Goal: Task Accomplishment & Management: Use online tool/utility

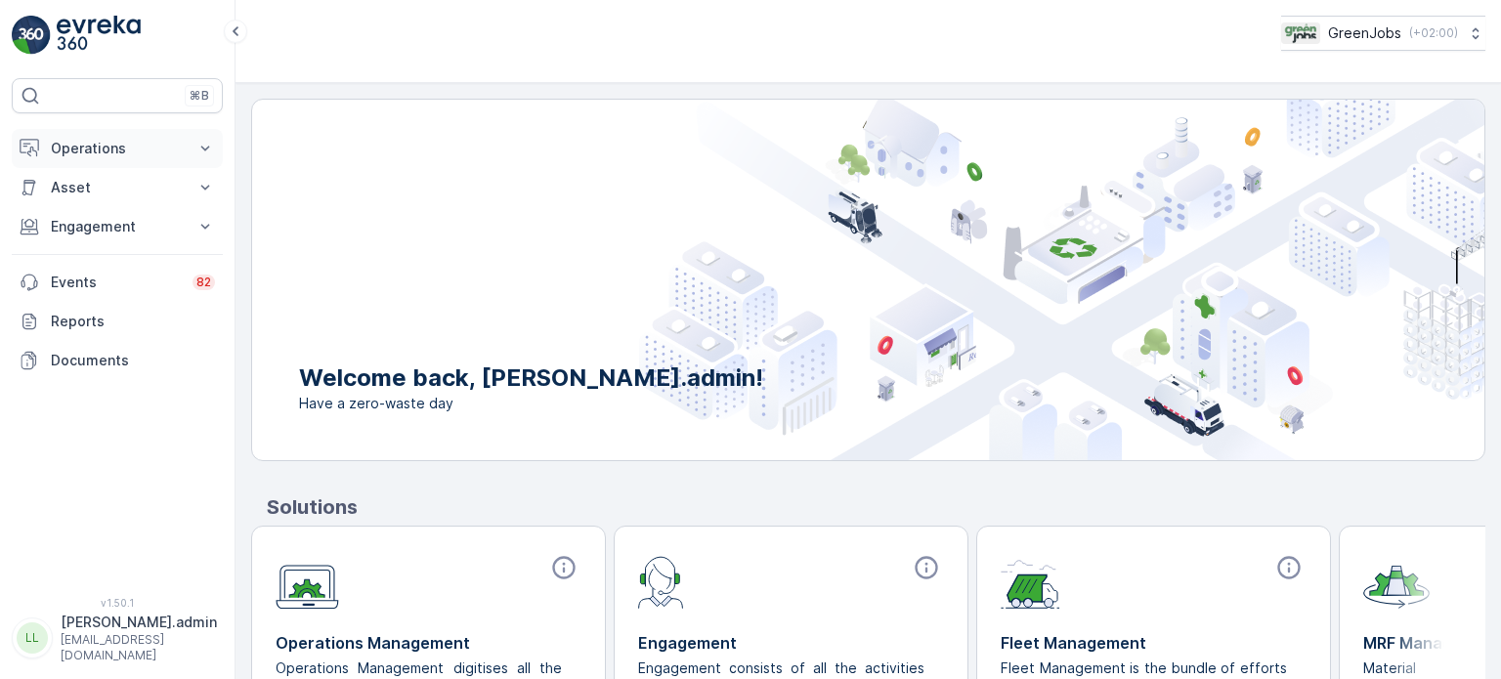
click at [94, 148] on p "Operations" at bounding box center [117, 149] width 133 height 20
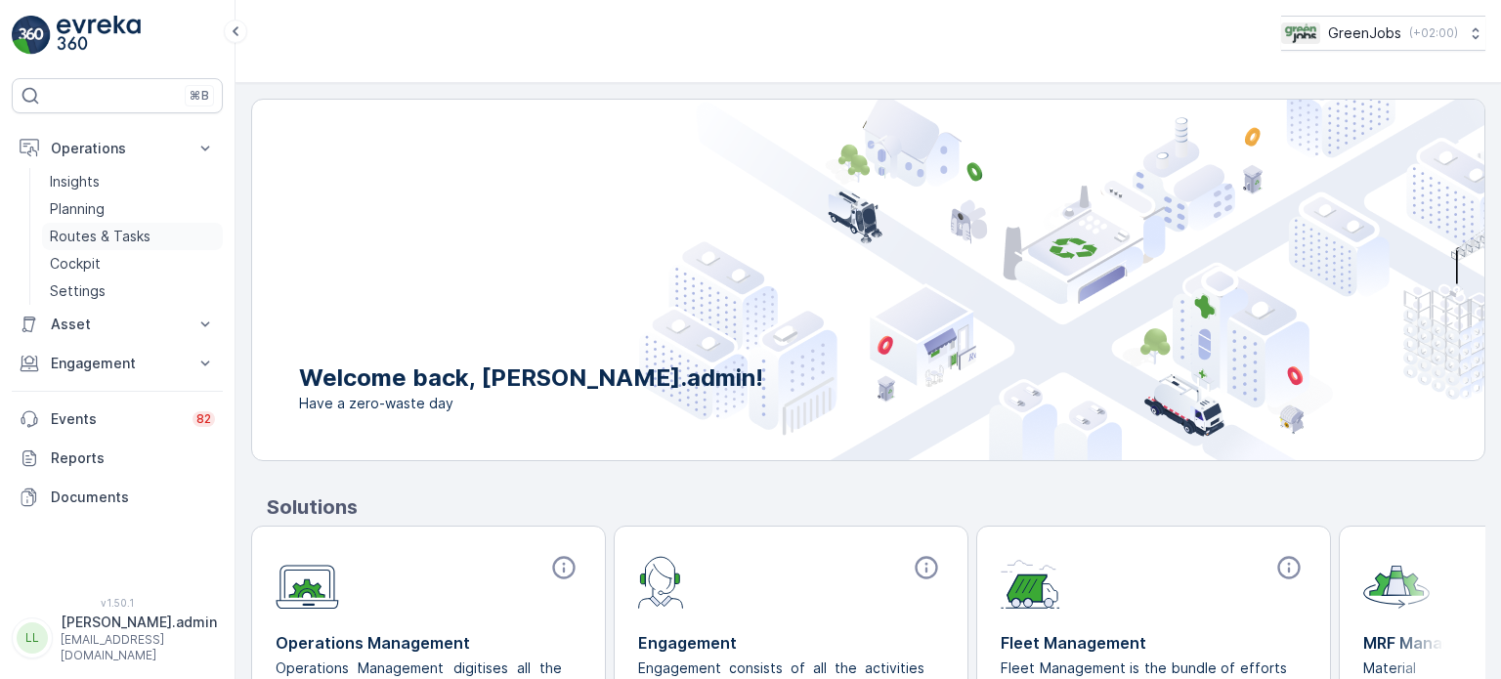
click at [85, 235] on p "Routes & Tasks" at bounding box center [100, 237] width 101 height 20
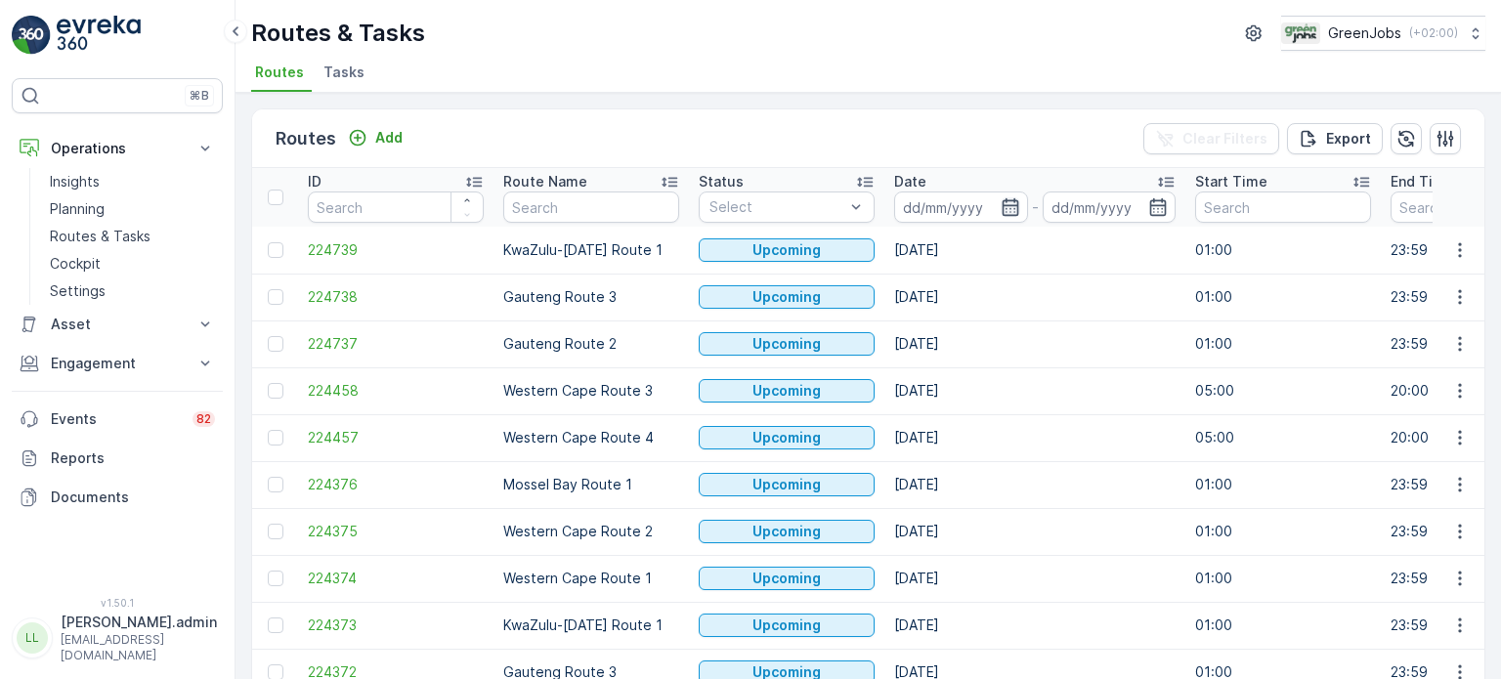
click at [1012, 200] on icon "button" at bounding box center [1010, 207] width 20 height 20
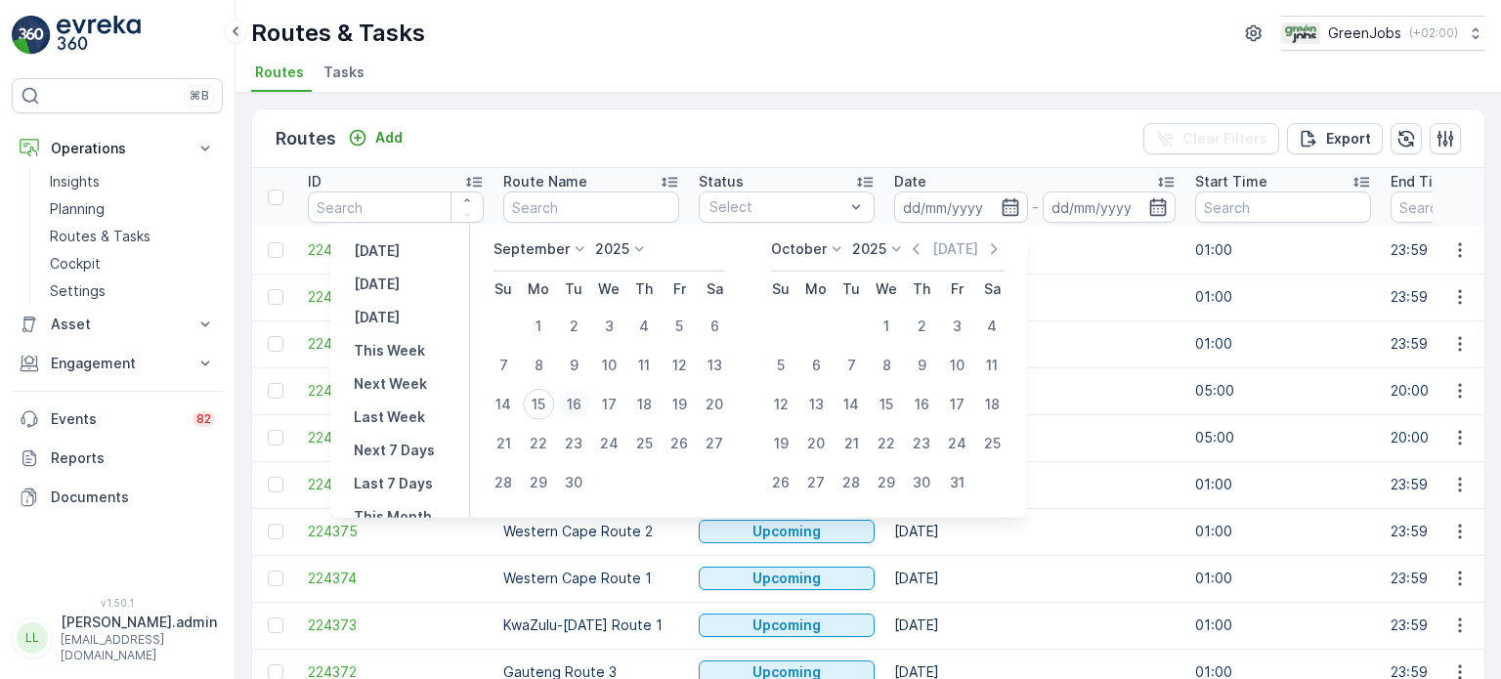
click at [577, 401] on div "16" at bounding box center [573, 404] width 31 height 31
type input "[DATE]"
click at [577, 401] on div "16" at bounding box center [573, 404] width 31 height 31
type input "[DATE]"
click at [577, 401] on div "16" at bounding box center [573, 404] width 31 height 31
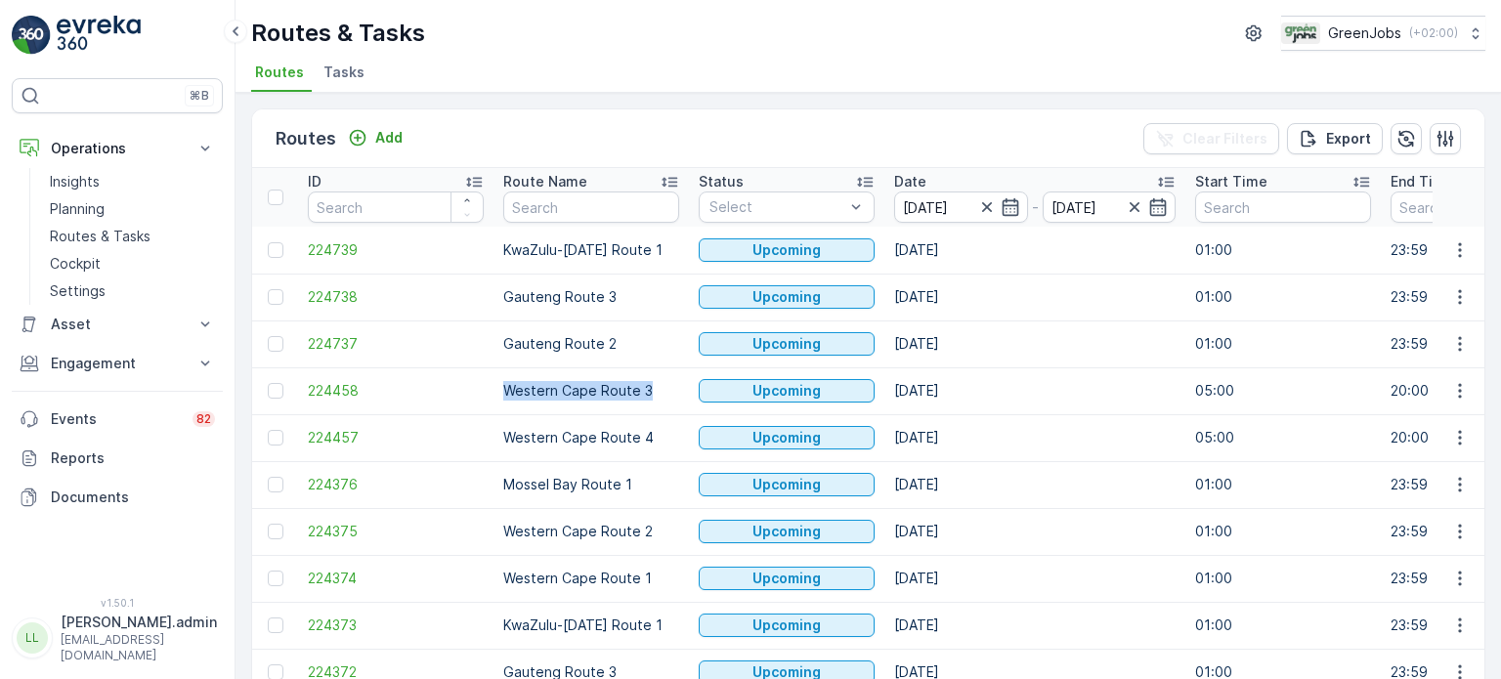
click at [577, 401] on td "Western Cape Route 3" at bounding box center [590, 390] width 195 height 47
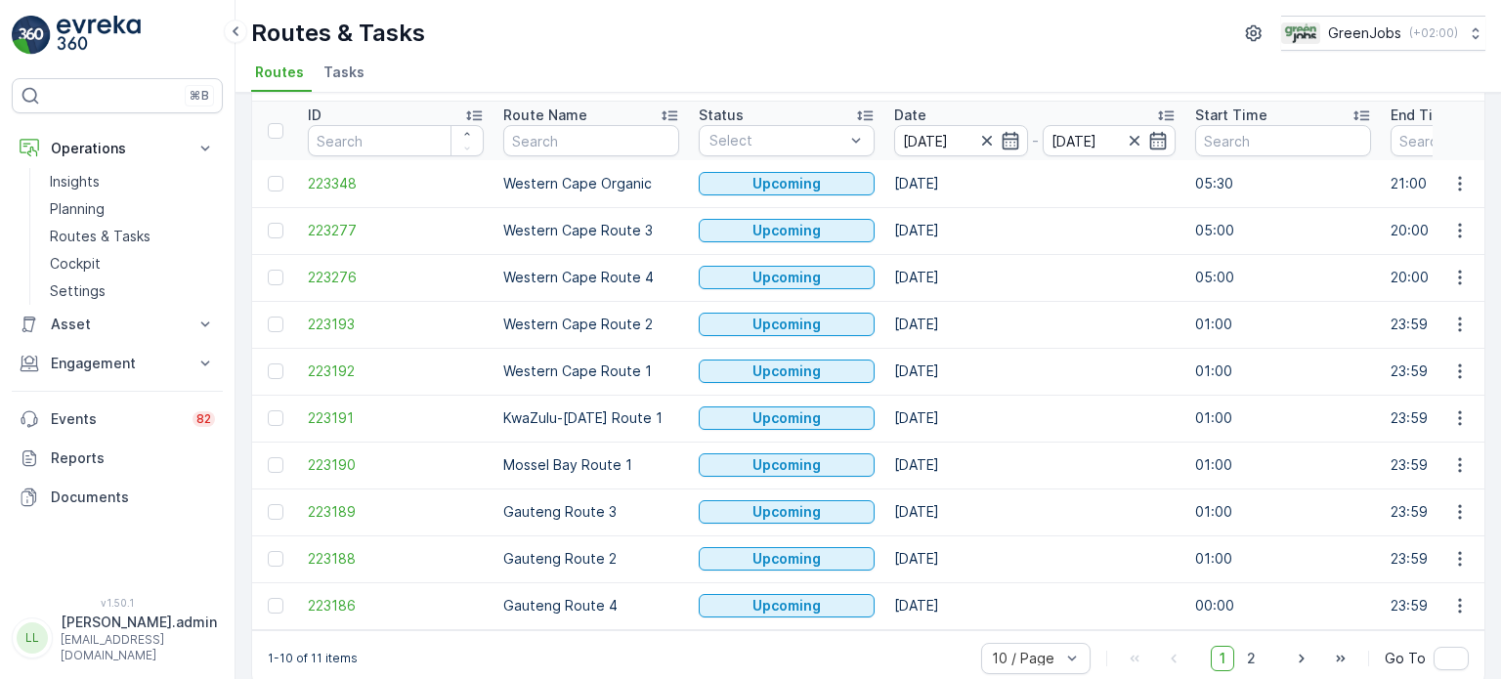
scroll to position [97, 0]
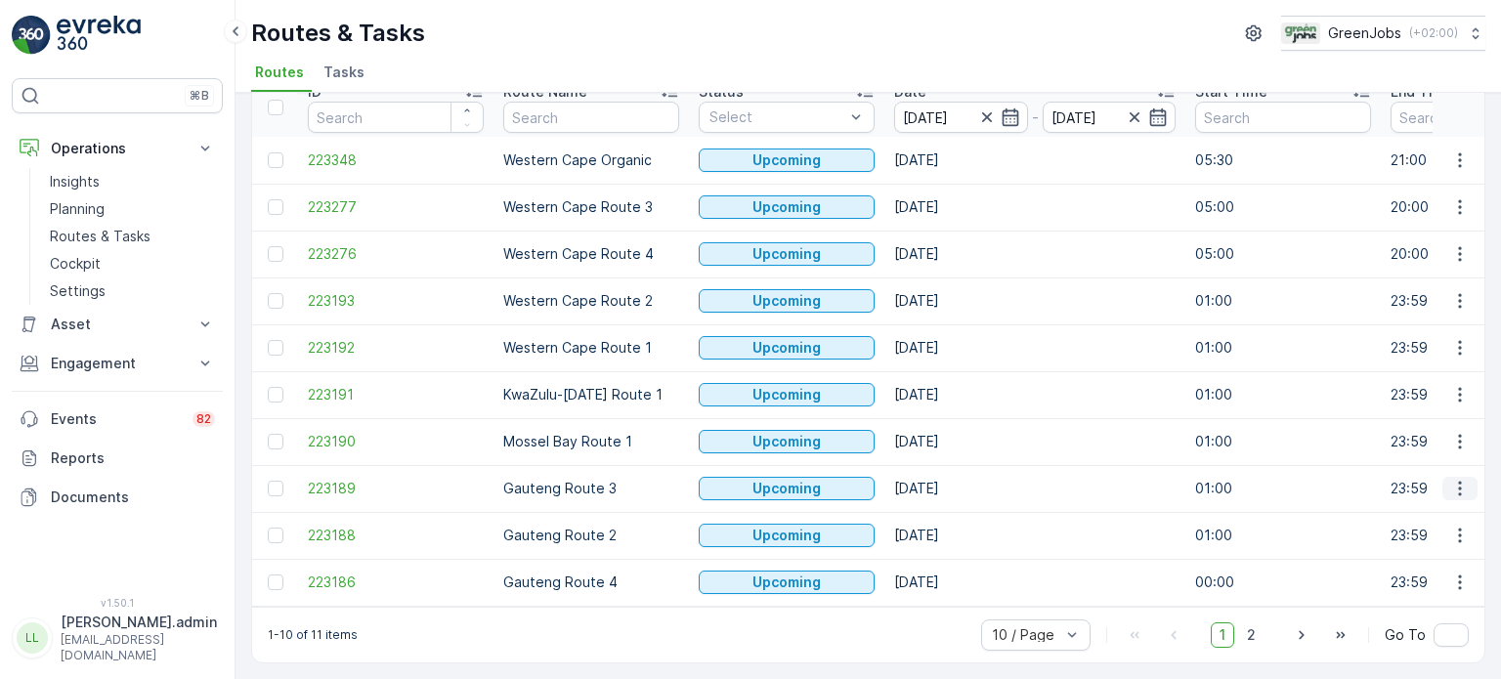
click at [1454, 483] on icon "button" at bounding box center [1460, 489] width 20 height 20
click at [1357, 510] on span "See More Details" at bounding box center [1413, 509] width 113 height 20
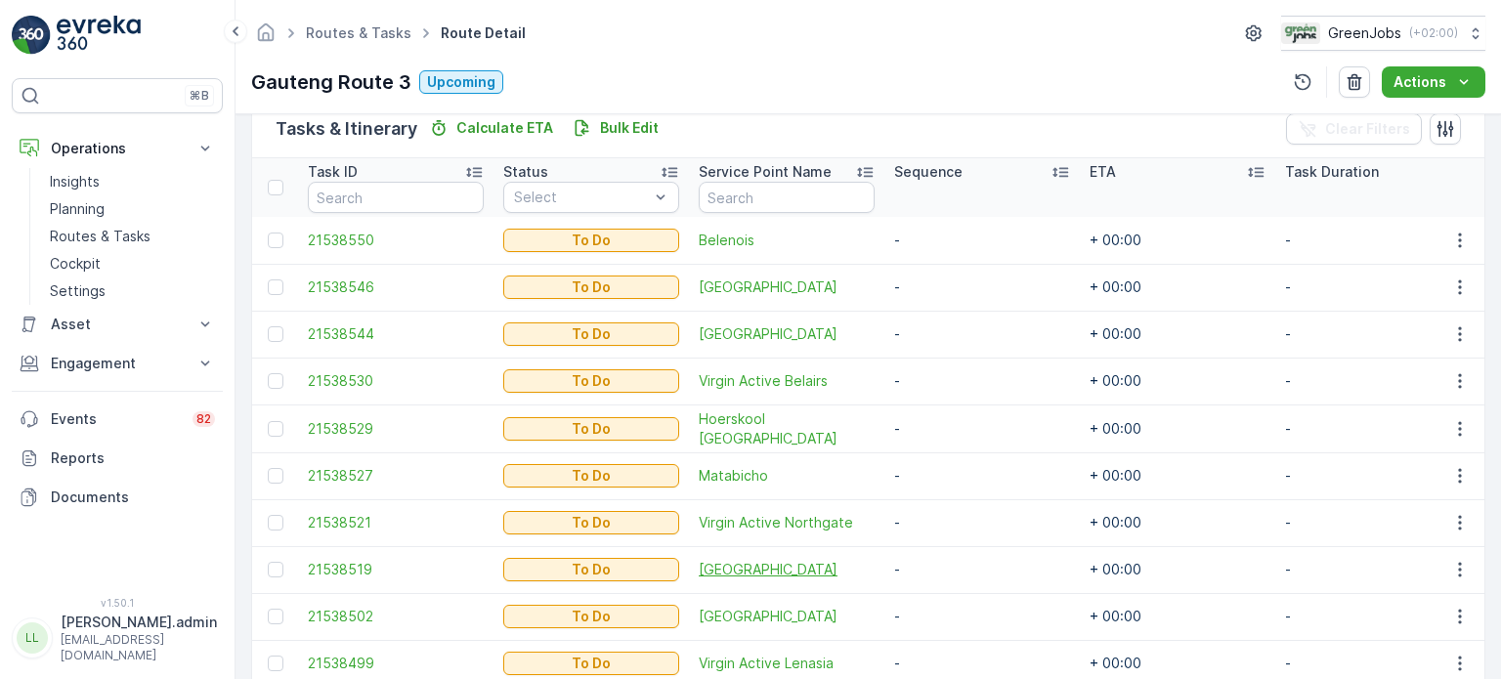
scroll to position [586, 0]
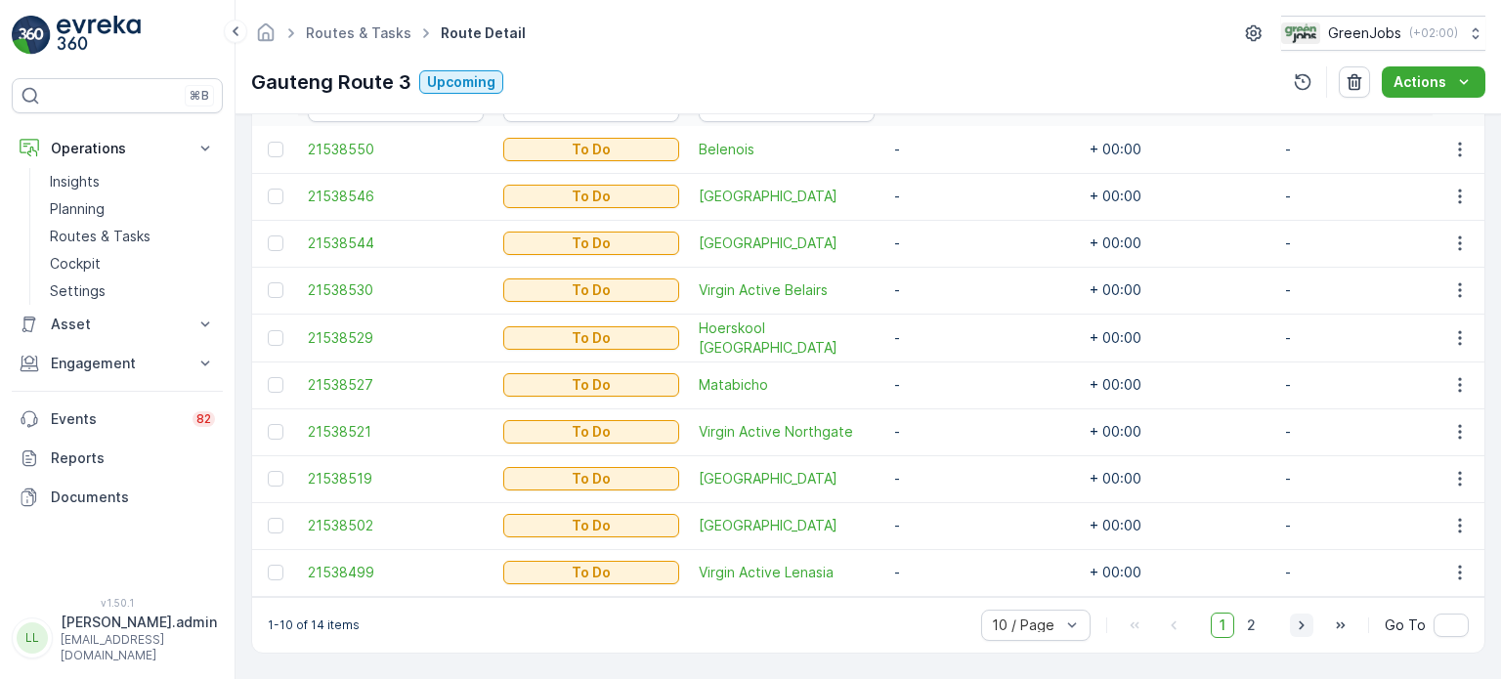
click at [1305, 627] on icon "button" at bounding box center [1302, 625] width 20 height 20
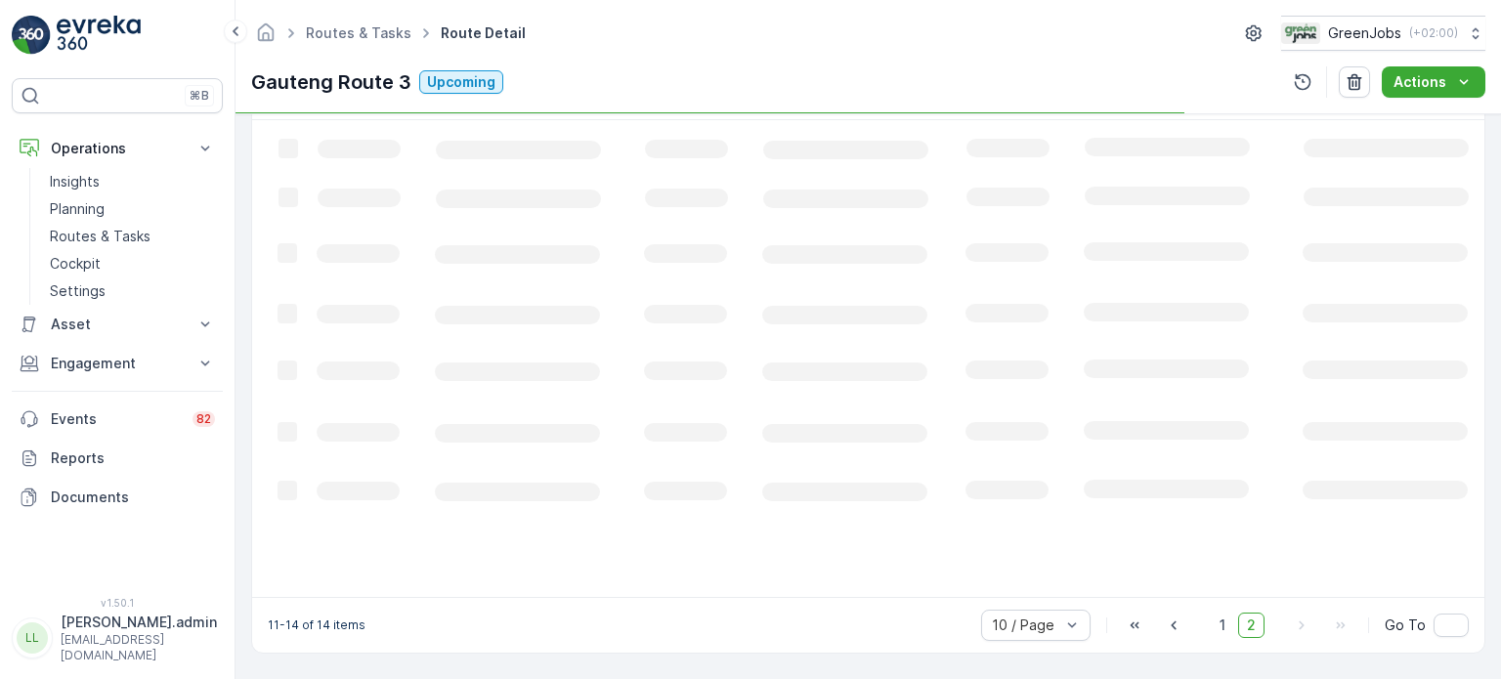
scroll to position [525, 0]
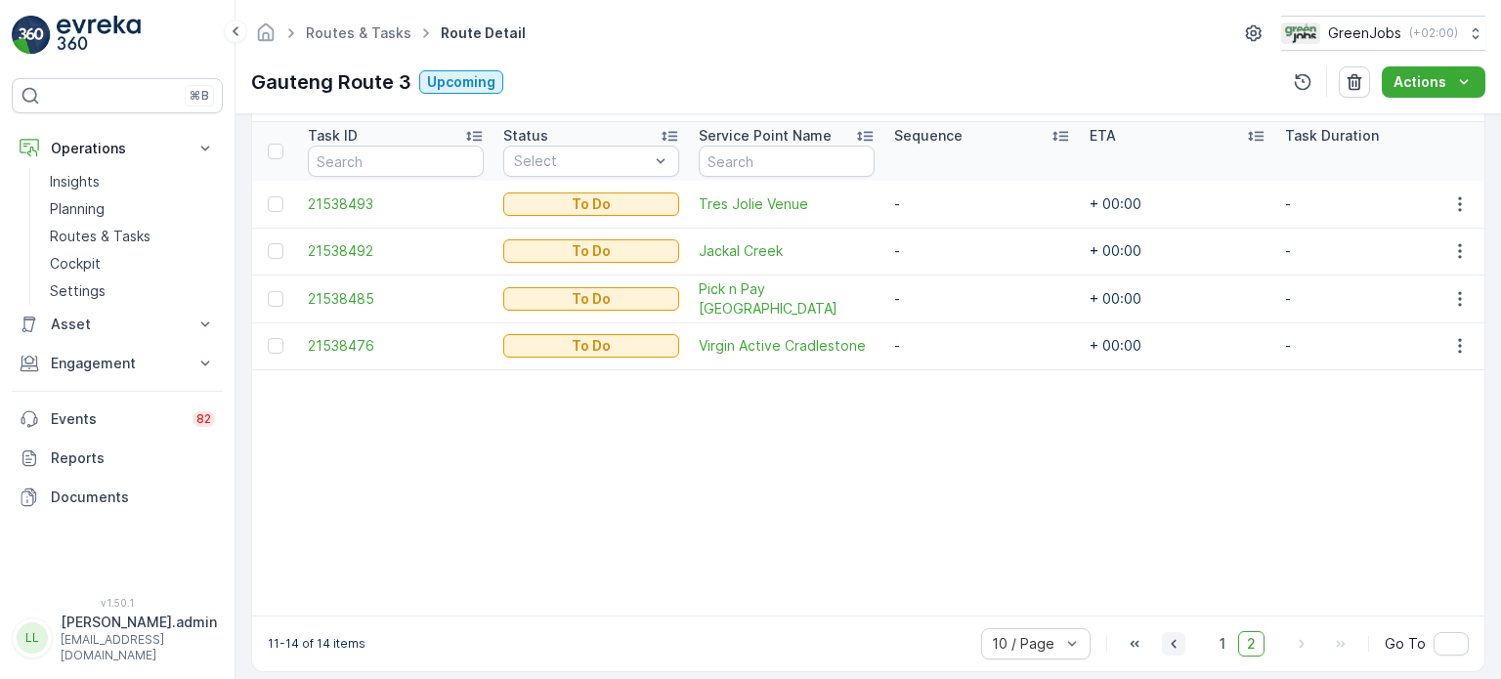
click at [1176, 652] on icon "button" at bounding box center [1174, 644] width 20 height 20
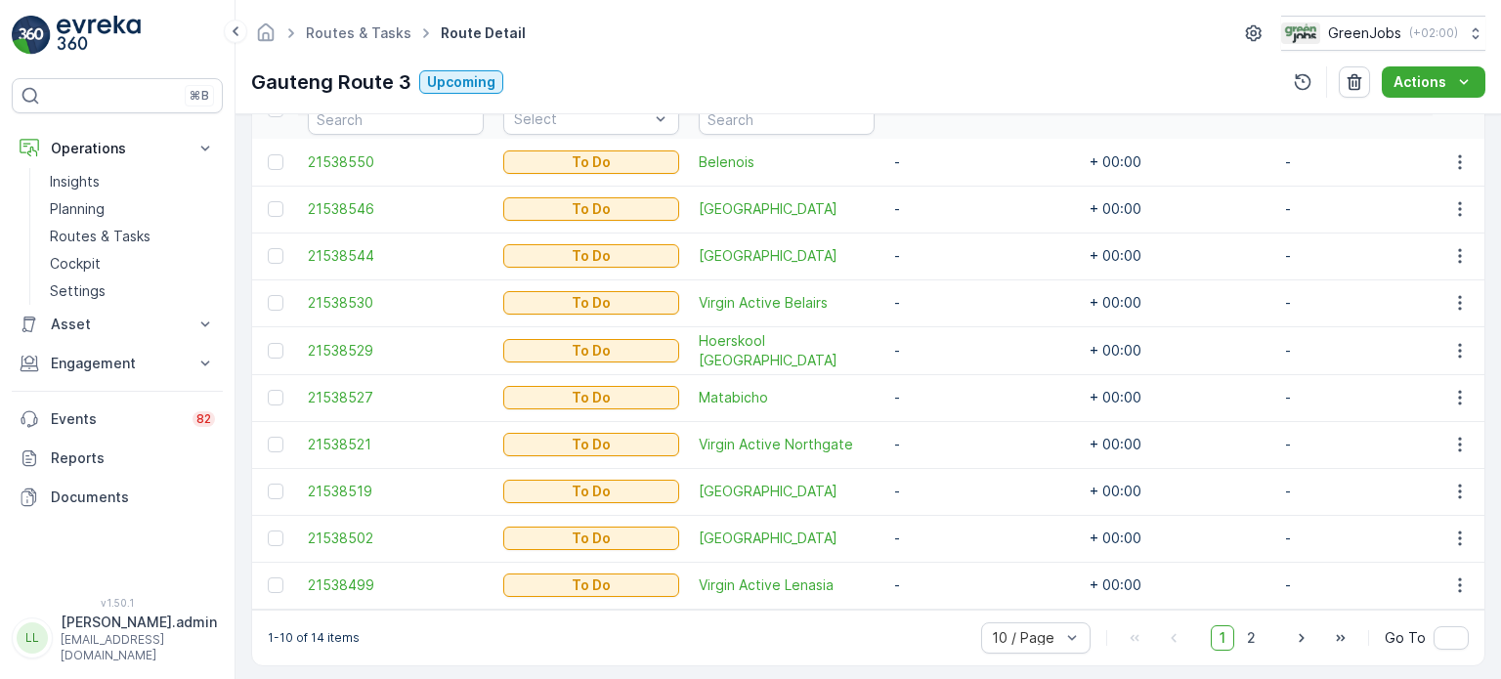
scroll to position [586, 0]
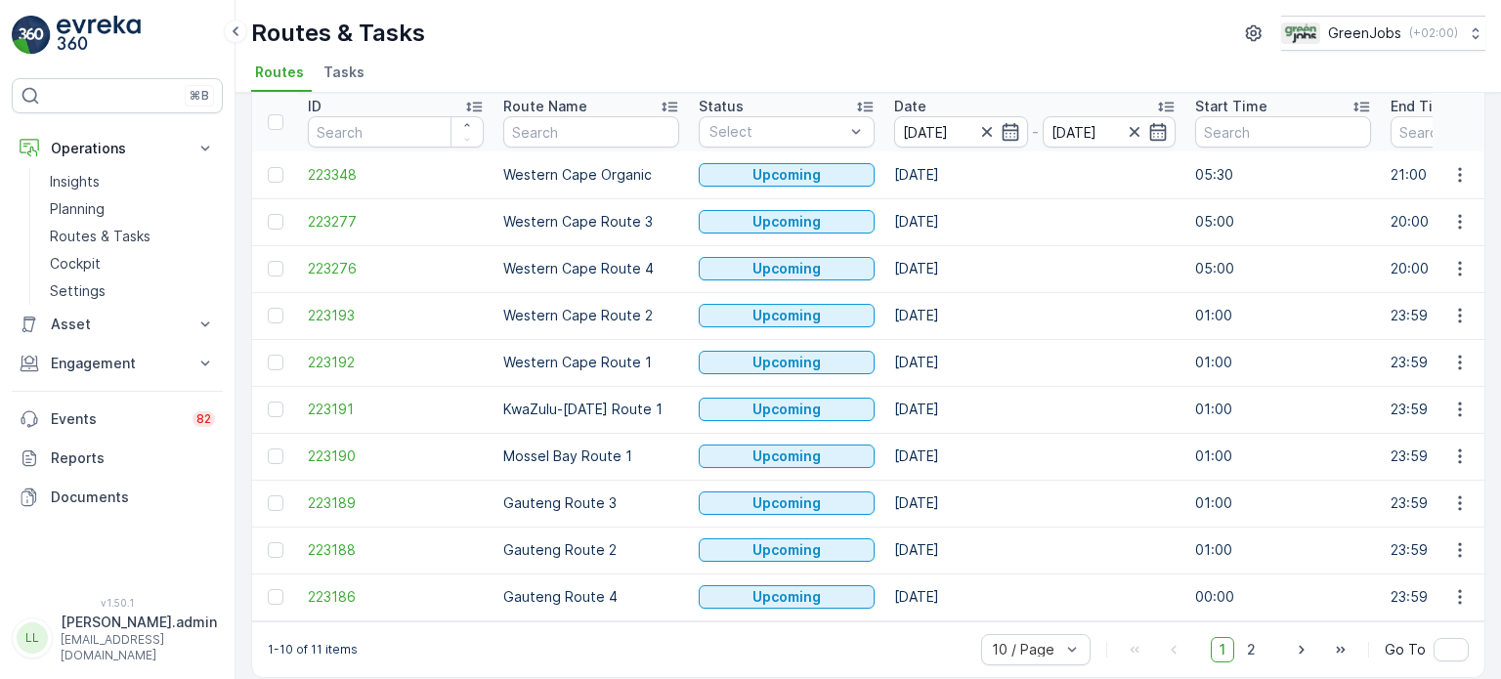
scroll to position [97, 0]
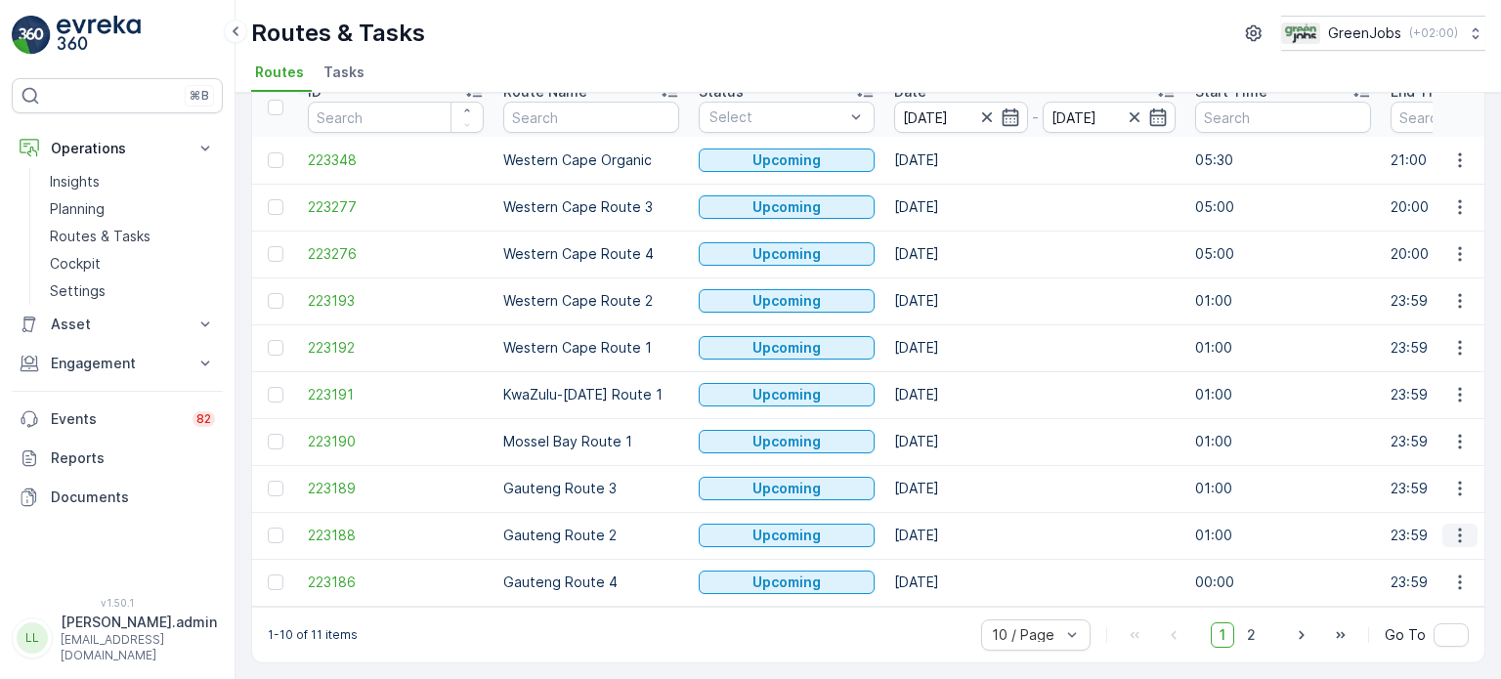
click at [1458, 529] on icon "button" at bounding box center [1459, 536] width 3 height 15
click at [1361, 370] on span "See More Details" at bounding box center [1413, 379] width 113 height 20
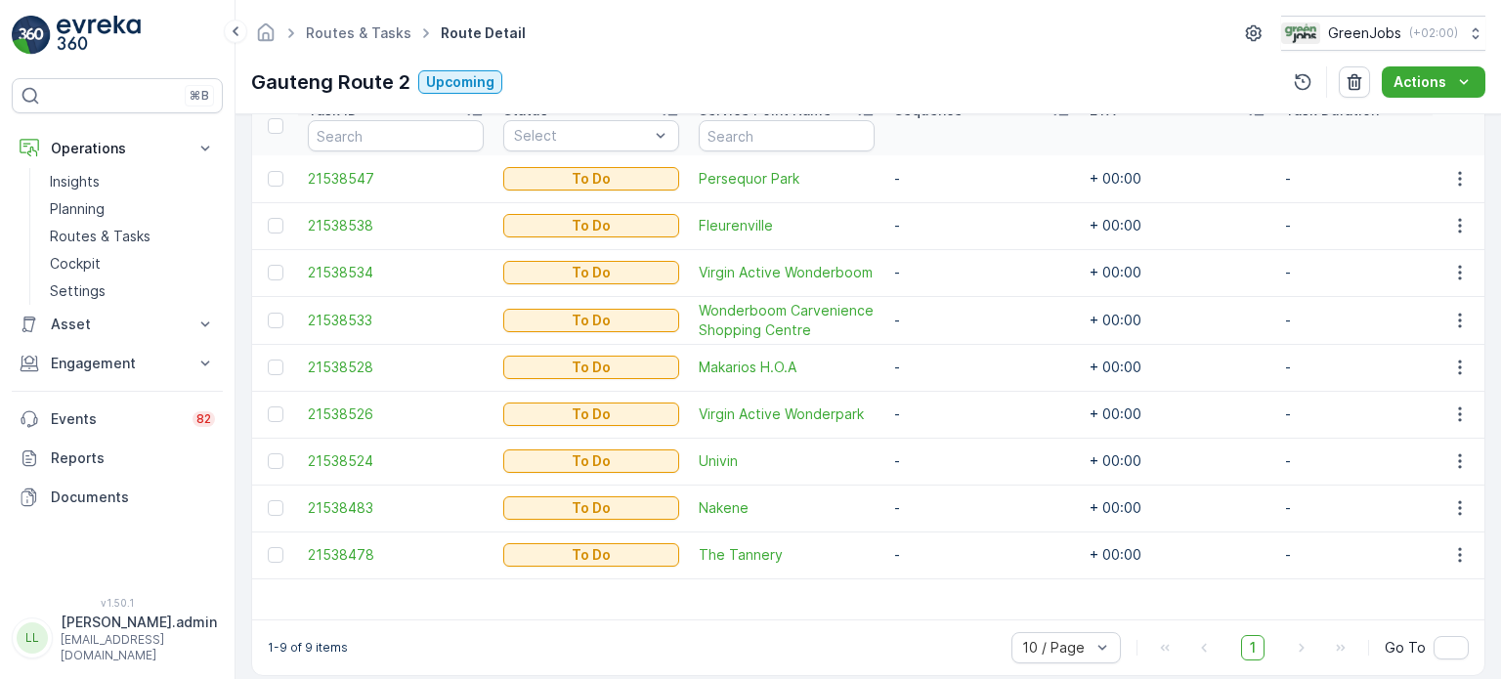
scroll to position [579, 0]
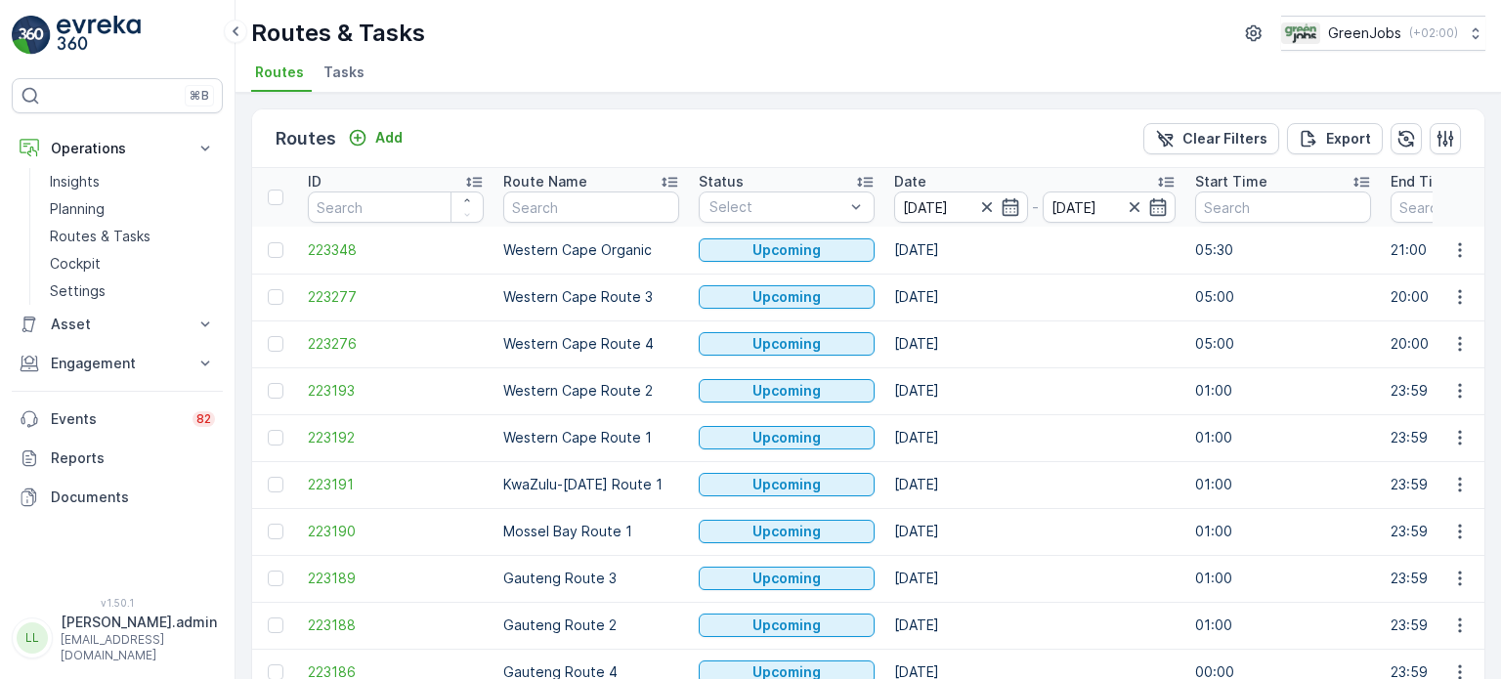
scroll to position [97, 0]
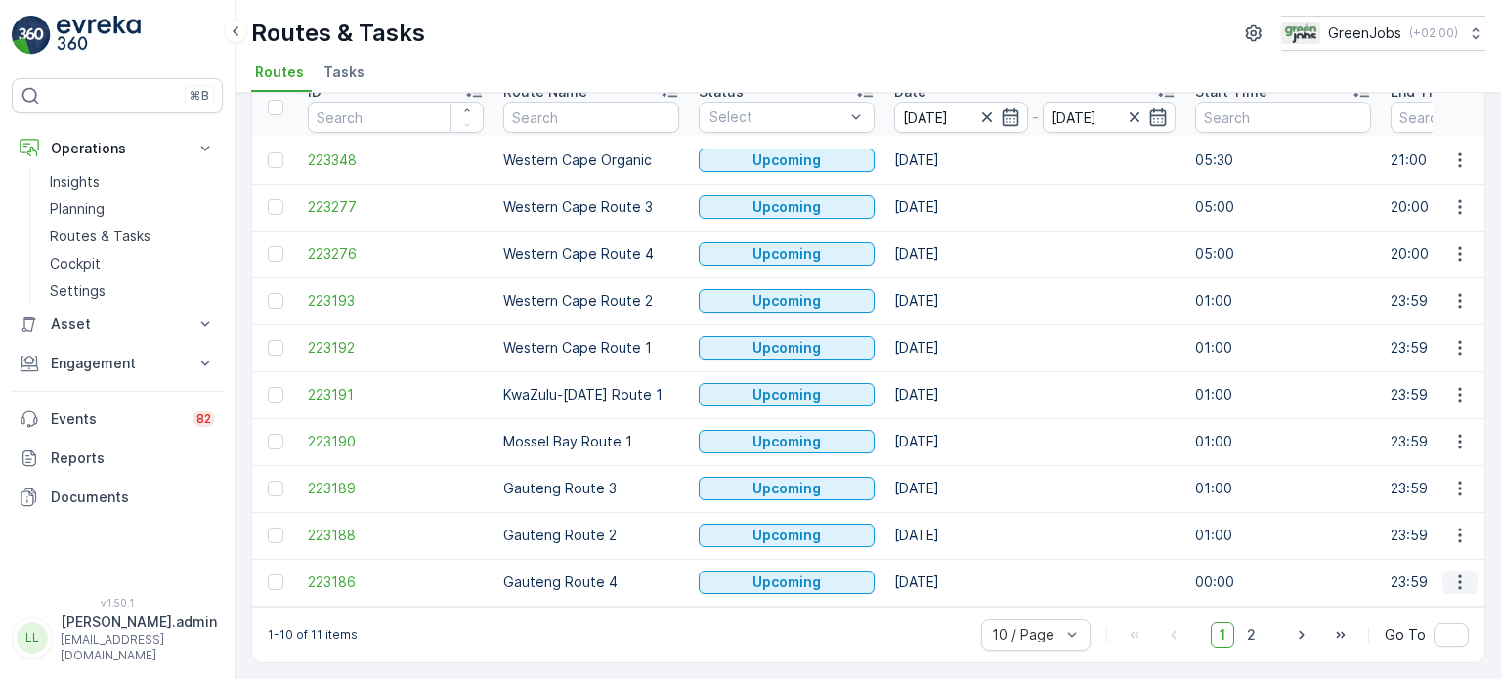
click at [1453, 572] on icon "button" at bounding box center [1460, 582] width 20 height 20
click at [1368, 417] on span "See More Details" at bounding box center [1413, 426] width 113 height 20
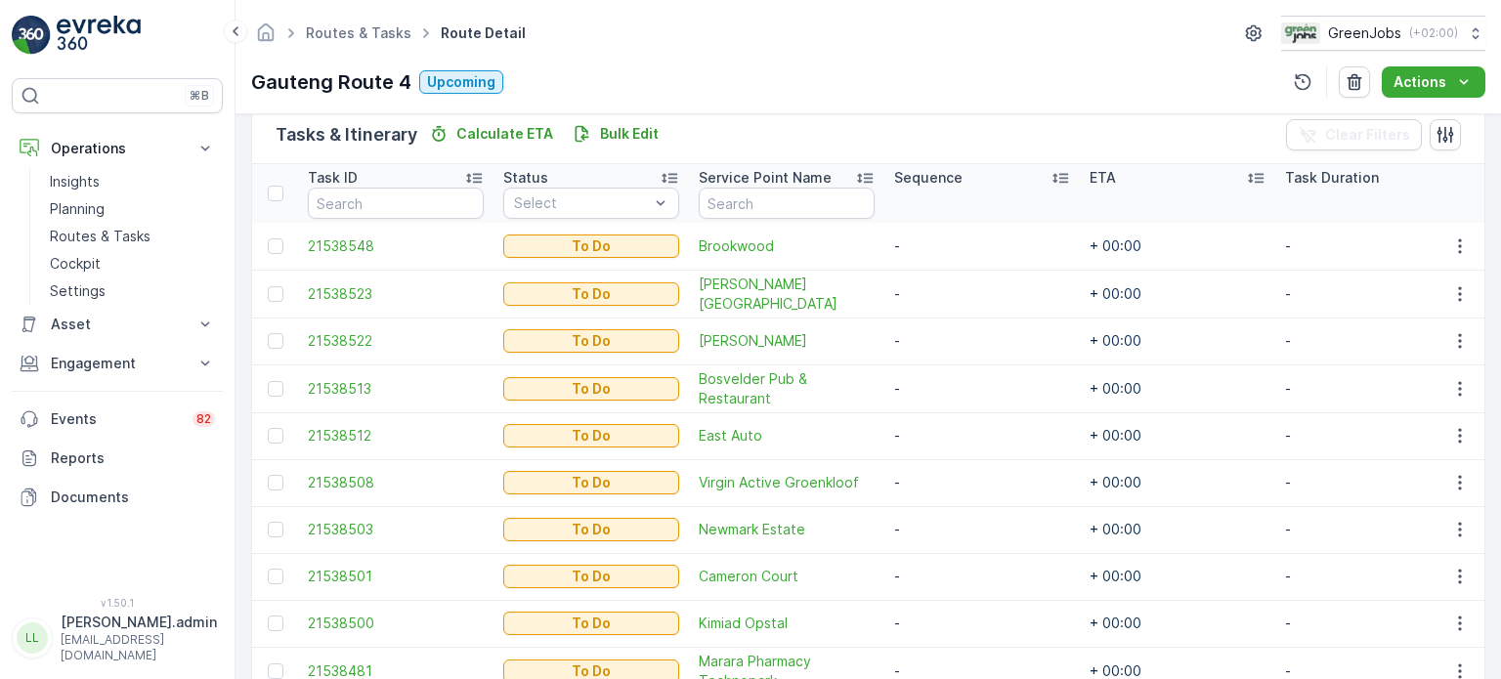
scroll to position [293, 0]
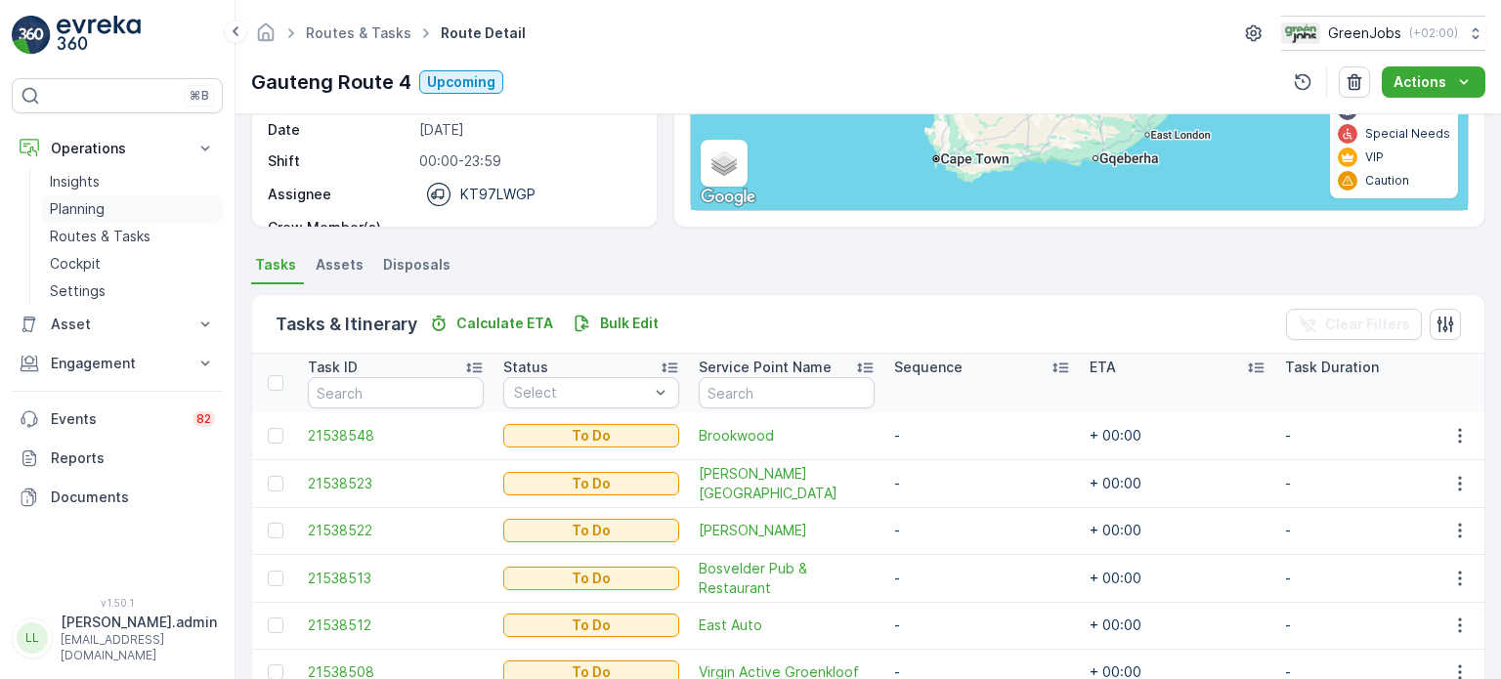
click at [85, 206] on p "Planning" at bounding box center [77, 209] width 55 height 20
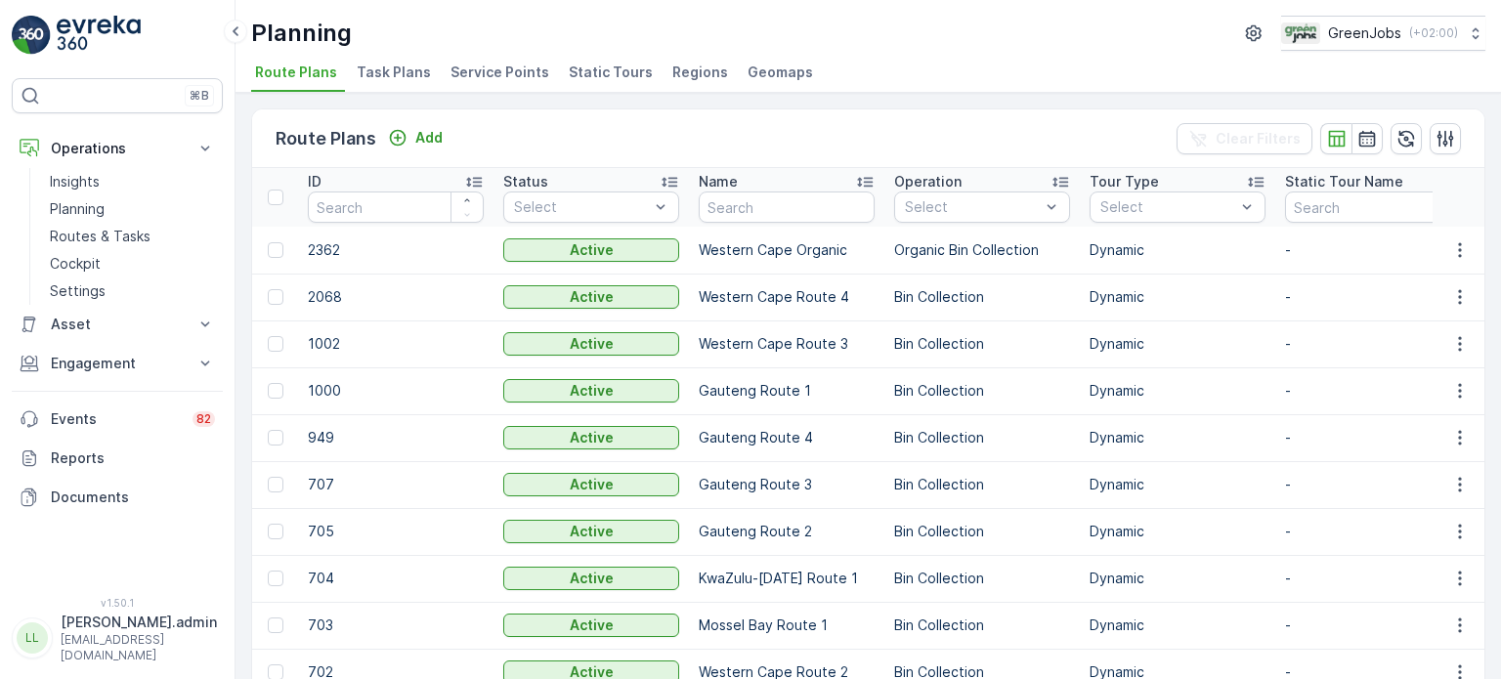
click at [512, 77] on span "Service Points" at bounding box center [499, 73] width 99 height 20
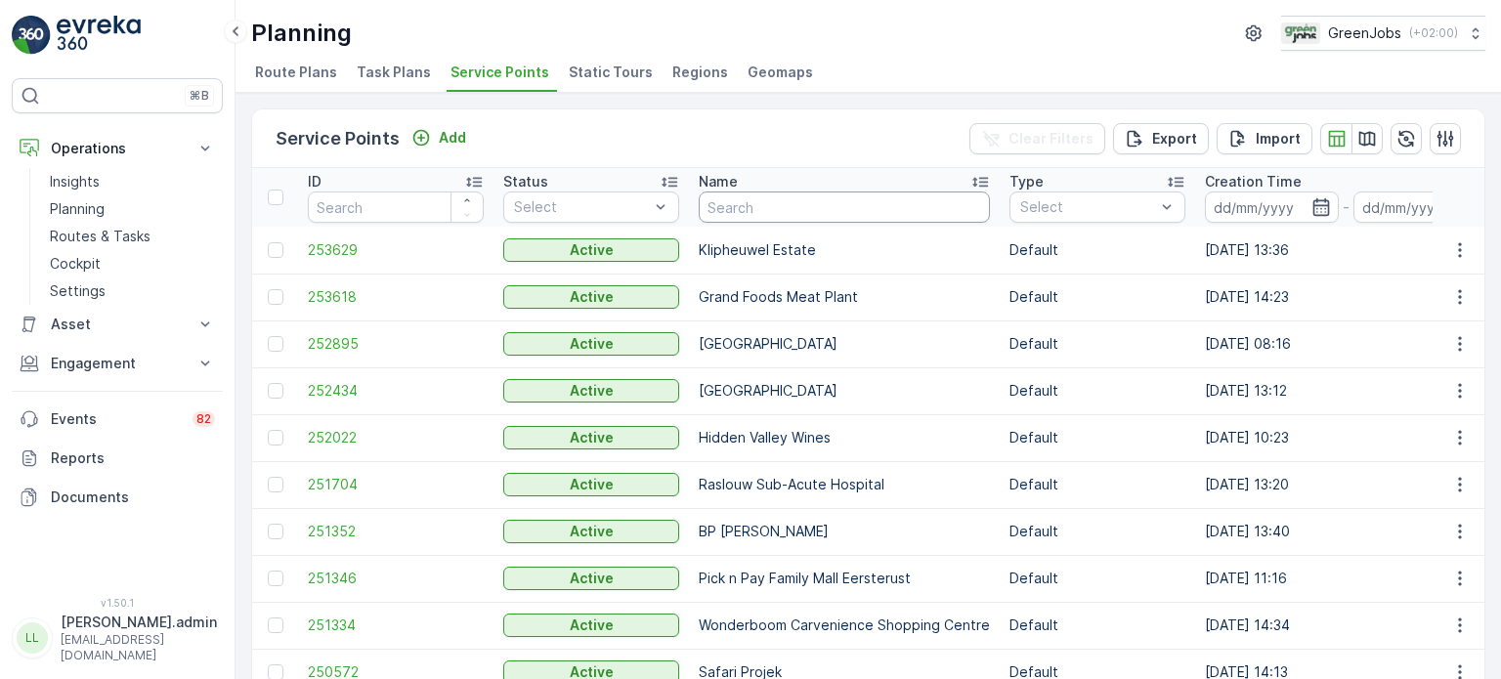
click at [804, 205] on input "text" at bounding box center [844, 206] width 291 height 31
type input "rand tutorial"
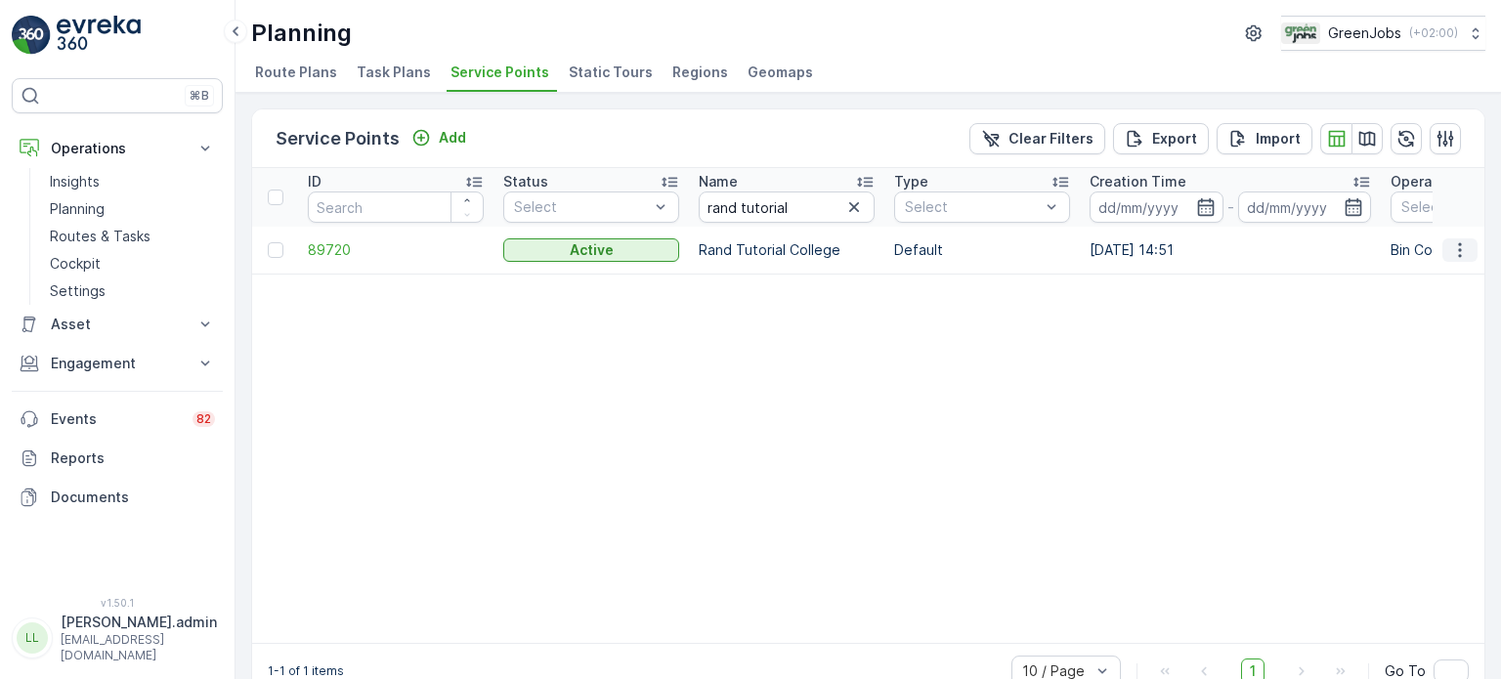
drag, startPoint x: 1469, startPoint y: 245, endPoint x: 1459, endPoint y: 245, distance: 10.7
click at [1469, 245] on button "button" at bounding box center [1459, 249] width 35 height 23
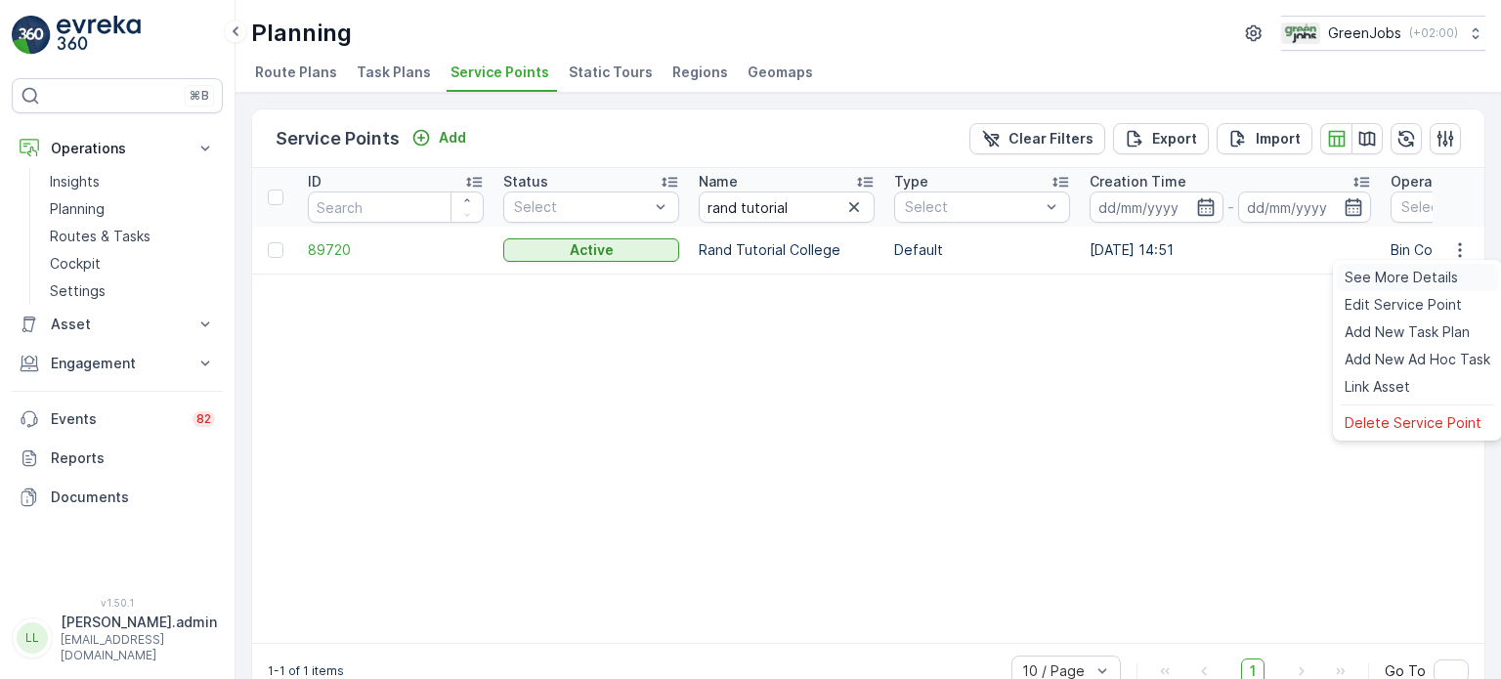
click at [1431, 278] on span "See More Details" at bounding box center [1400, 278] width 113 height 20
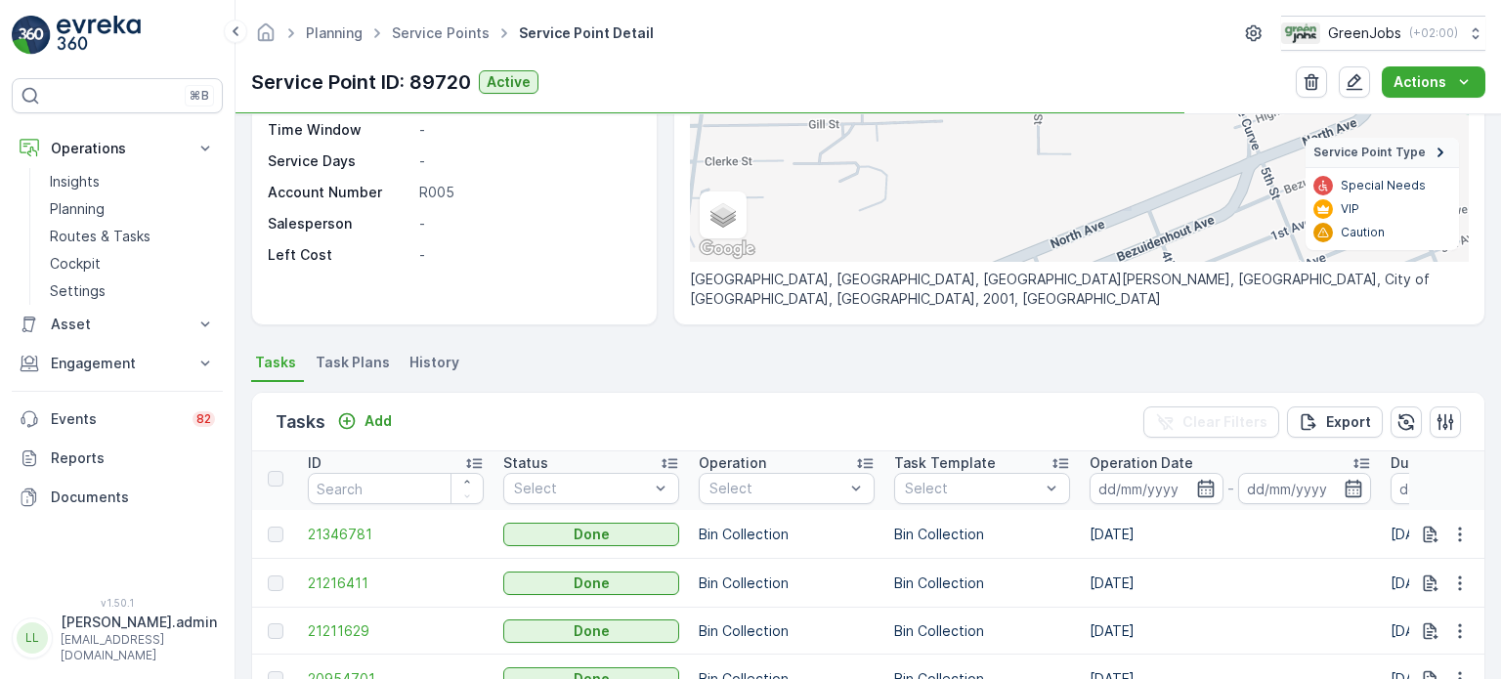
scroll to position [4, 0]
click at [1450, 528] on icon "button" at bounding box center [1460, 535] width 20 height 20
click at [1422, 565] on span "See More Details" at bounding box center [1435, 561] width 113 height 20
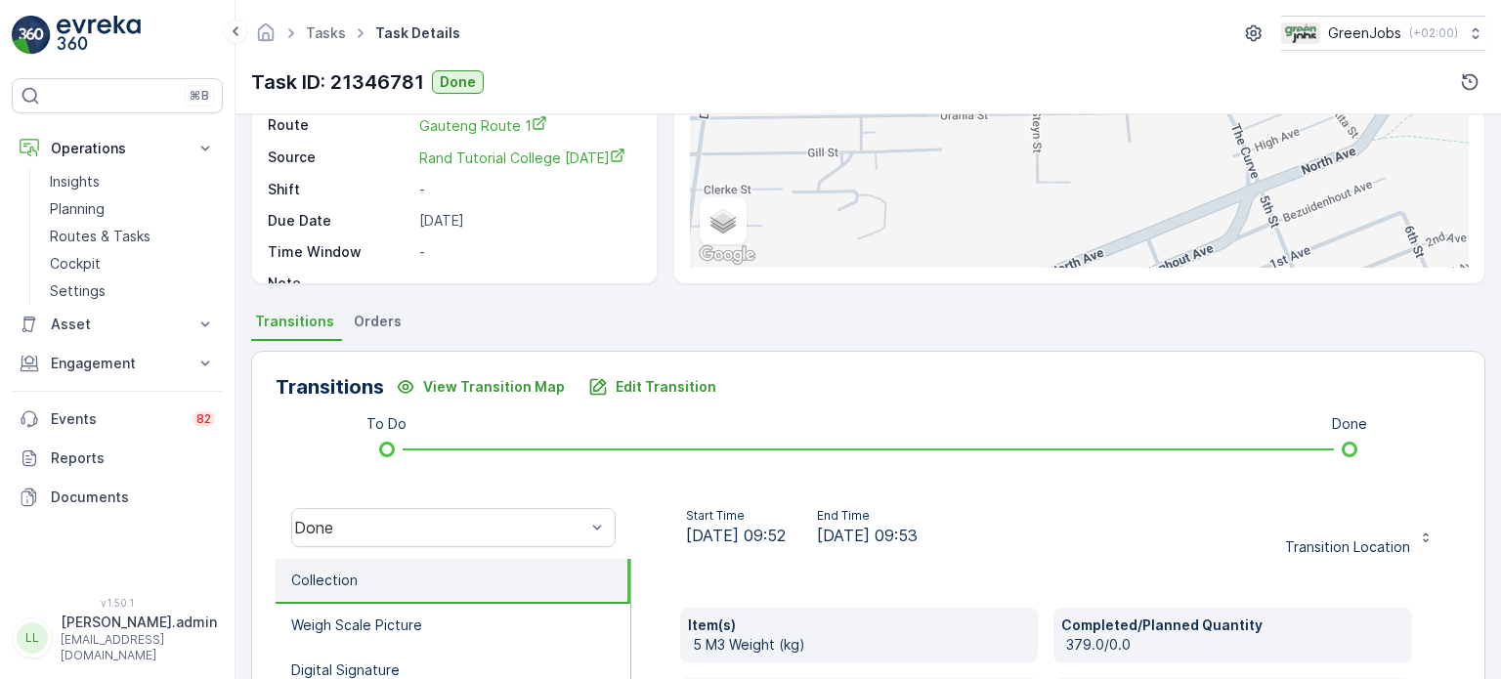
scroll to position [195, 0]
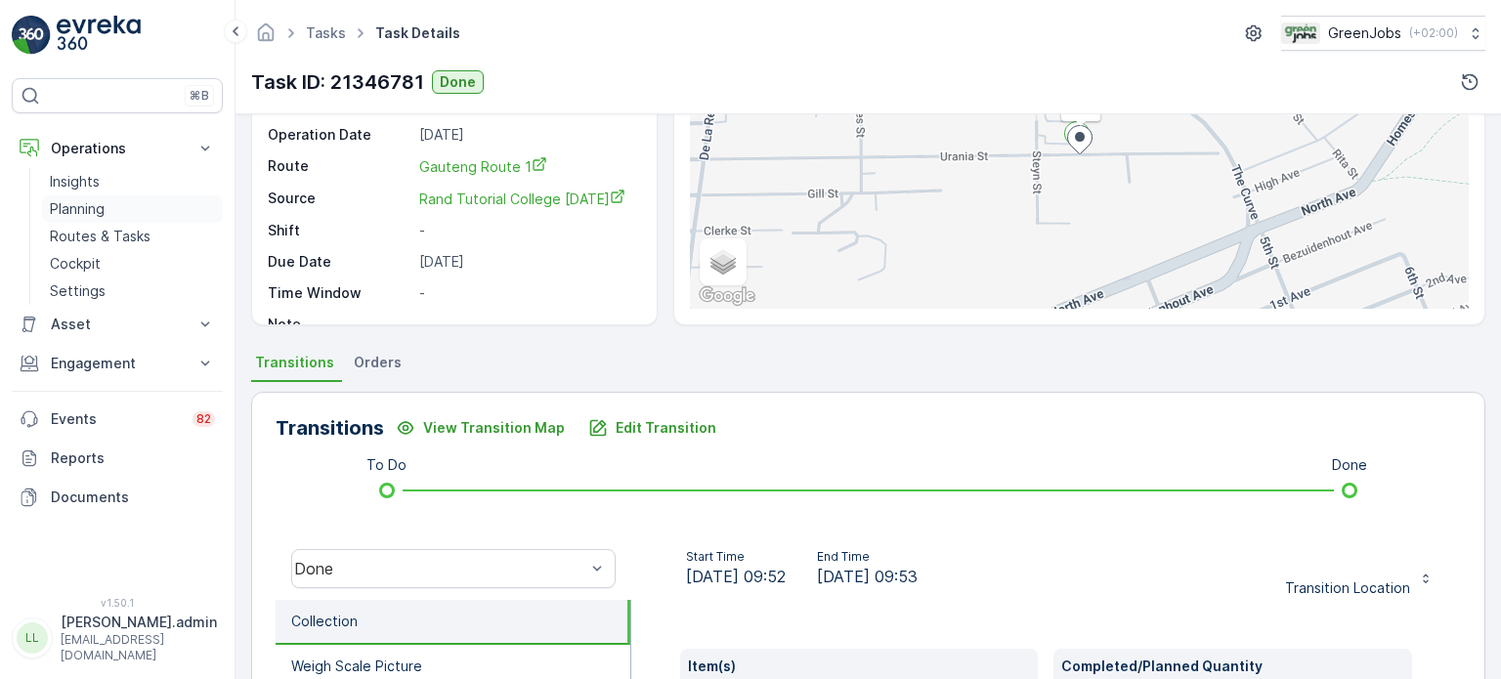
click at [90, 209] on p "Planning" at bounding box center [77, 209] width 55 height 20
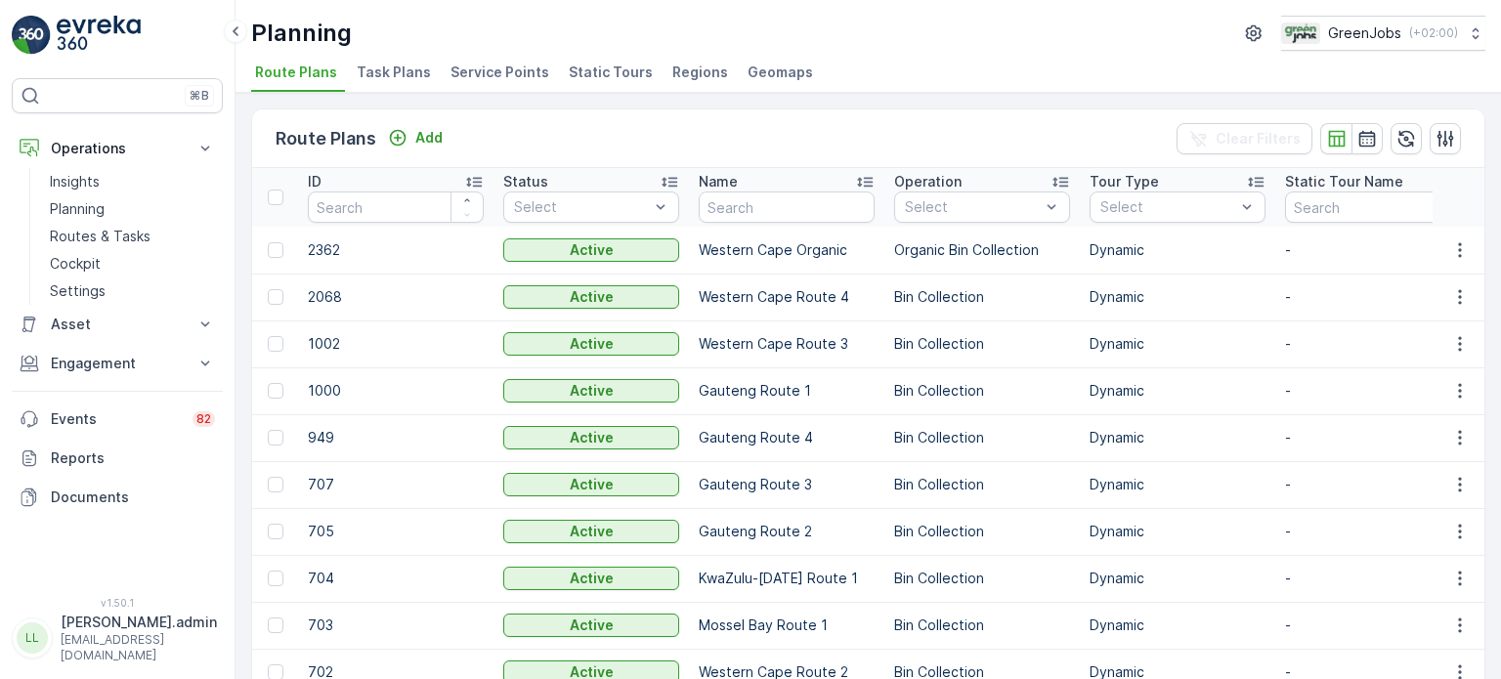
drag, startPoint x: 477, startPoint y: 68, endPoint x: 497, endPoint y: 87, distance: 27.7
click at [481, 69] on span "Service Points" at bounding box center [499, 73] width 99 height 20
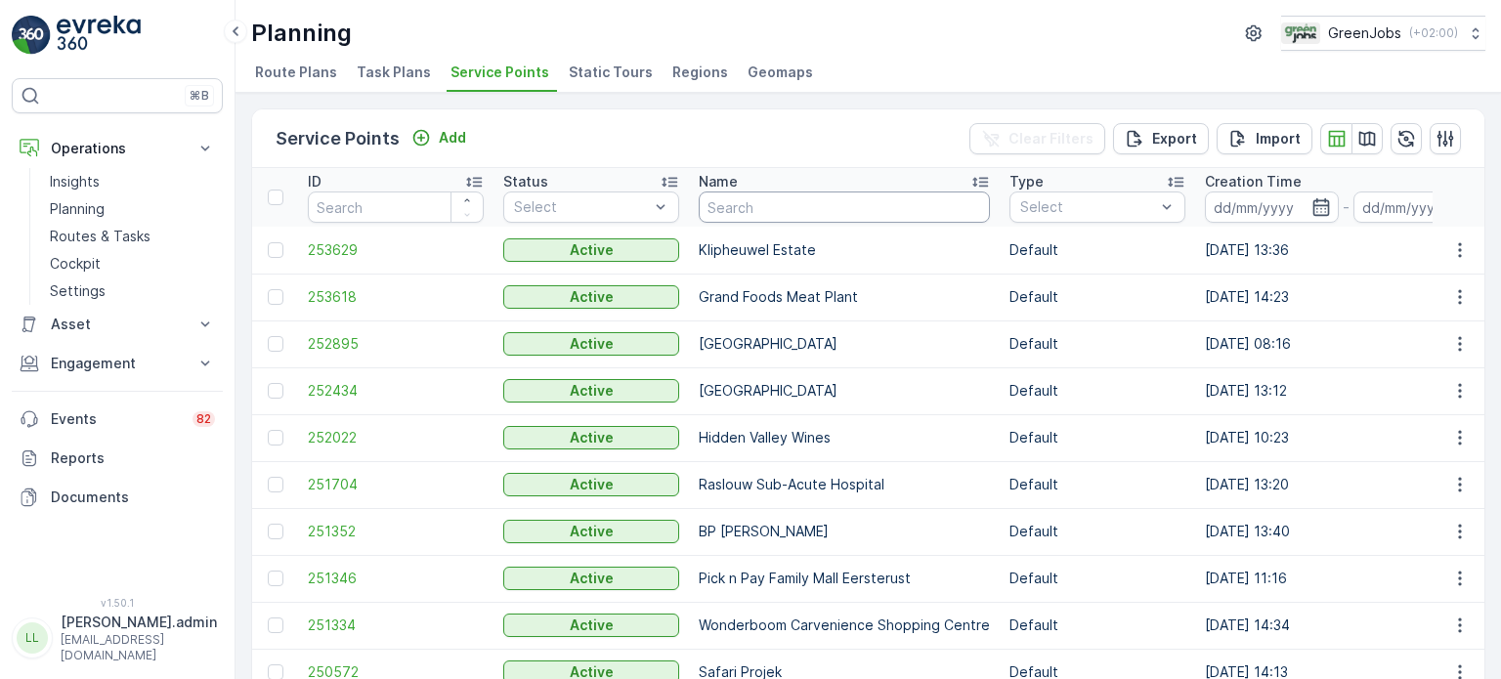
click at [754, 204] on input "text" at bounding box center [844, 206] width 291 height 31
type input "rand tu"
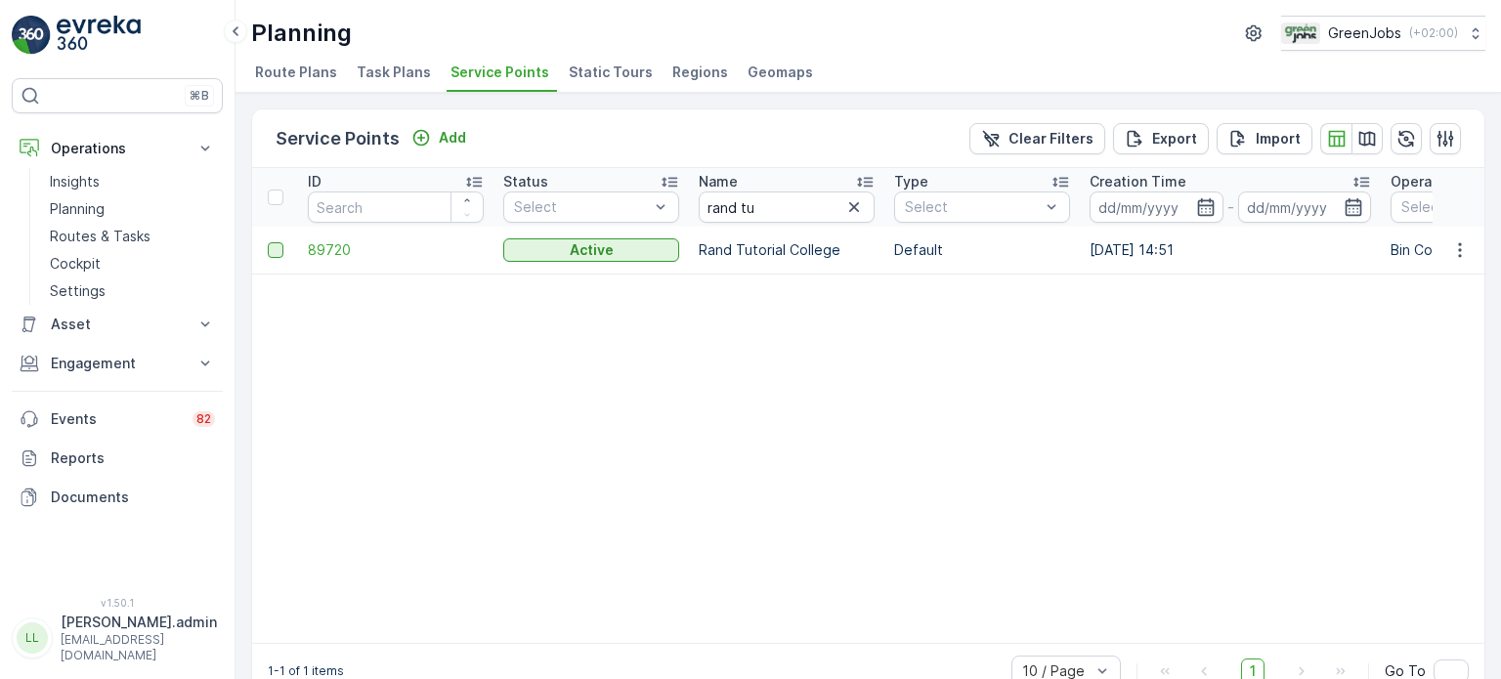
click at [276, 253] on div at bounding box center [276, 250] width 16 height 16
click at [268, 242] on input "checkbox" at bounding box center [268, 242] width 0 height 0
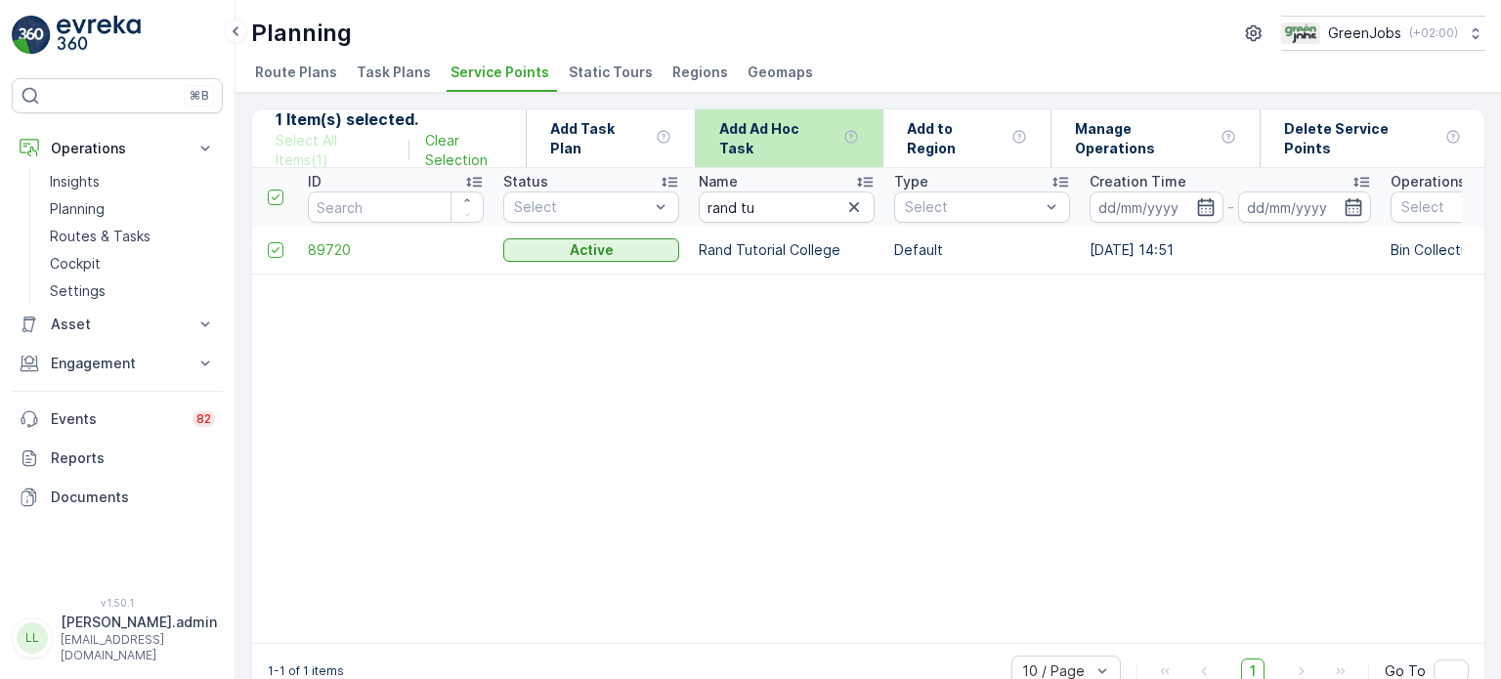
click at [832, 133] on p "Add Ad Hoc Task" at bounding box center [777, 138] width 116 height 39
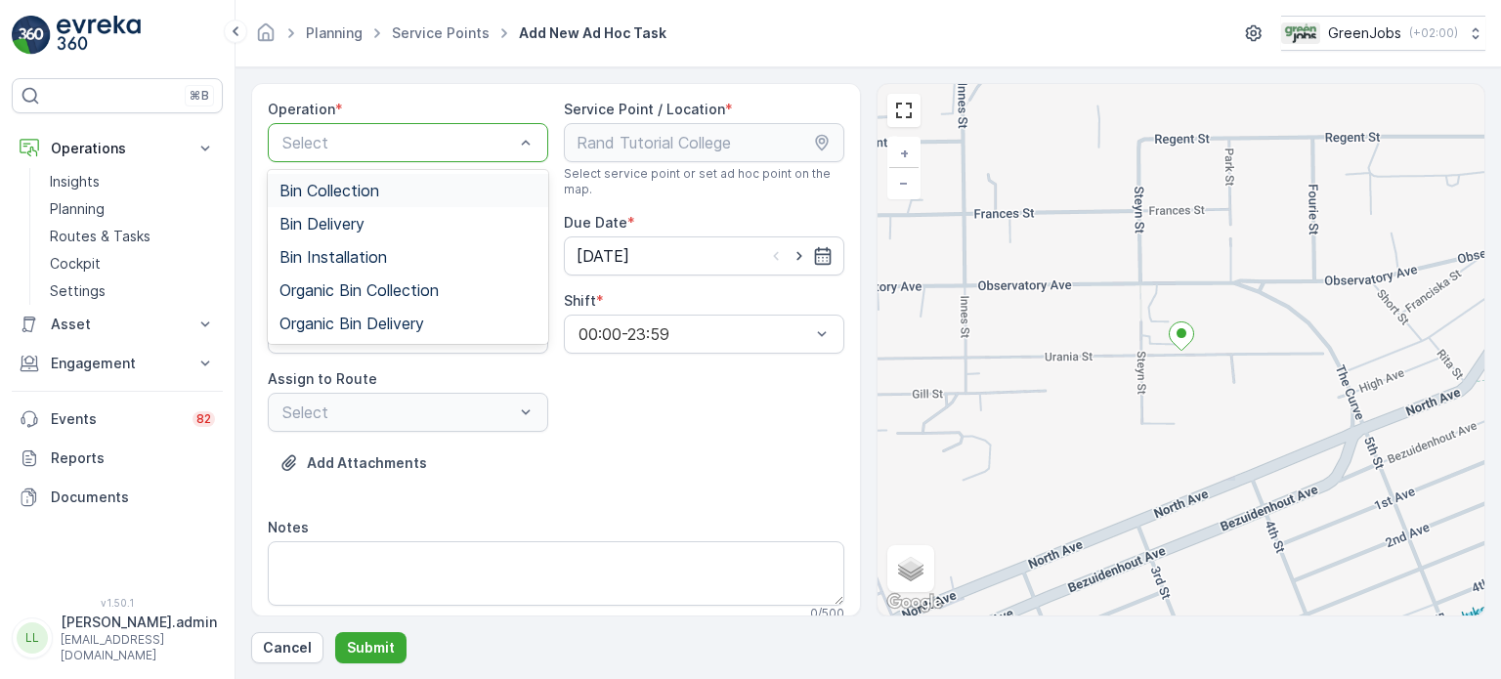
click at [375, 190] on span "Bin Collection" at bounding box center [329, 191] width 100 height 18
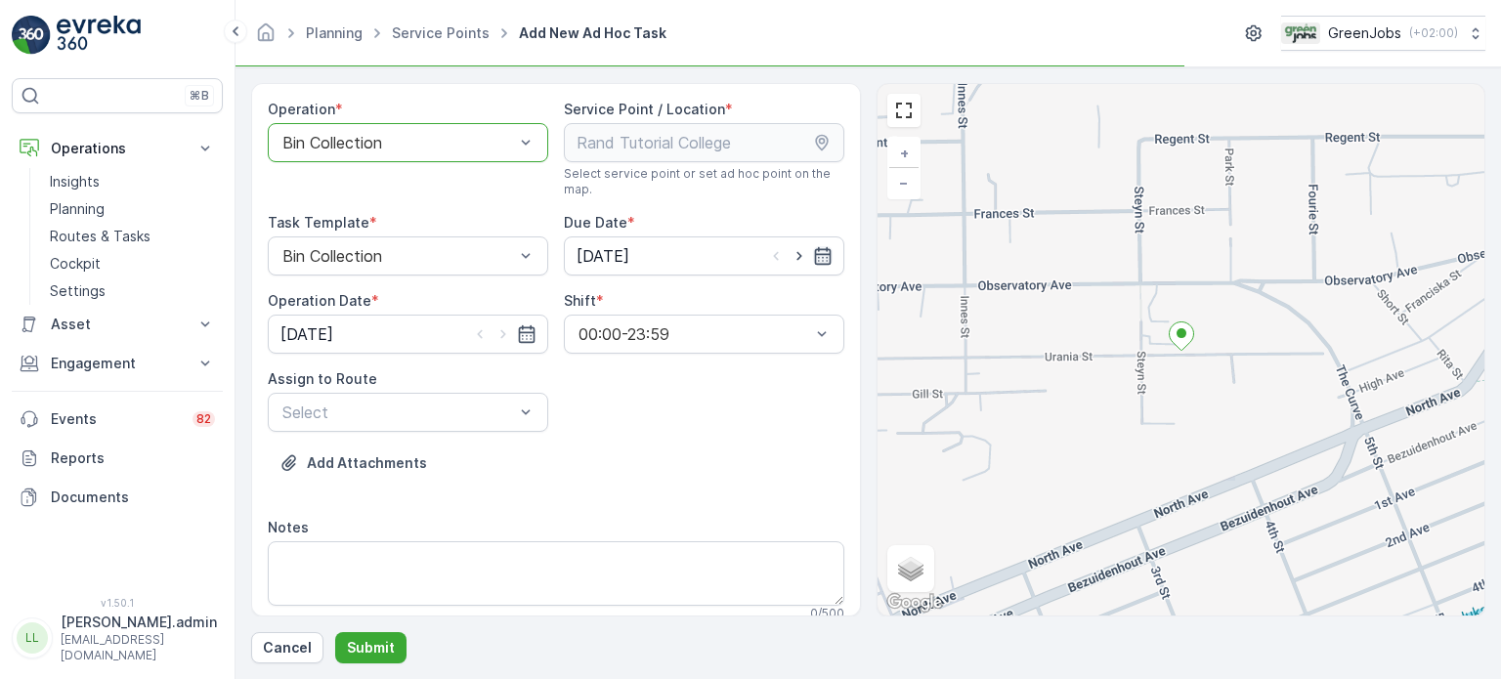
click at [818, 255] on icon "button" at bounding box center [823, 256] width 20 height 20
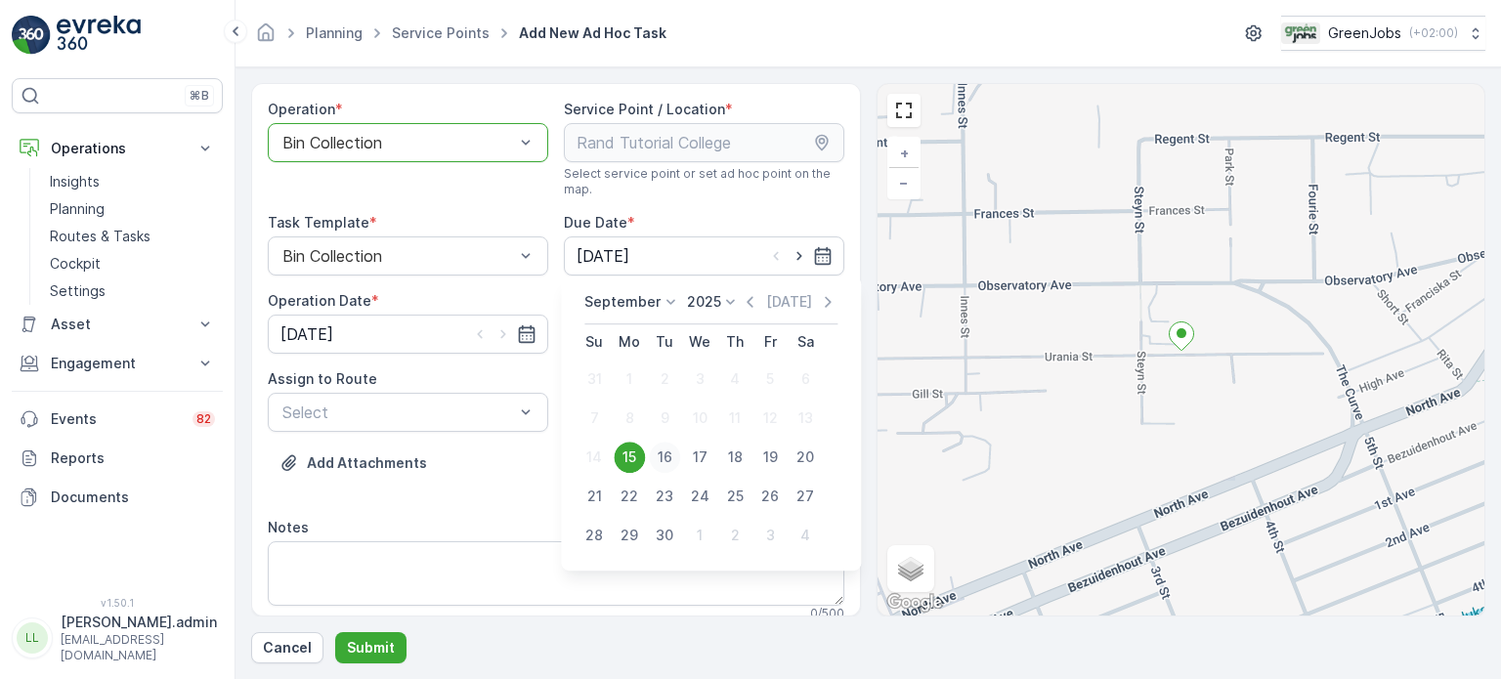
click at [670, 453] on div "16" at bounding box center [664, 457] width 31 height 31
type input "[DATE]"
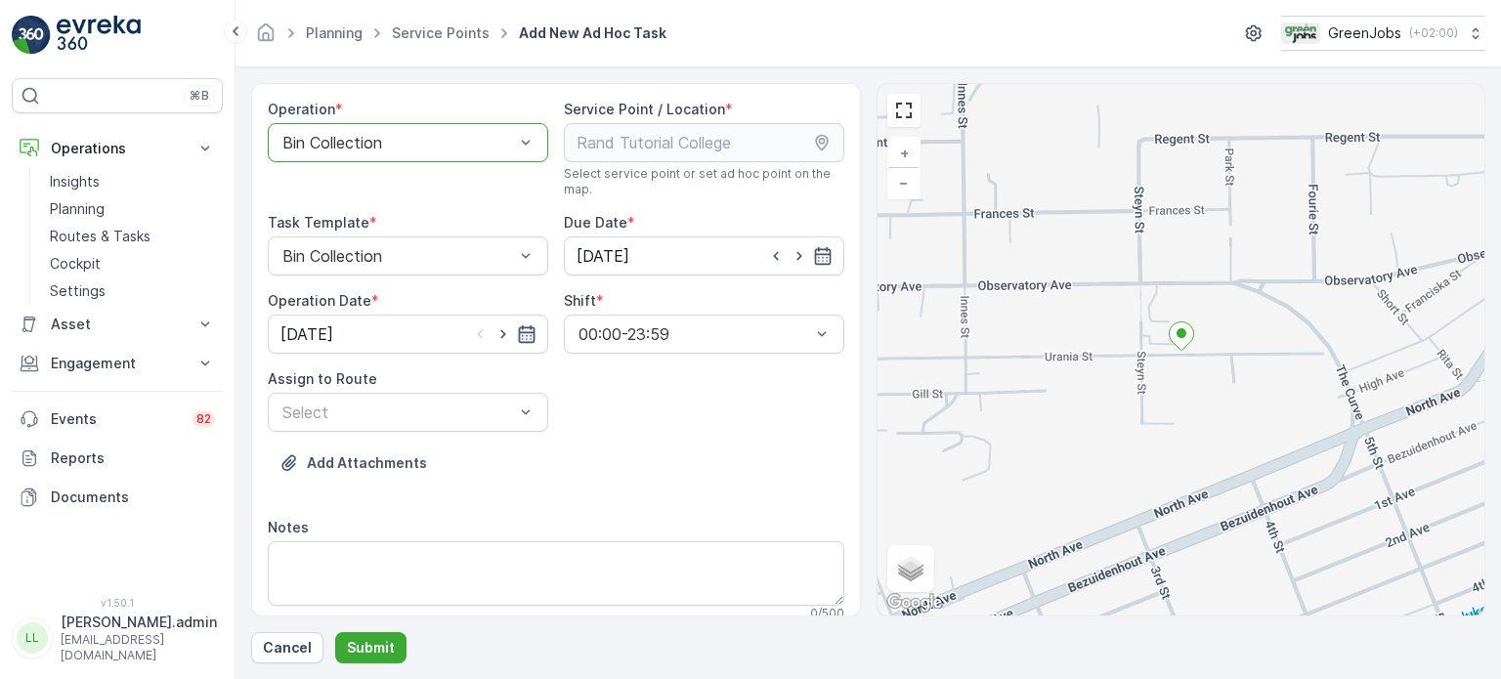
click at [518, 331] on icon "button" at bounding box center [526, 334] width 17 height 18
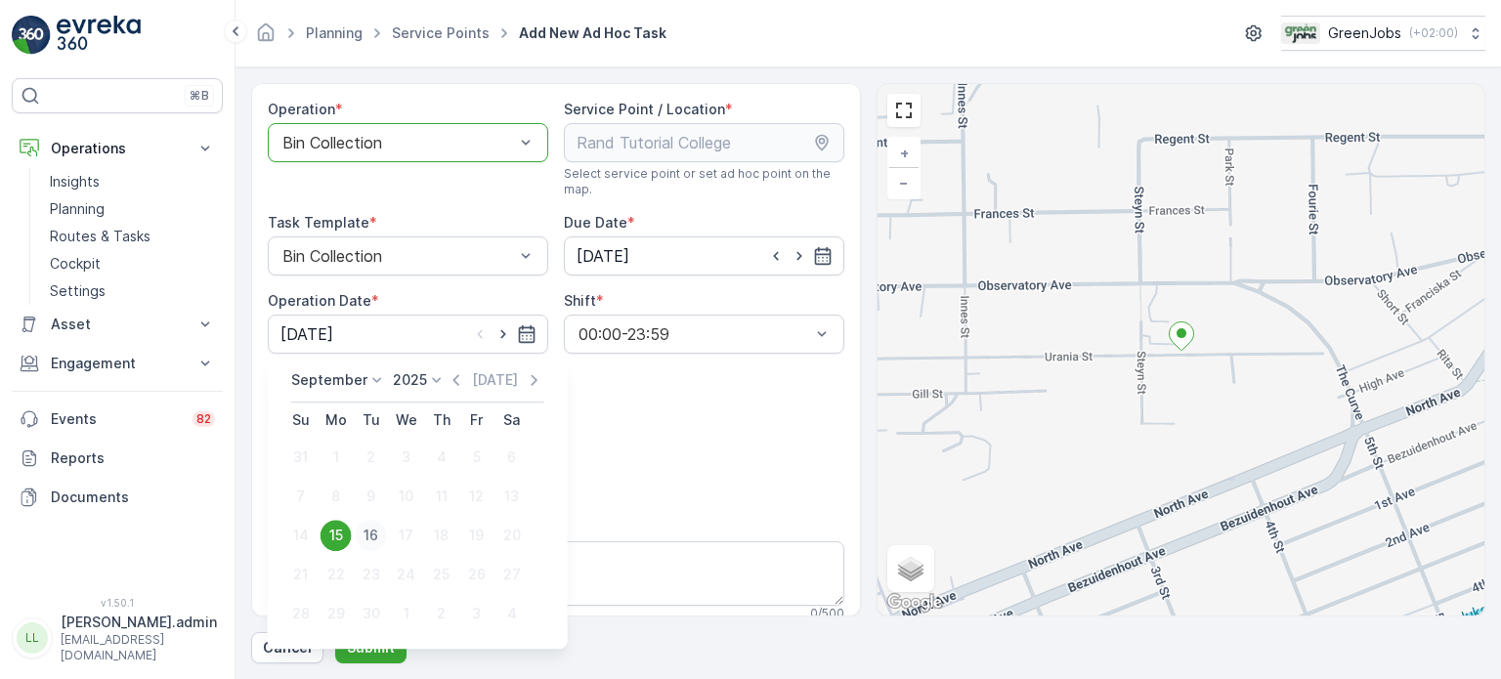
click at [367, 534] on div "16" at bounding box center [371, 535] width 31 height 31
type input "[DATE]"
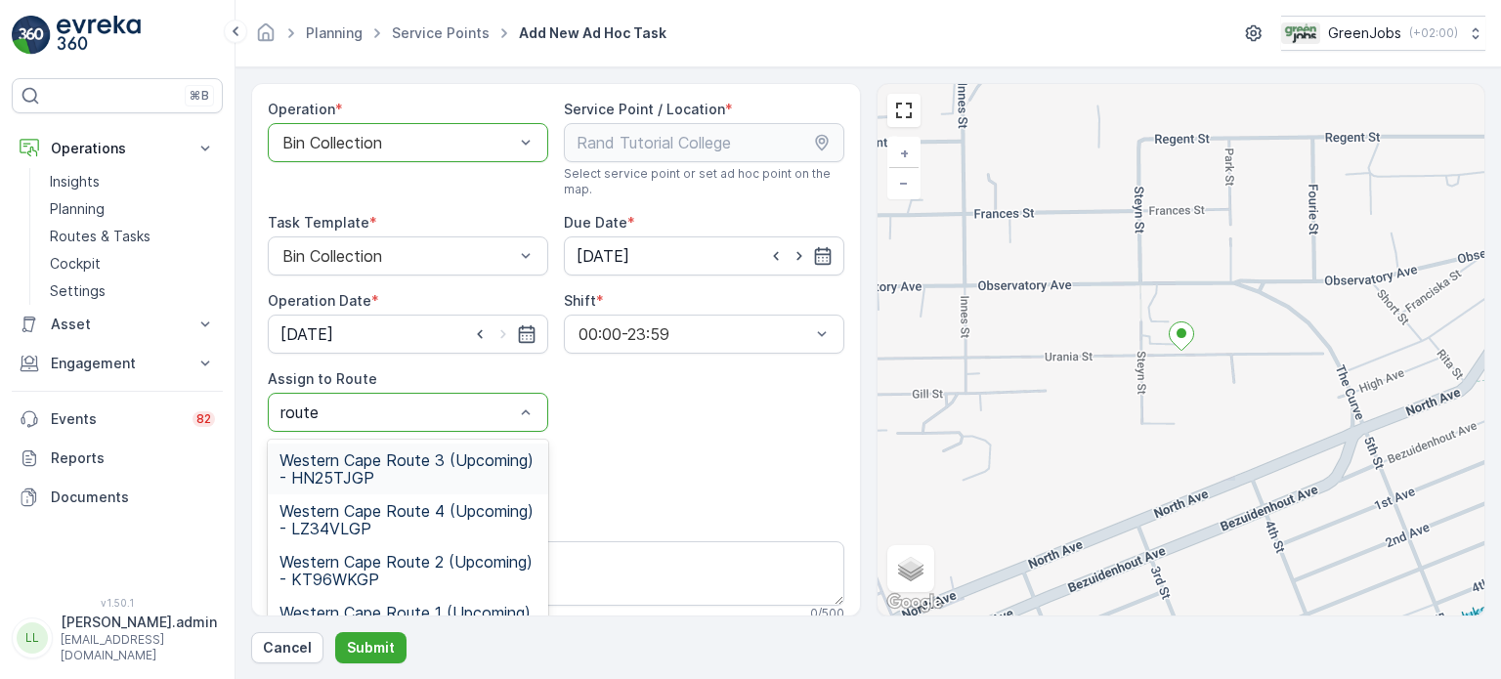
type input "route 1"
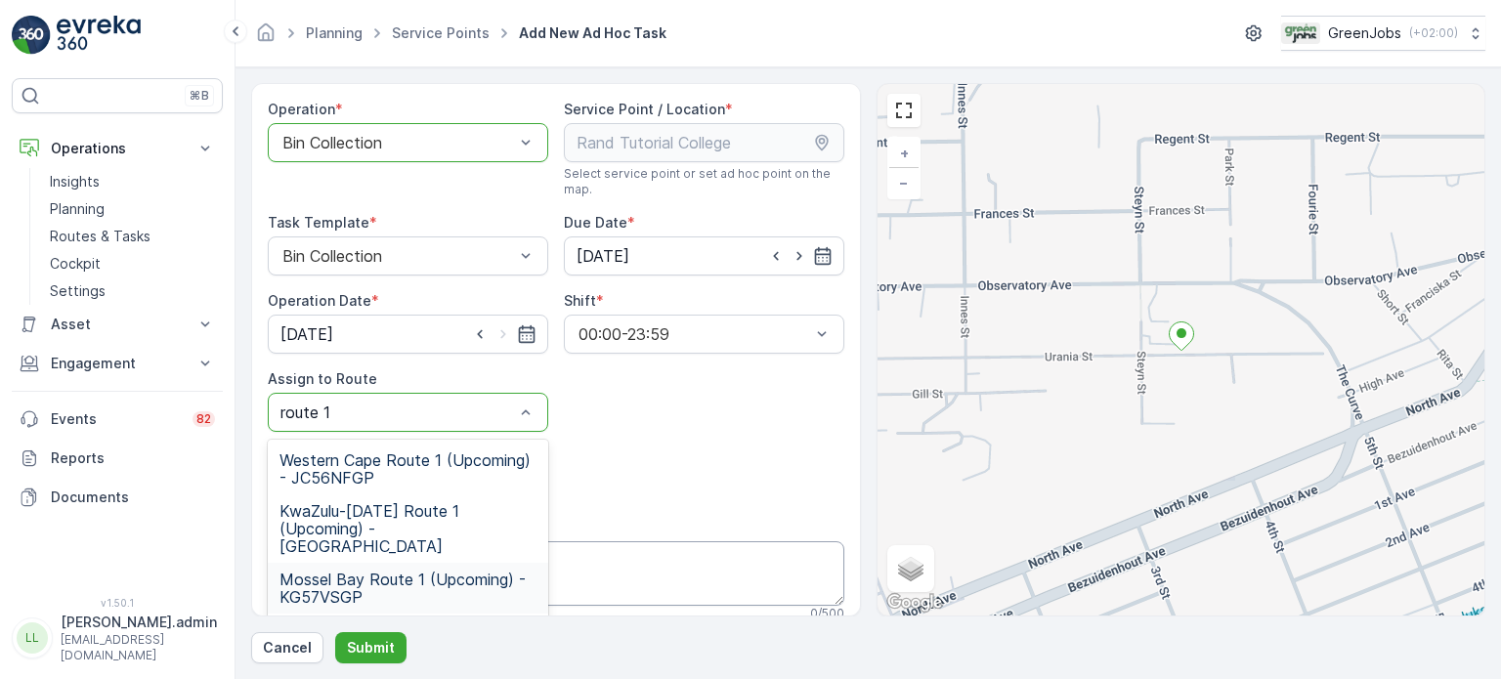
scroll to position [98, 0]
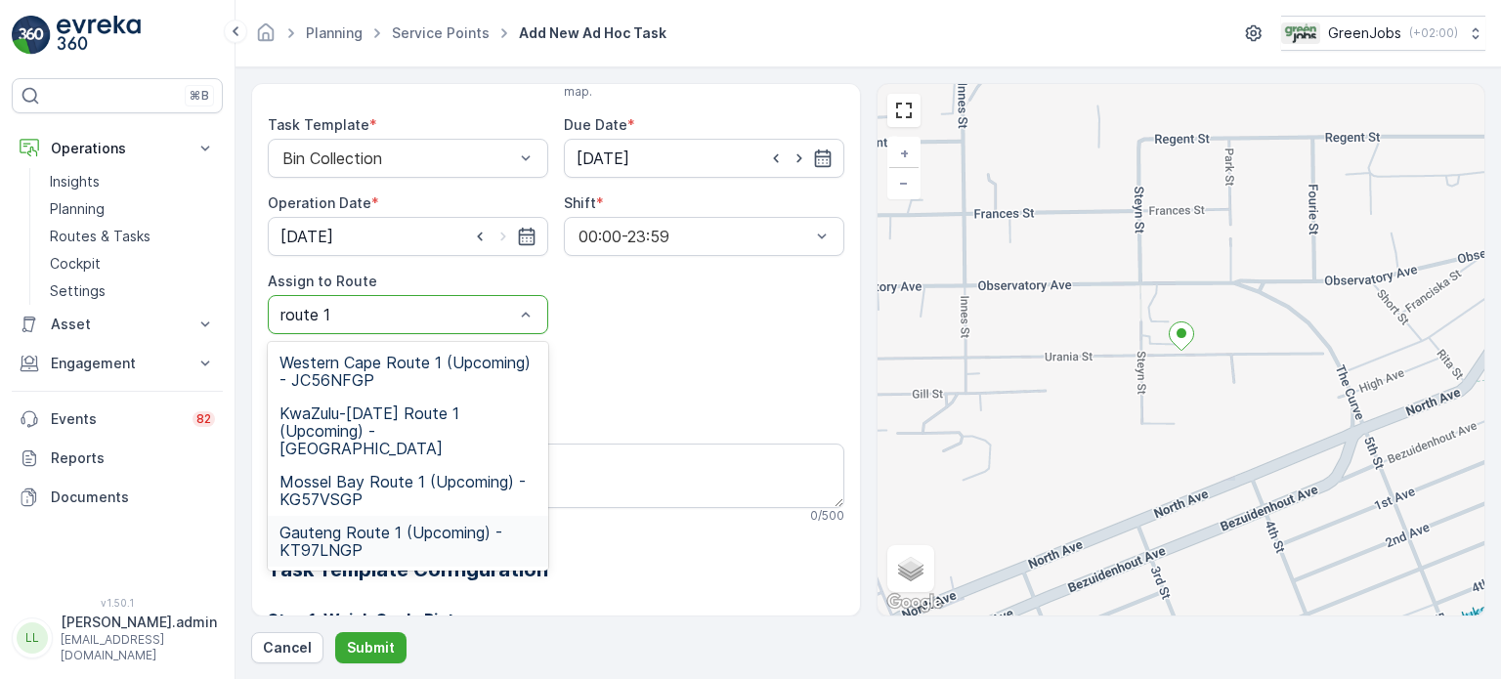
click at [388, 524] on span "Gauteng Route 1 (Upcoming) - KT97LNGP" at bounding box center [407, 541] width 257 height 35
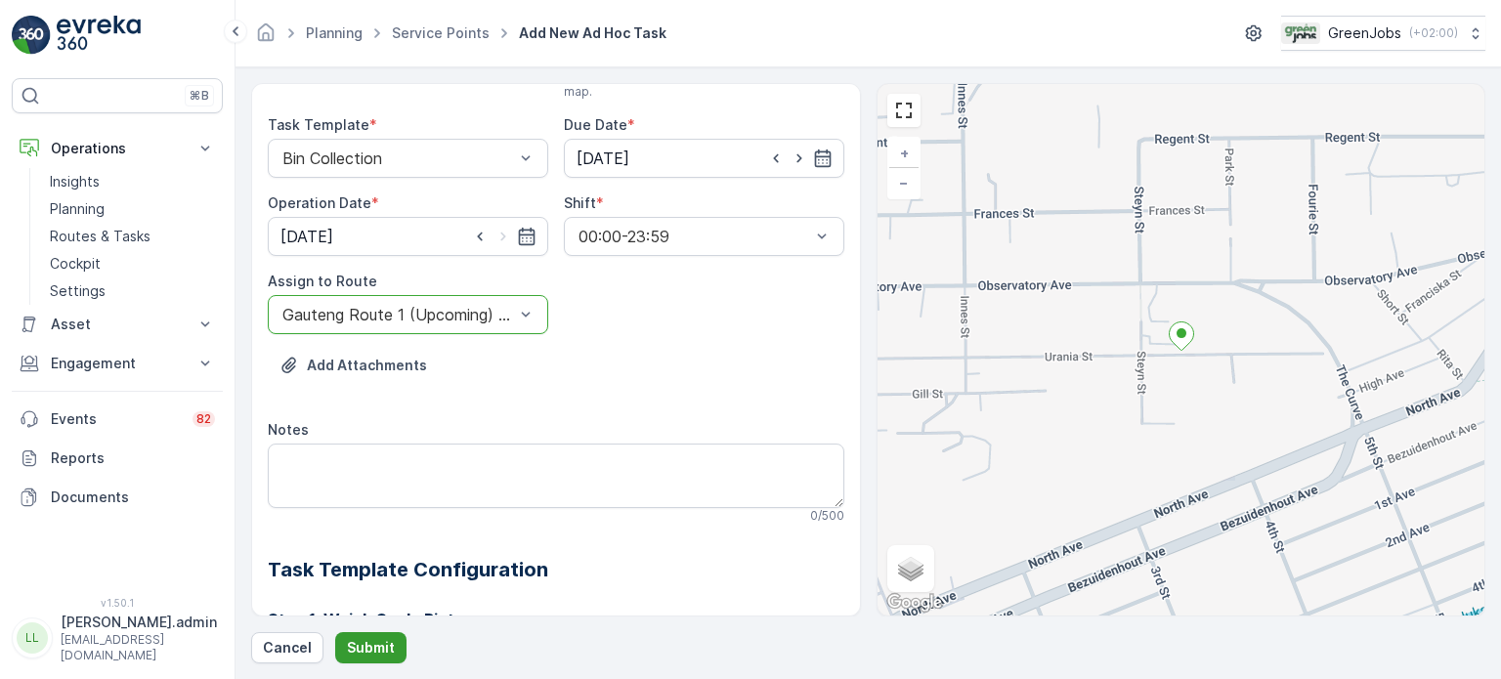
click at [363, 646] on p "Submit" at bounding box center [371, 648] width 48 height 20
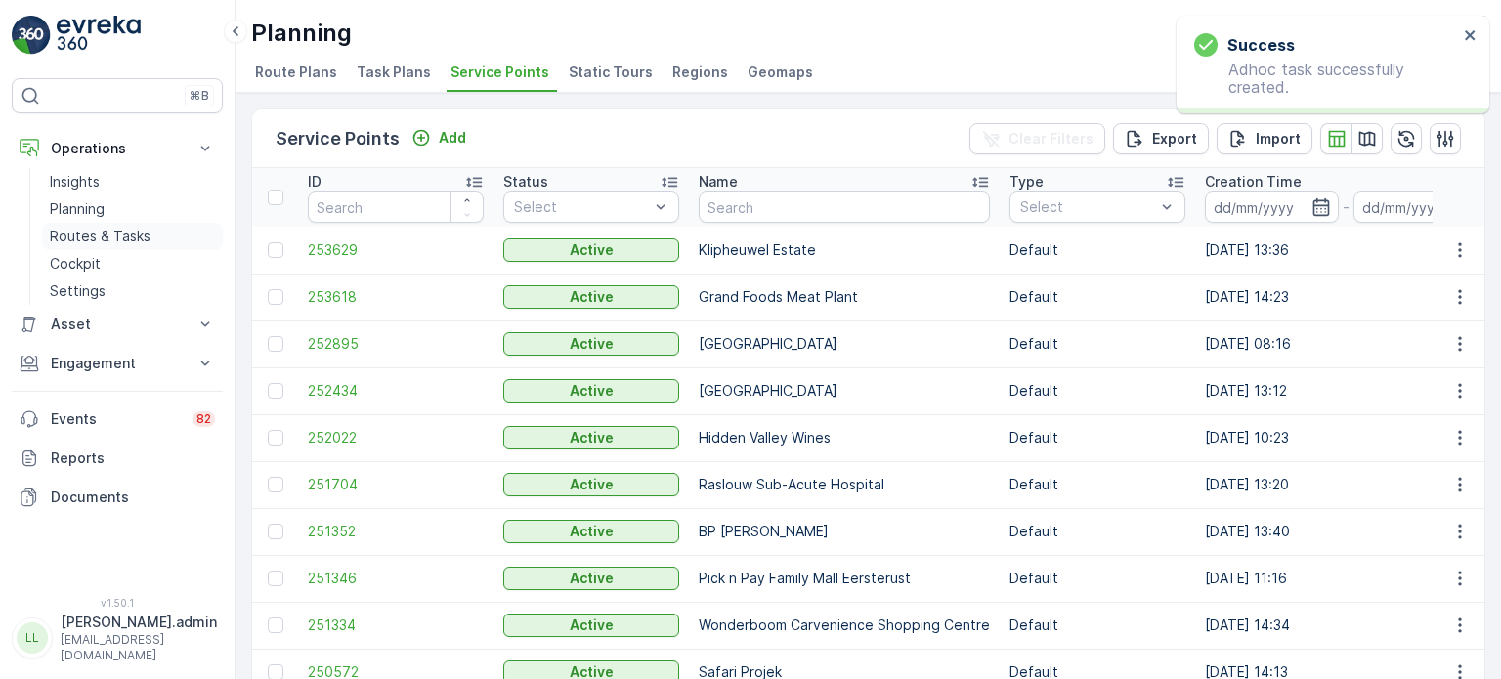
click at [94, 229] on p "Routes & Tasks" at bounding box center [100, 237] width 101 height 20
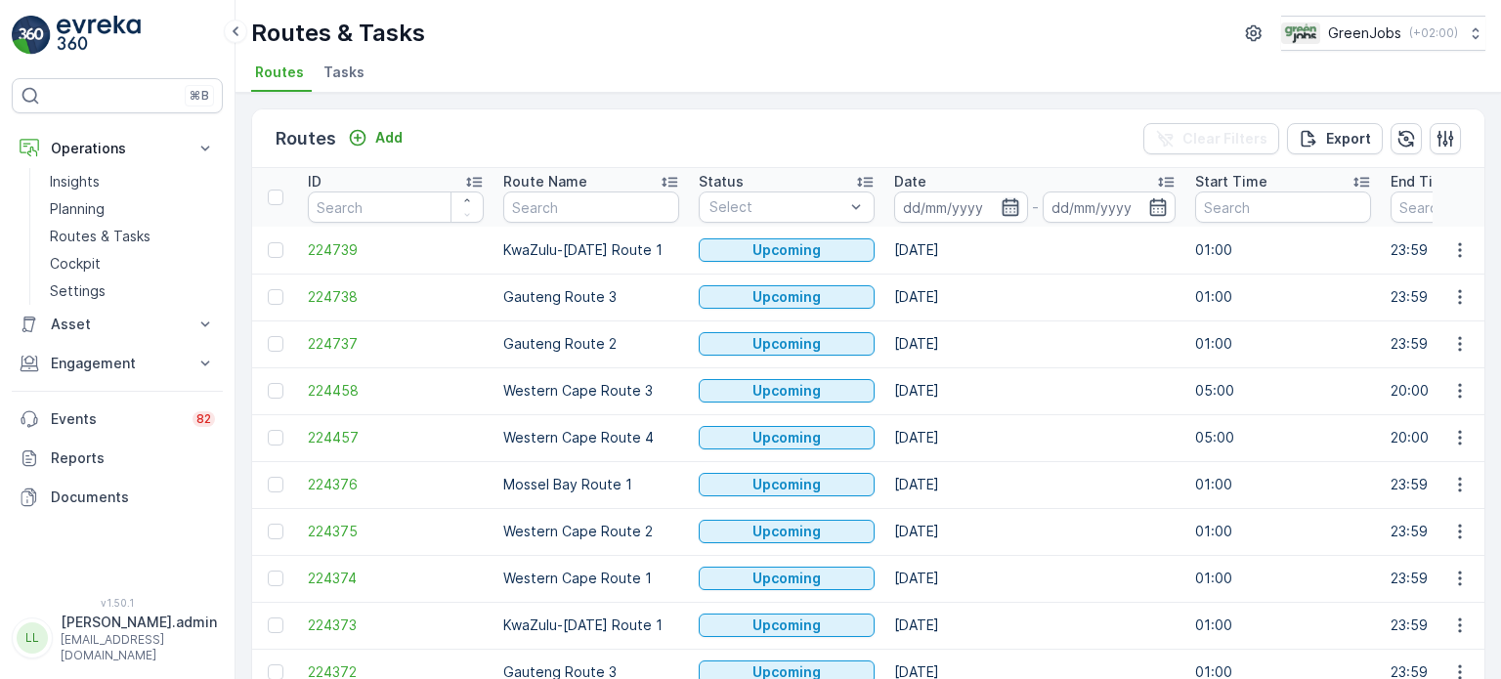
click at [1008, 202] on icon "button" at bounding box center [1010, 207] width 20 height 20
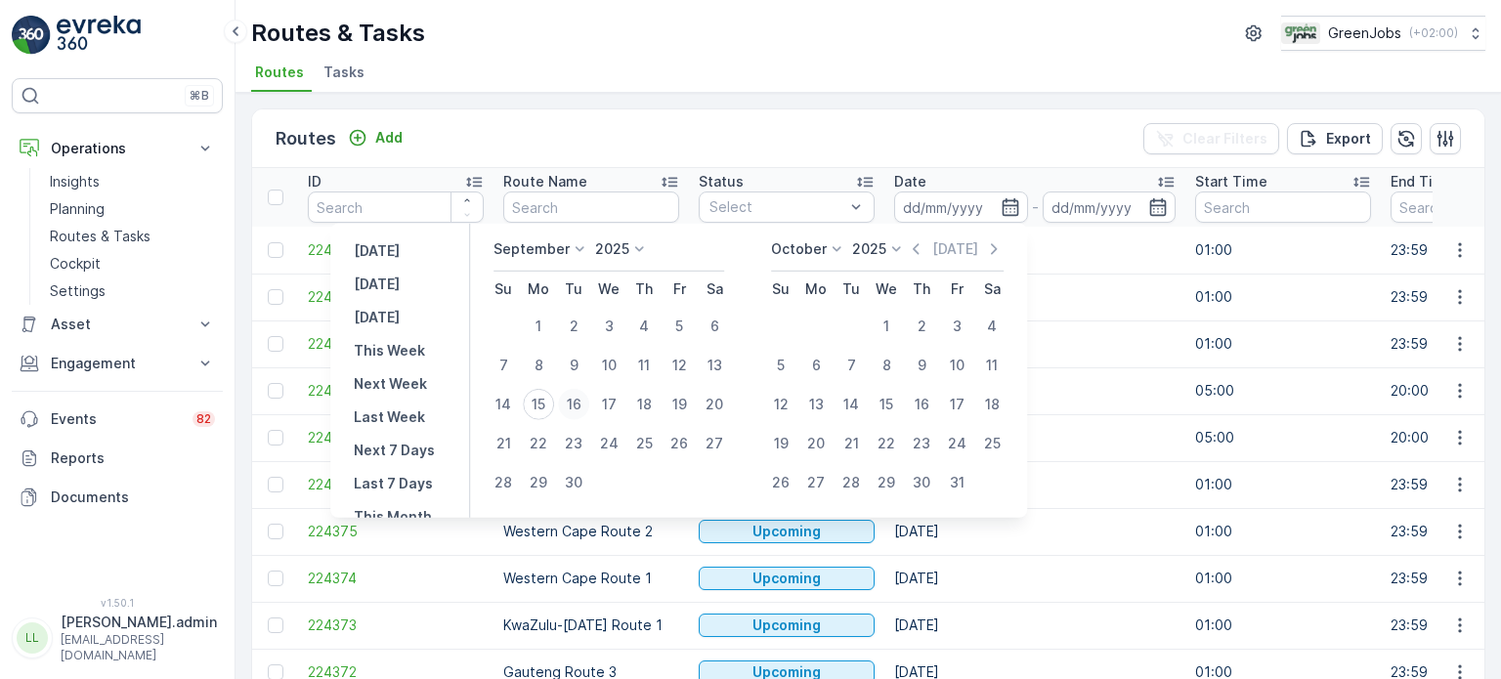
click at [585, 402] on div "16" at bounding box center [573, 404] width 31 height 31
type input "[DATE]"
click at [578, 400] on div "16" at bounding box center [573, 404] width 31 height 31
type input "[DATE]"
click at [578, 400] on div "16" at bounding box center [573, 404] width 31 height 31
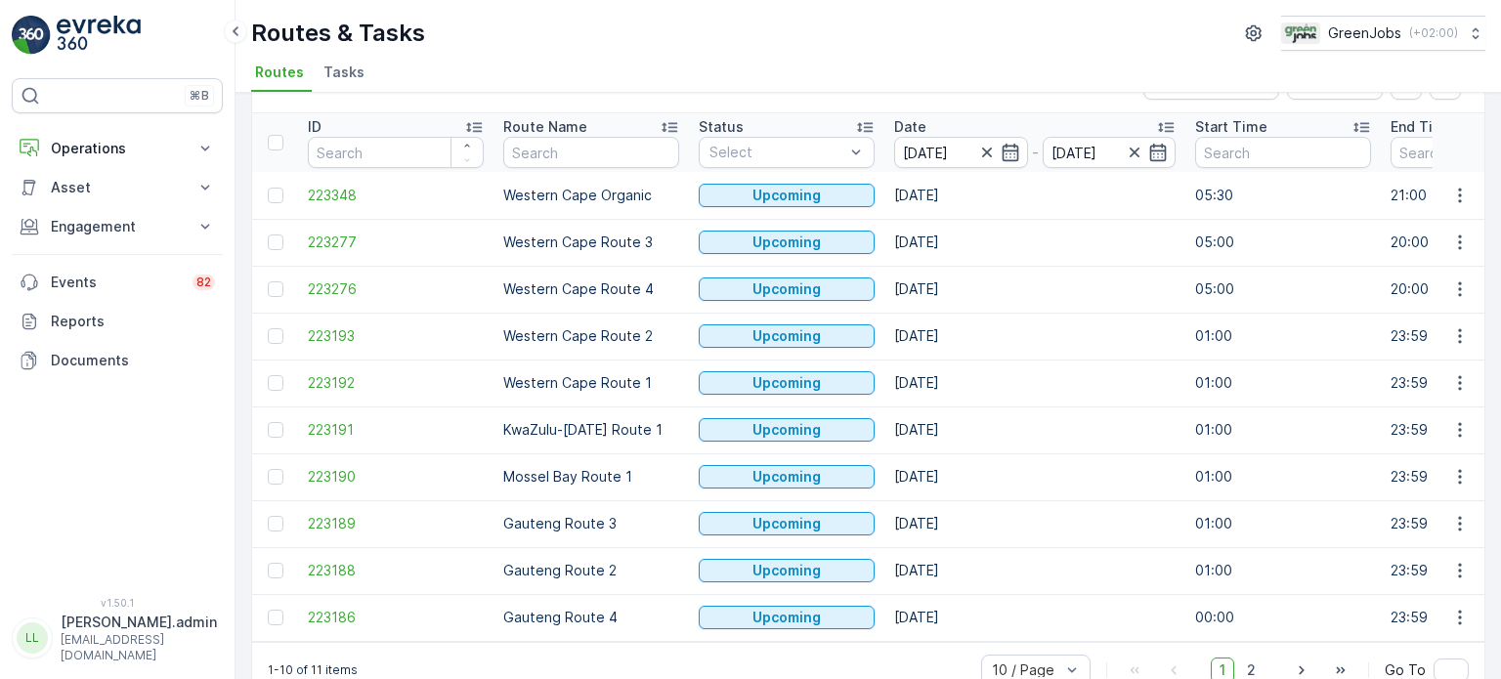
scroll to position [97, 0]
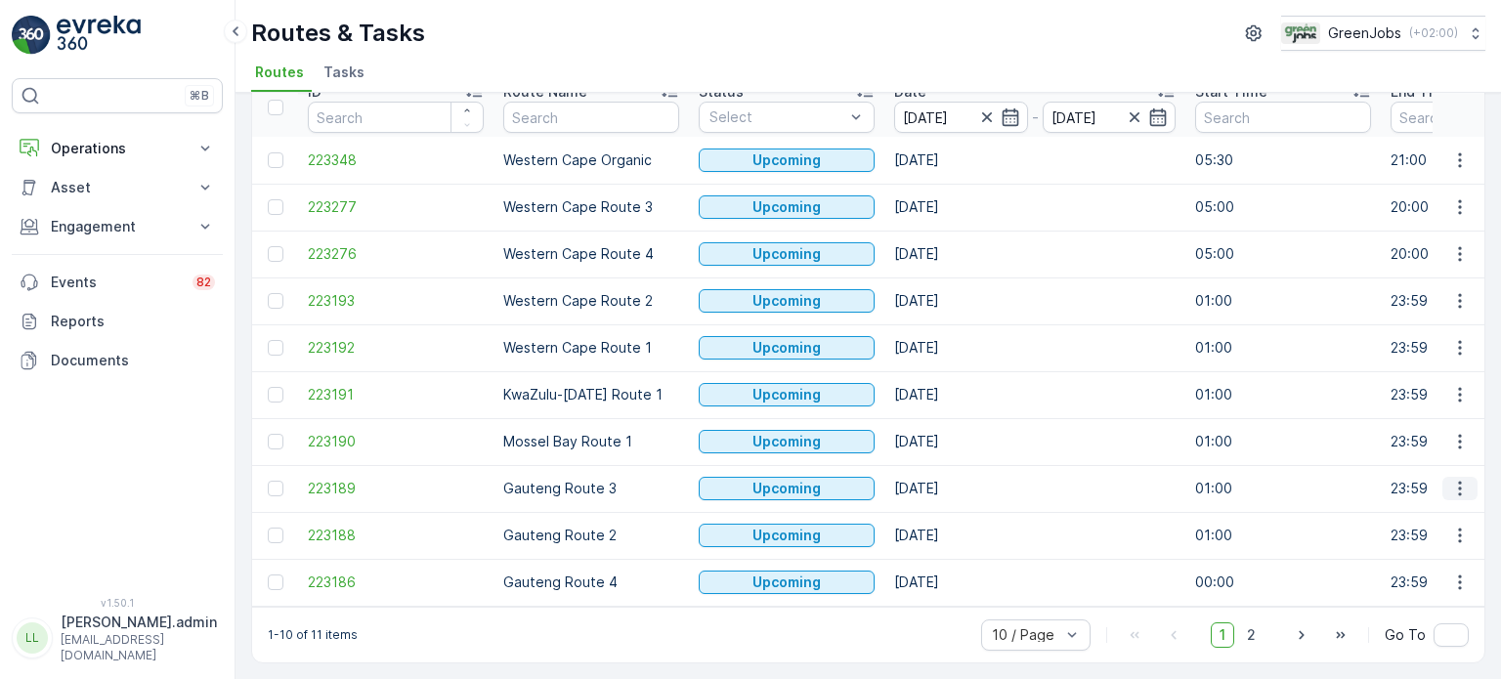
click at [1459, 479] on icon "button" at bounding box center [1460, 489] width 20 height 20
click at [1389, 499] on span "See More Details" at bounding box center [1413, 509] width 113 height 20
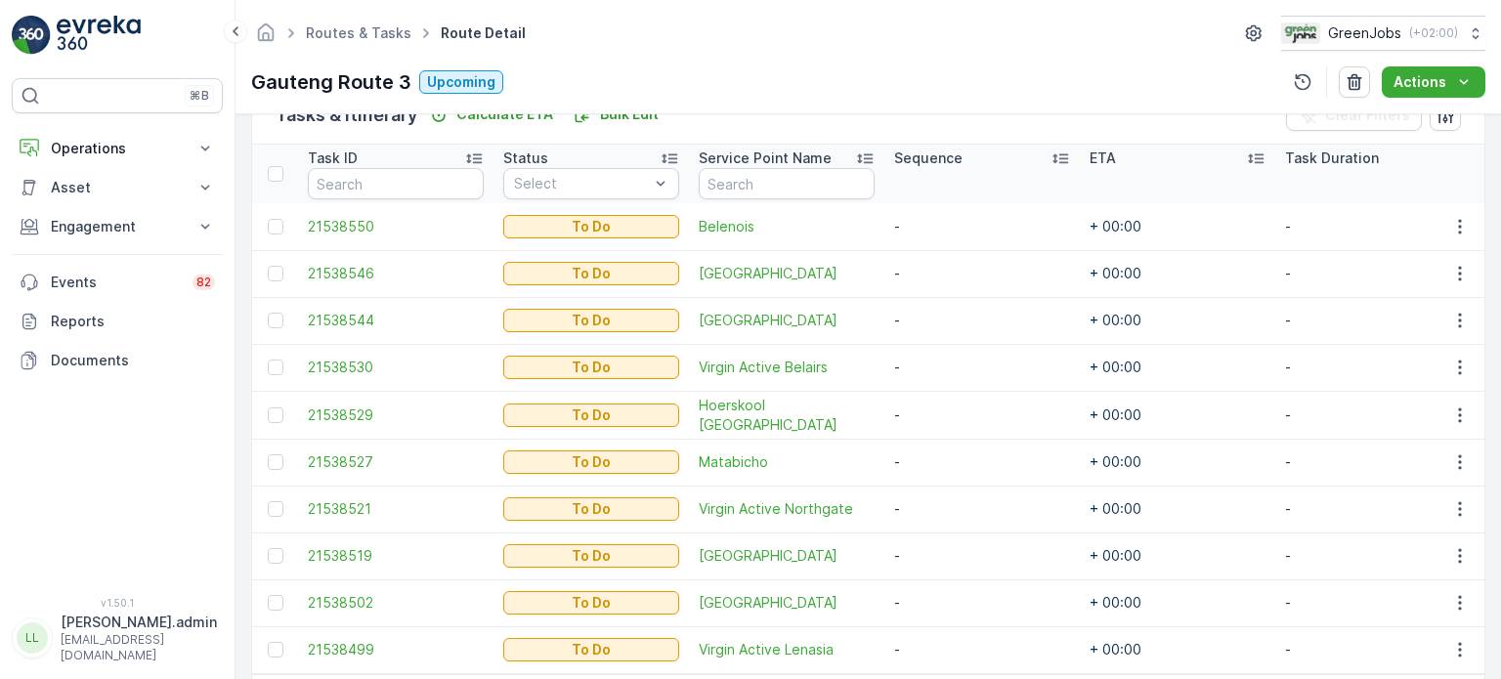
scroll to position [586, 0]
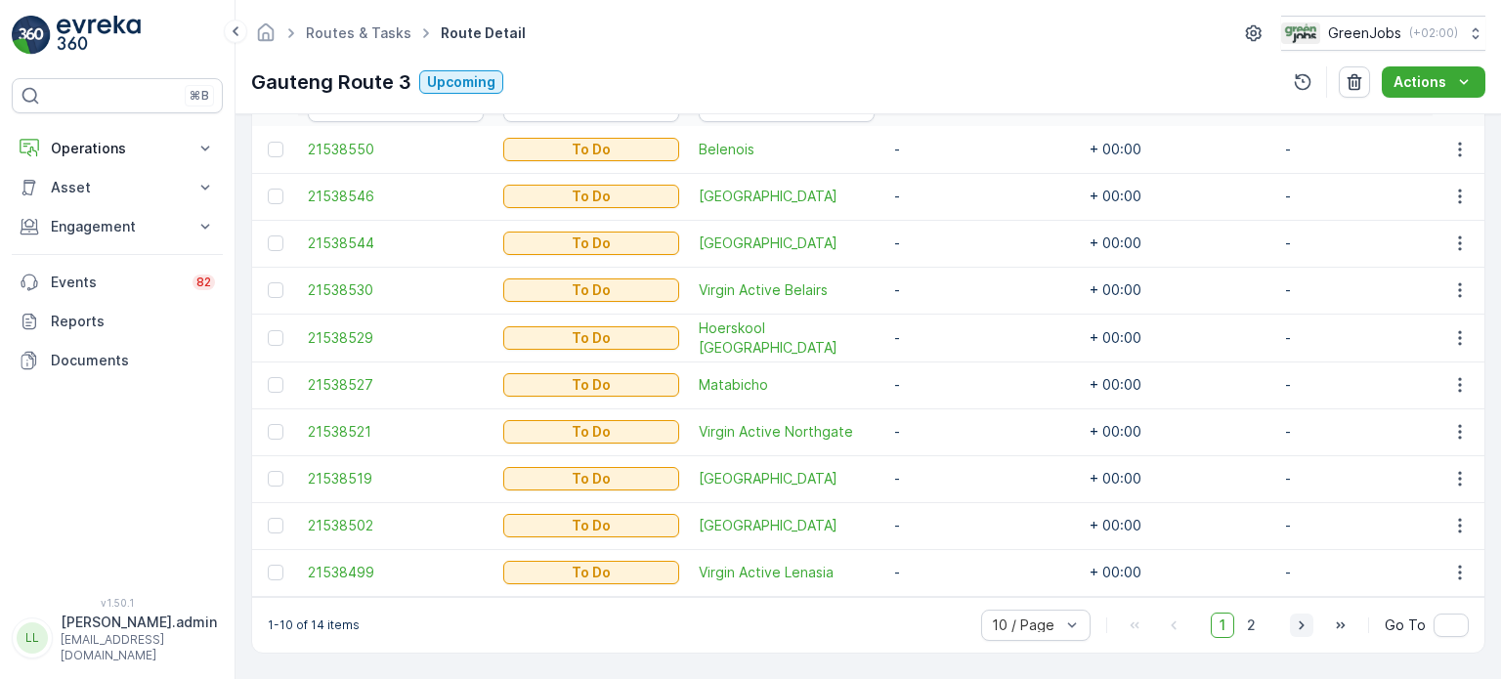
click at [1308, 620] on icon "button" at bounding box center [1302, 625] width 20 height 20
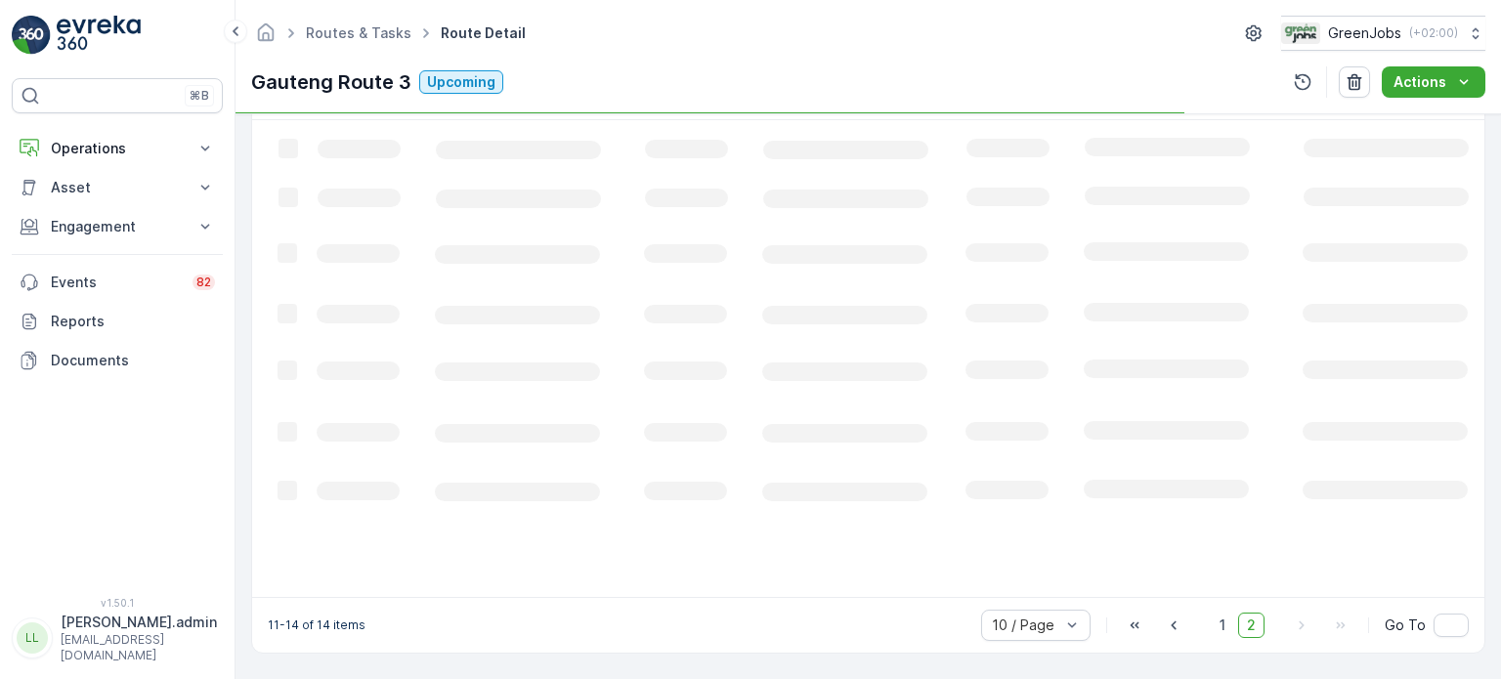
scroll to position [525, 0]
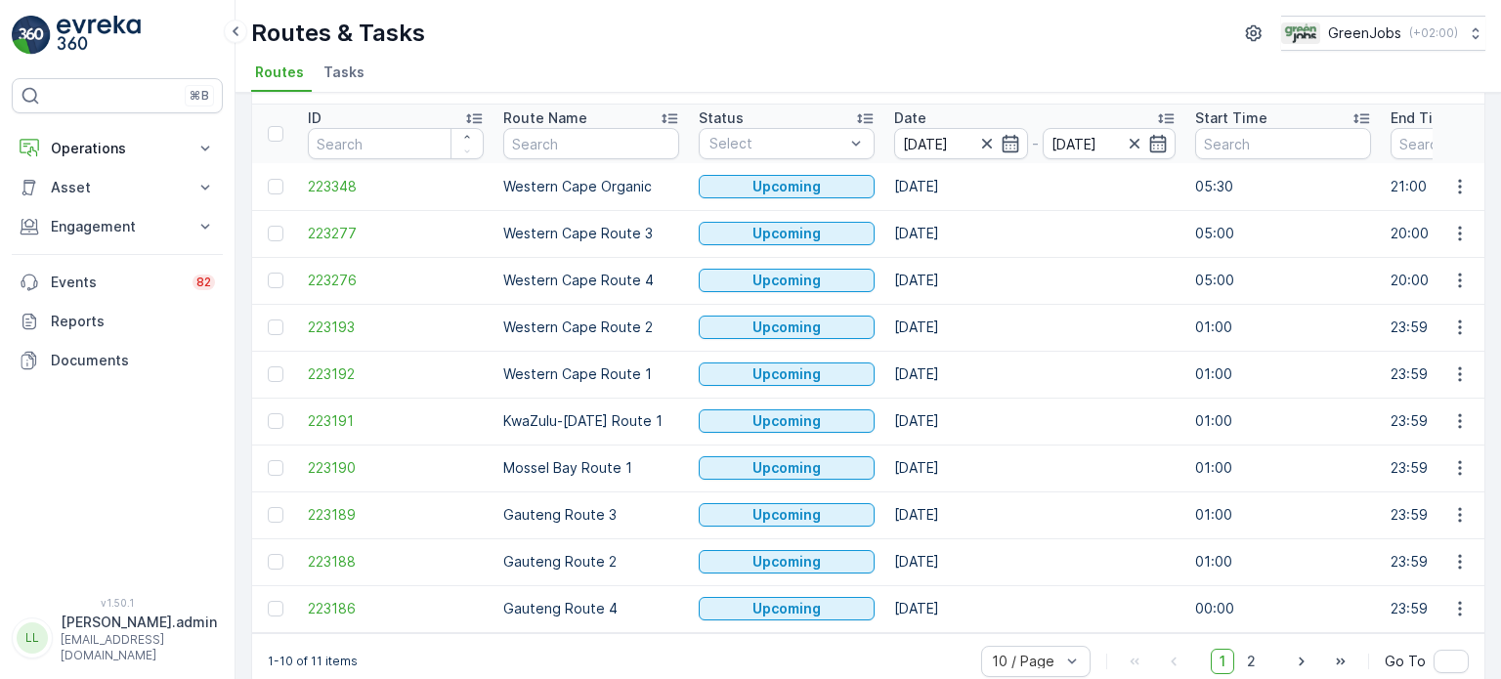
scroll to position [97, 0]
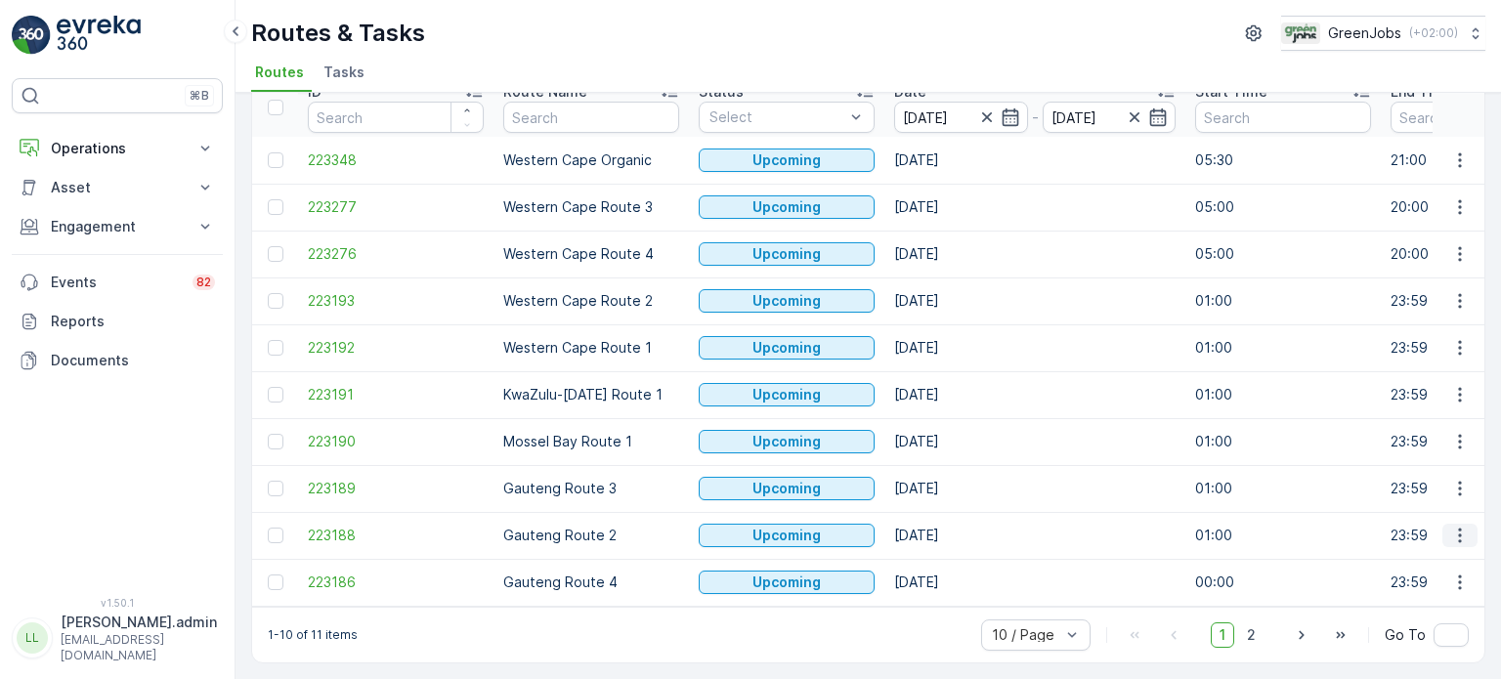
click at [1453, 532] on icon "button" at bounding box center [1460, 536] width 20 height 20
click at [1378, 369] on span "See More Details" at bounding box center [1413, 379] width 113 height 20
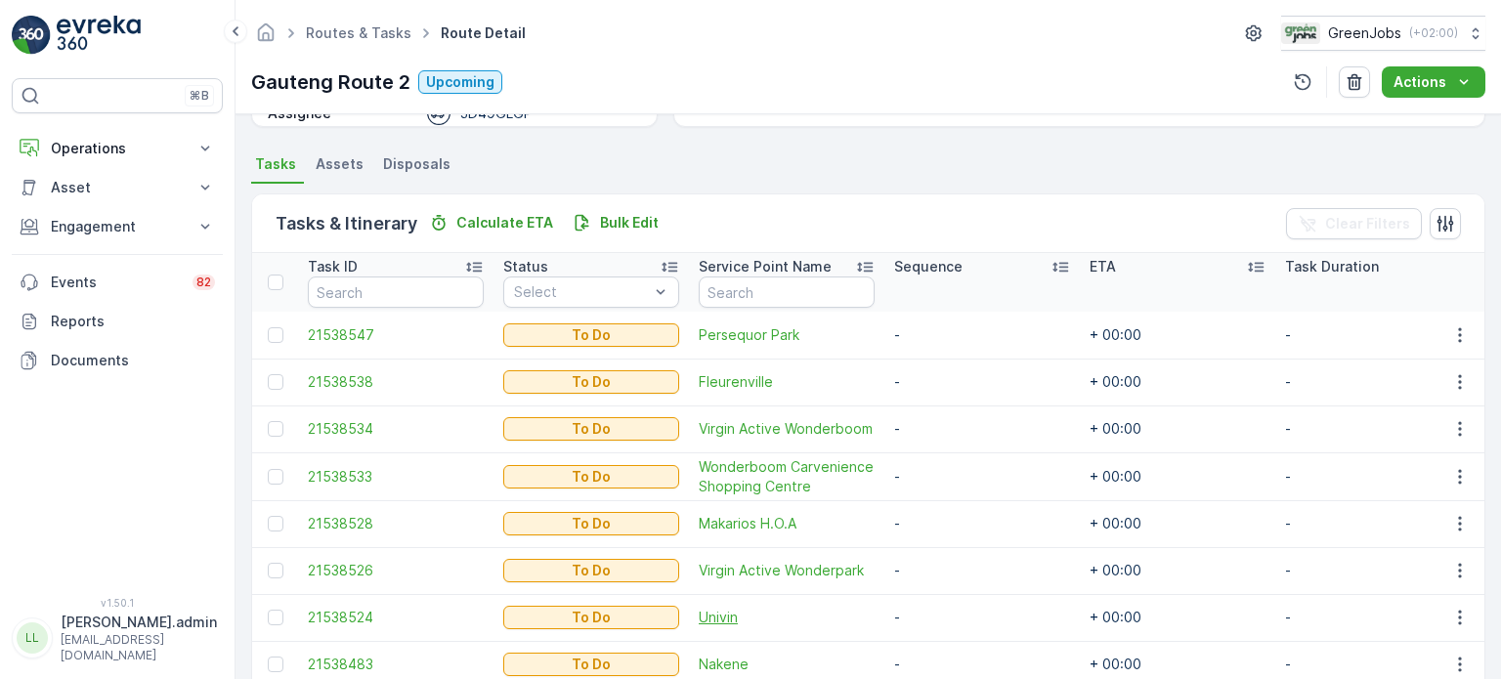
scroll to position [384, 0]
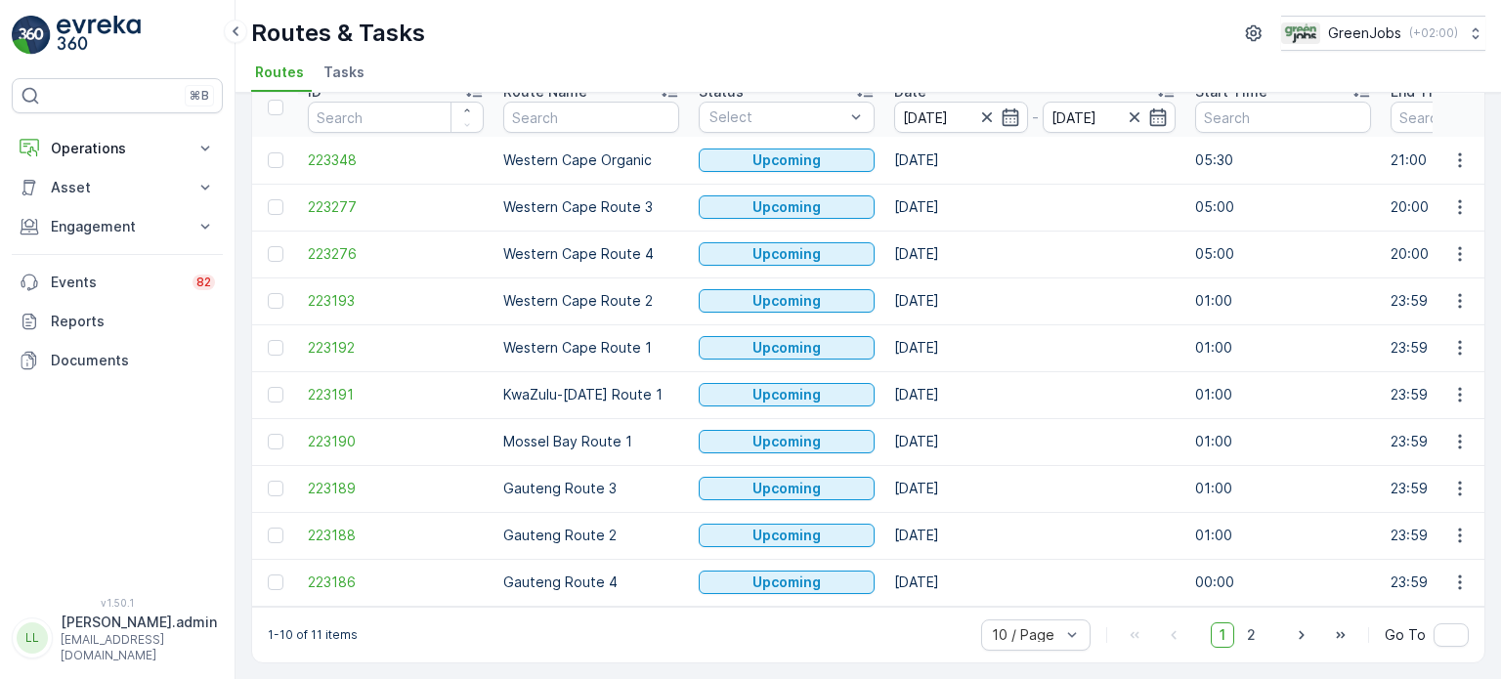
scroll to position [97, 0]
click at [1461, 576] on icon "button" at bounding box center [1460, 582] width 20 height 20
click at [1387, 417] on span "See More Details" at bounding box center [1413, 426] width 113 height 20
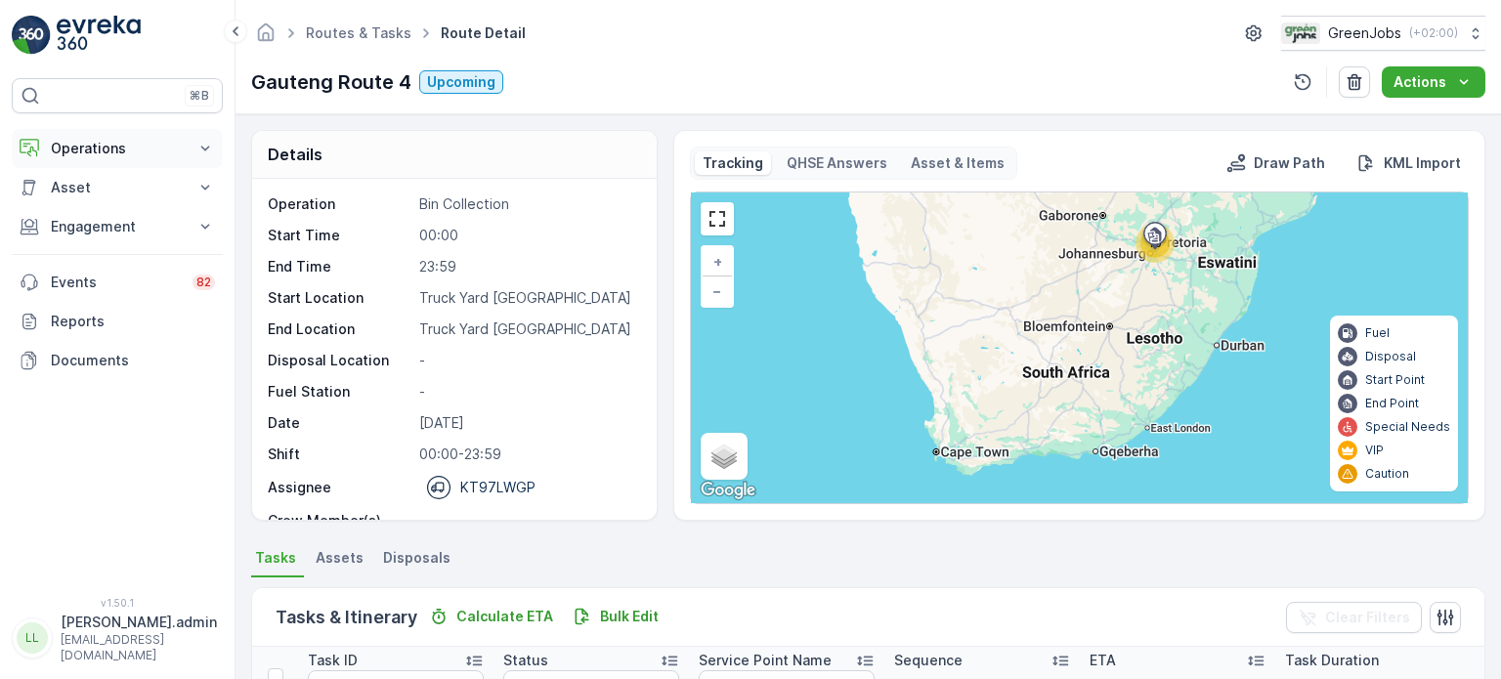
click at [121, 153] on p "Operations" at bounding box center [117, 149] width 133 height 20
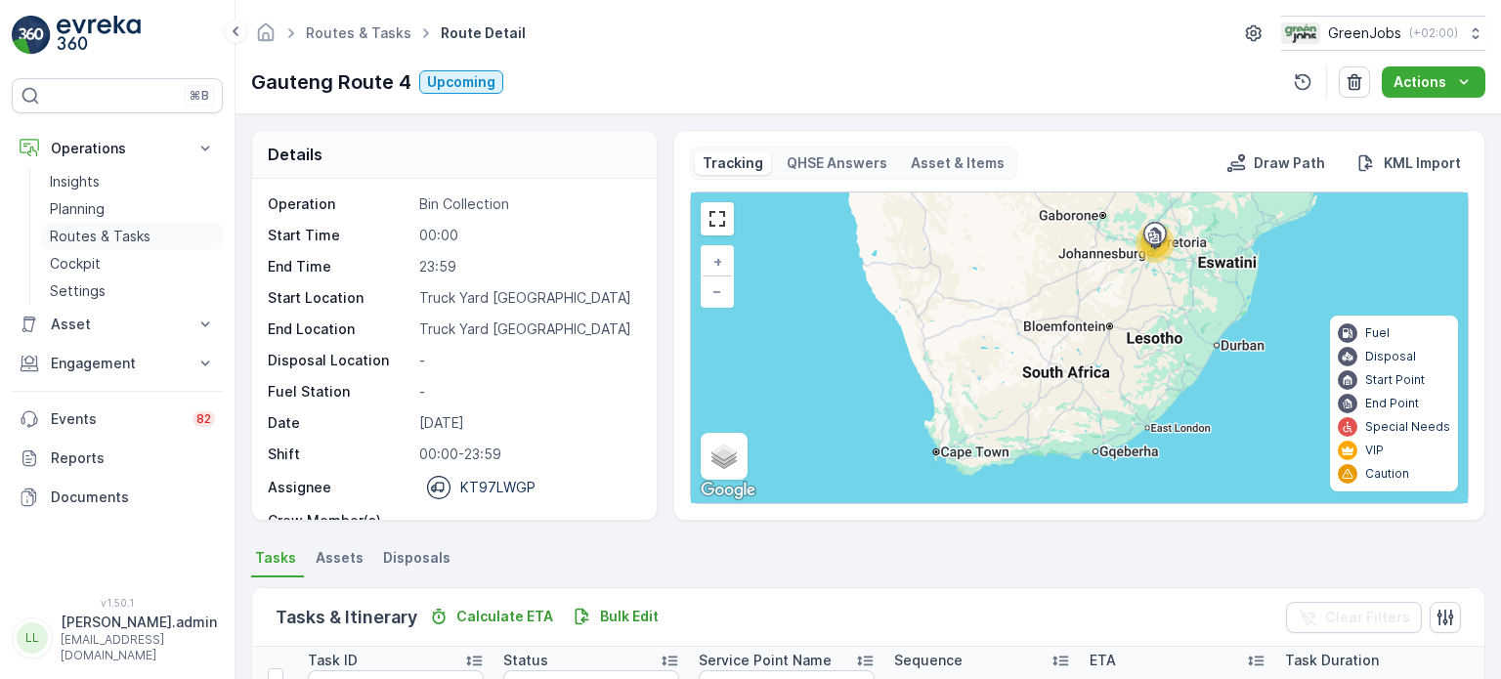
click at [90, 233] on p "Routes & Tasks" at bounding box center [100, 237] width 101 height 20
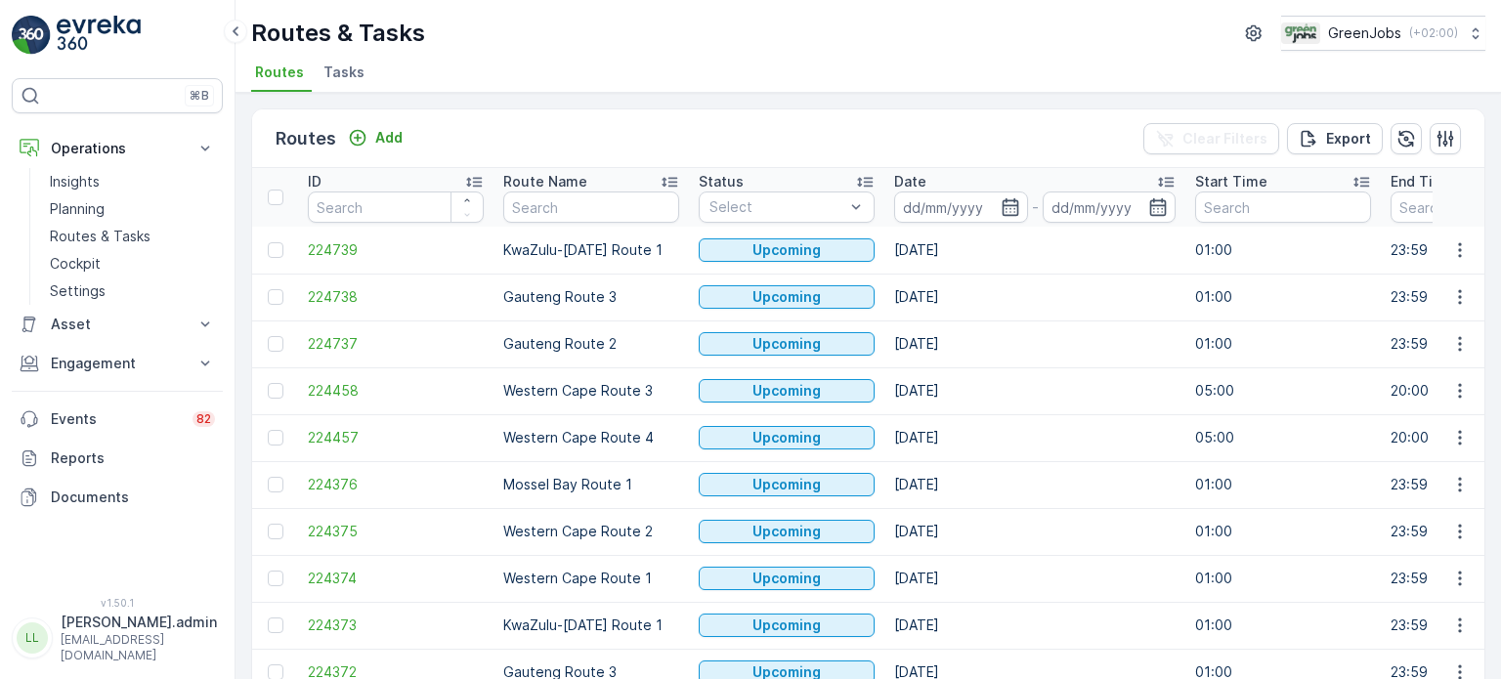
click at [348, 64] on span "Tasks" at bounding box center [343, 73] width 41 height 20
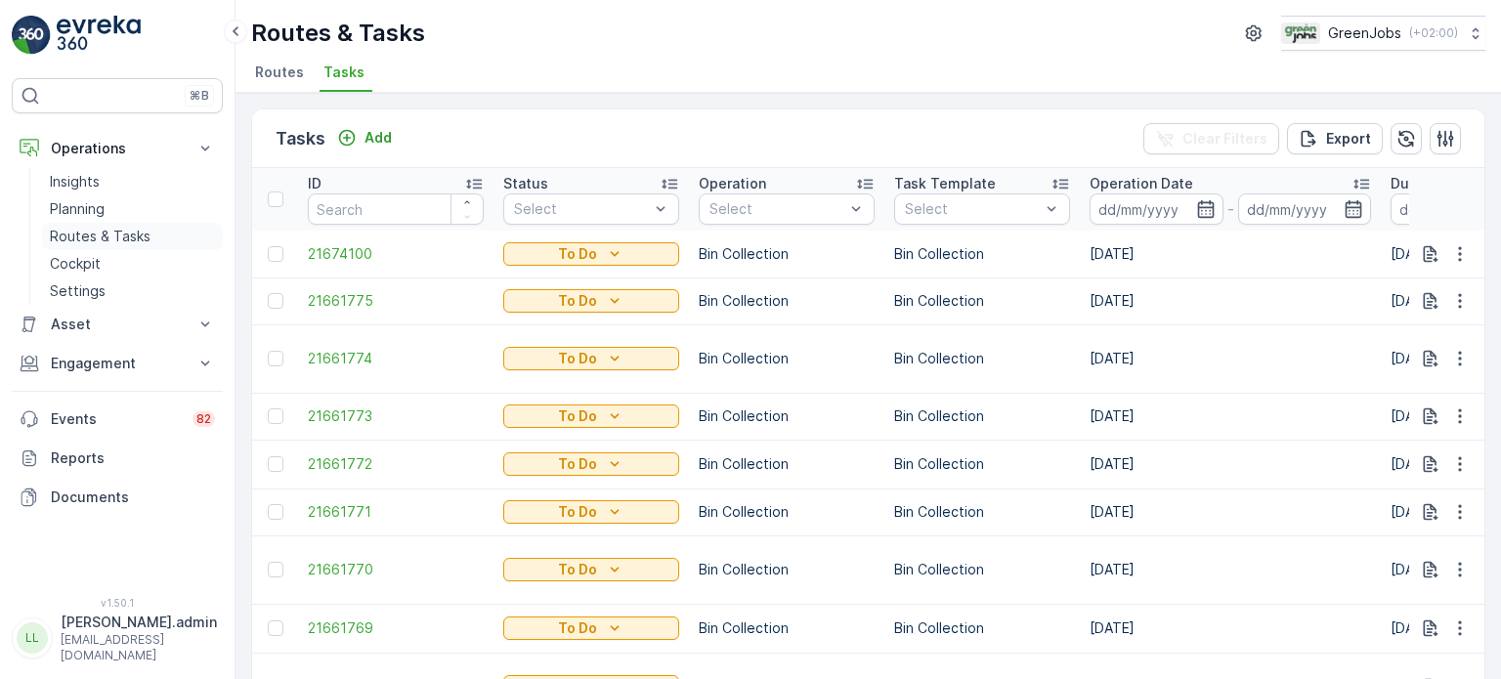
click at [109, 233] on p "Routes & Tasks" at bounding box center [100, 237] width 101 height 20
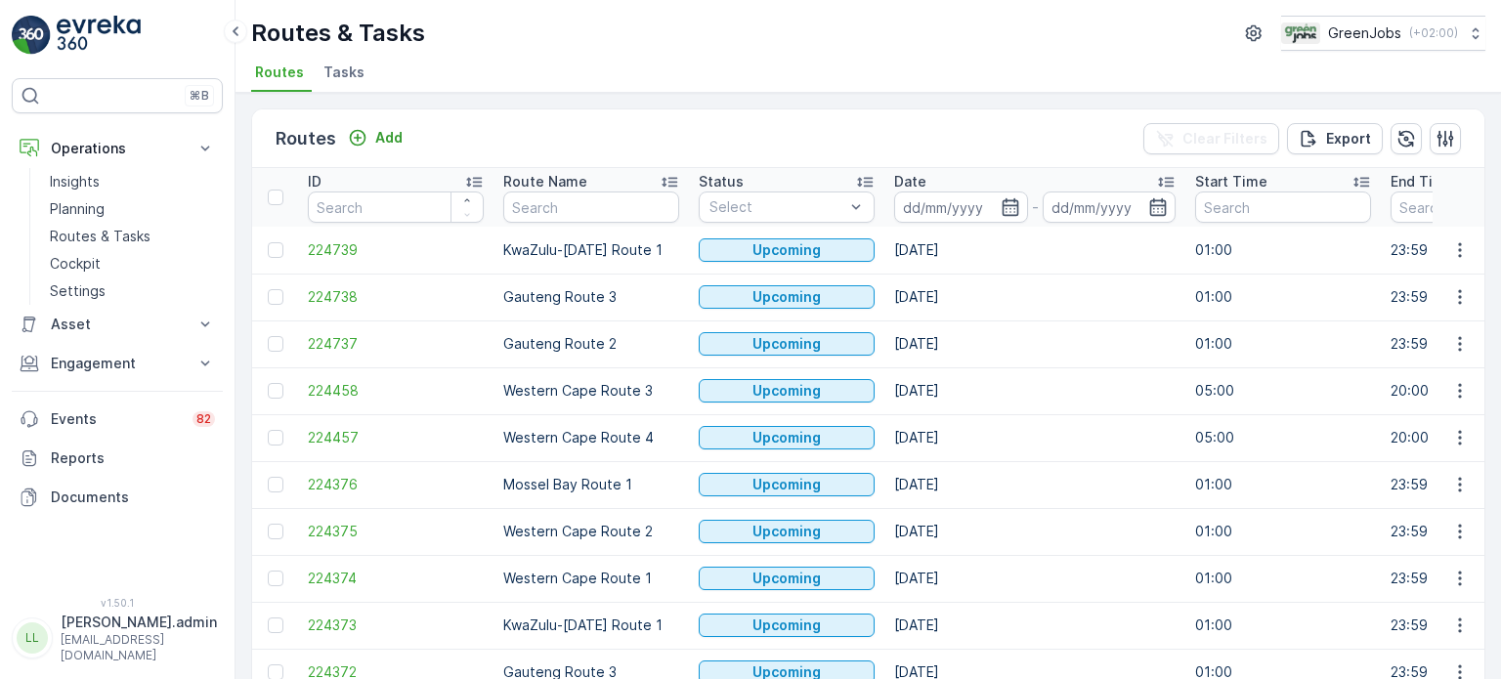
click at [282, 71] on span "Routes" at bounding box center [279, 73] width 49 height 20
click at [617, 205] on input "text" at bounding box center [591, 206] width 176 height 31
type input "route 1"
click at [1462, 429] on icon "button" at bounding box center [1460, 438] width 20 height 20
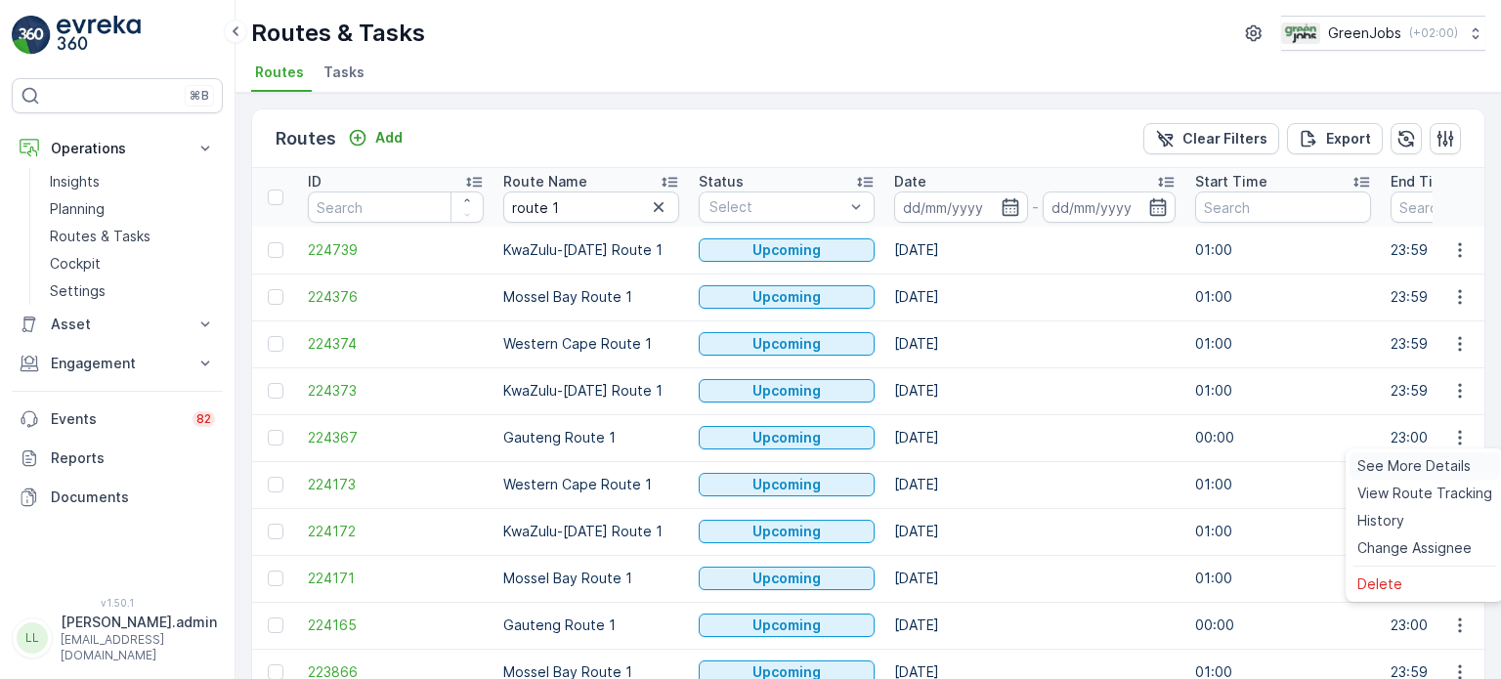
click at [1411, 462] on span "See More Details" at bounding box center [1413, 466] width 113 height 20
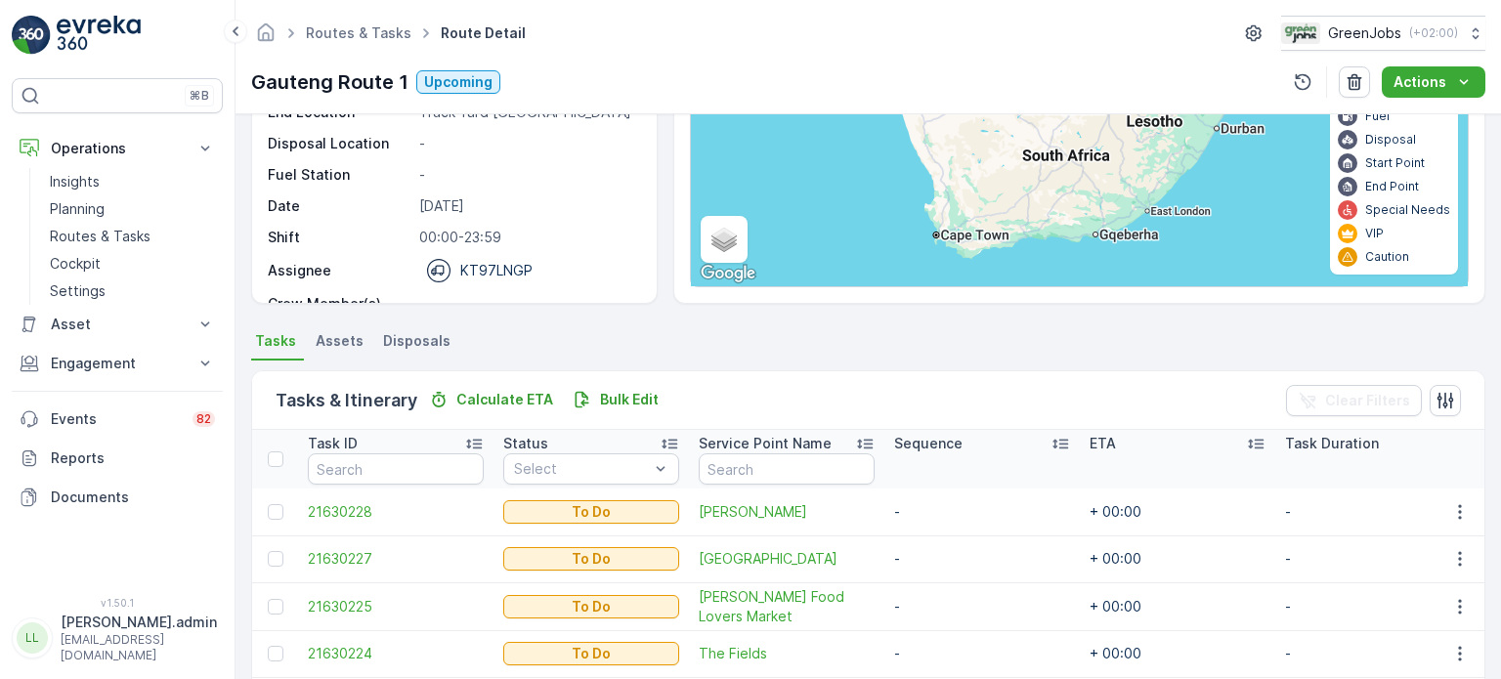
scroll to position [183, 0]
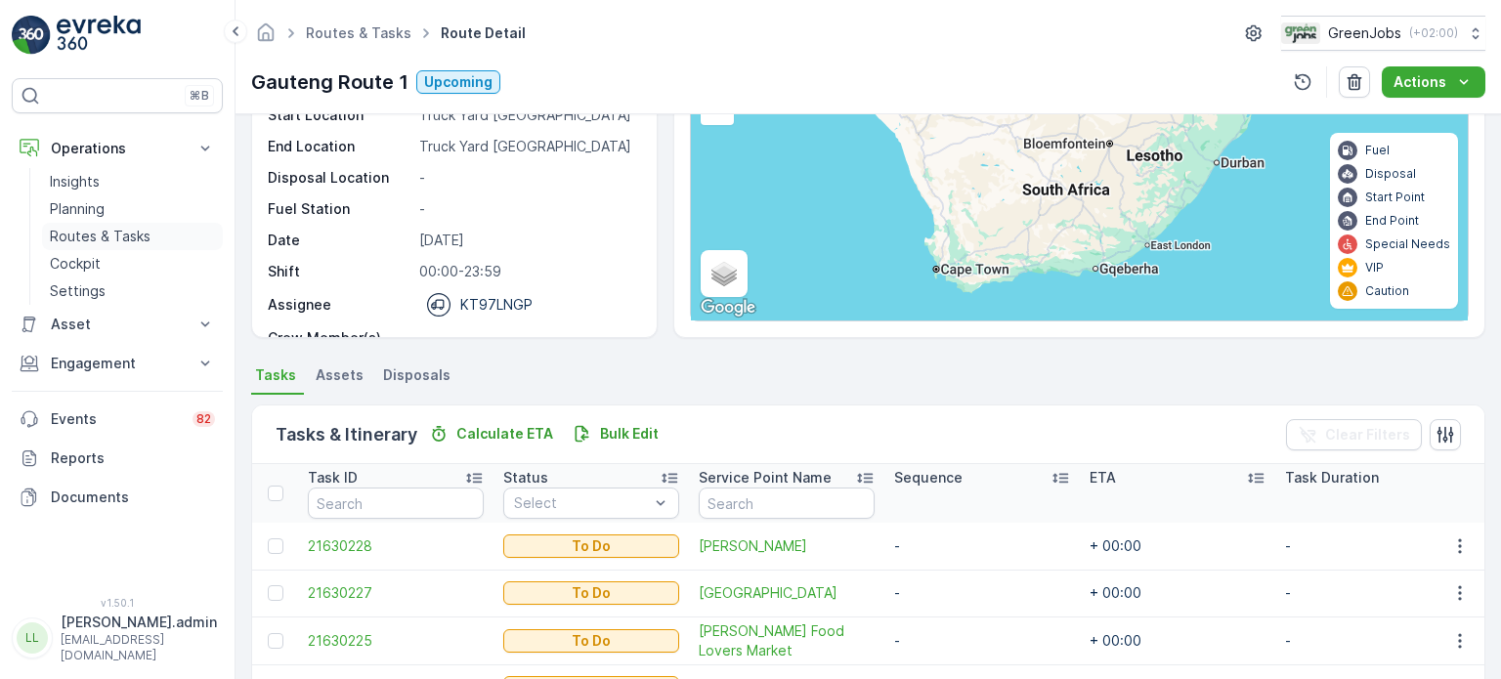
click at [102, 233] on p "Routes & Tasks" at bounding box center [100, 237] width 101 height 20
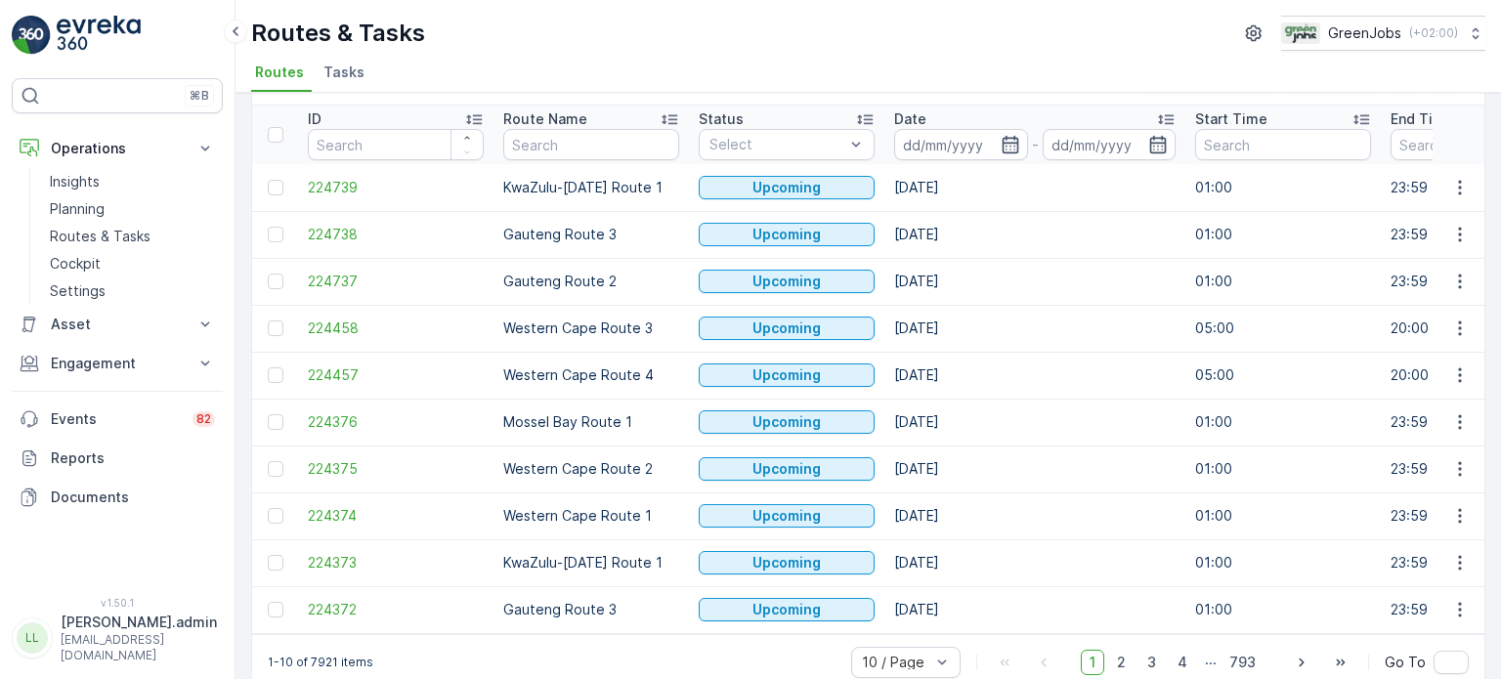
scroll to position [97, 0]
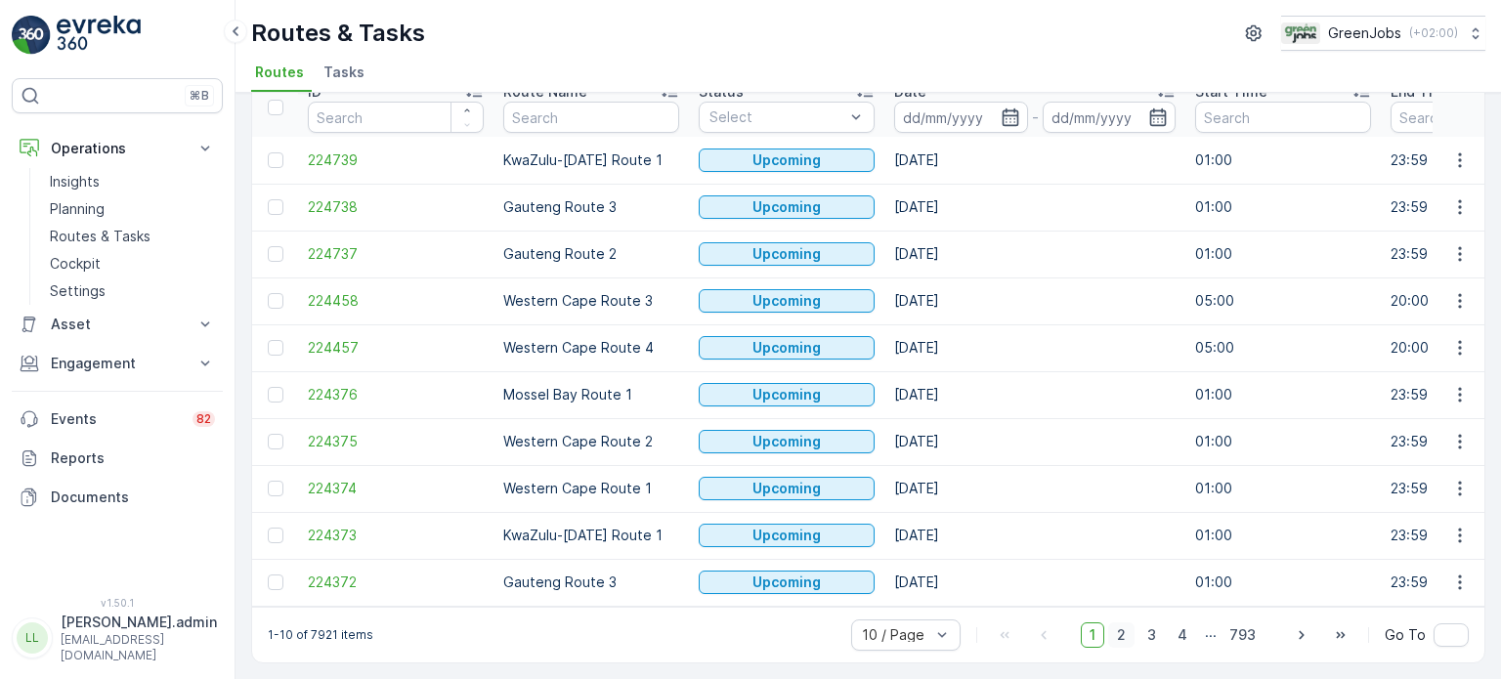
click at [1129, 636] on span "2" at bounding box center [1121, 634] width 26 height 25
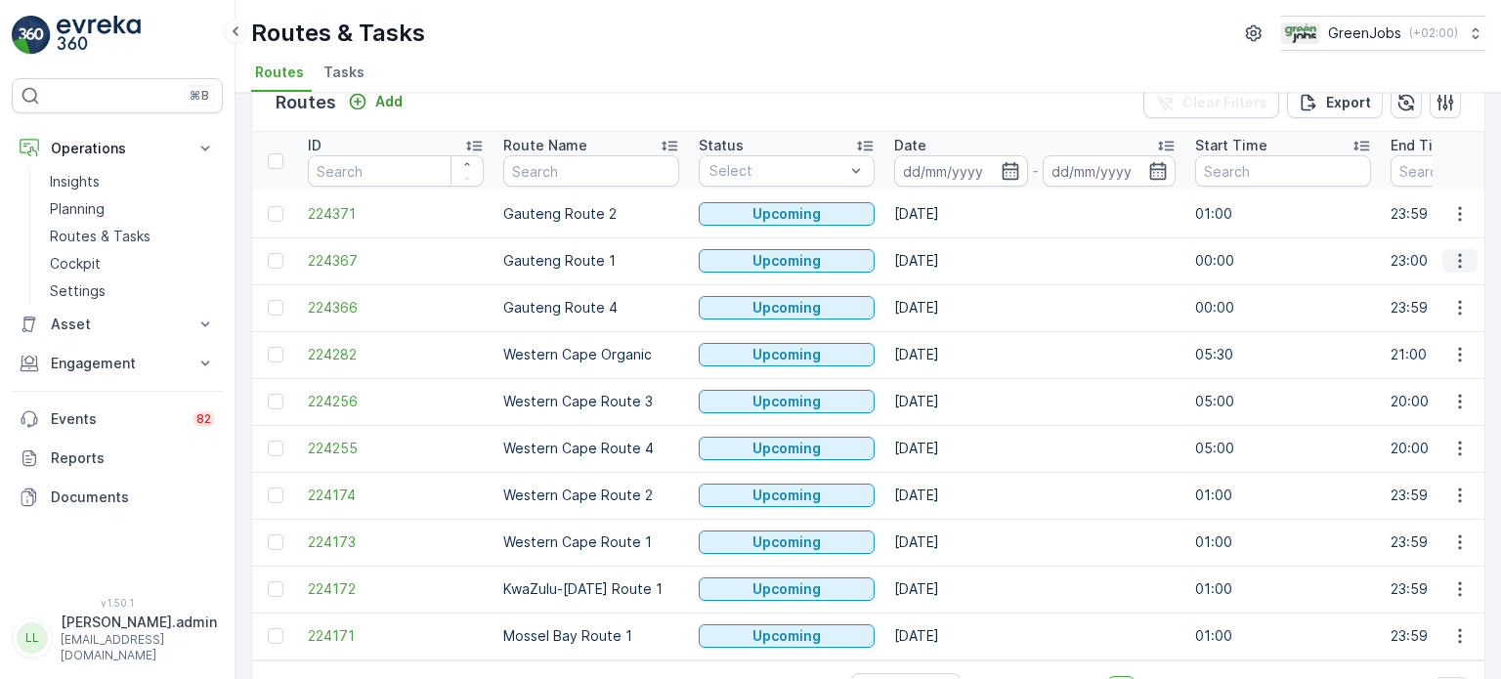
click at [1450, 253] on icon "button" at bounding box center [1460, 261] width 20 height 20
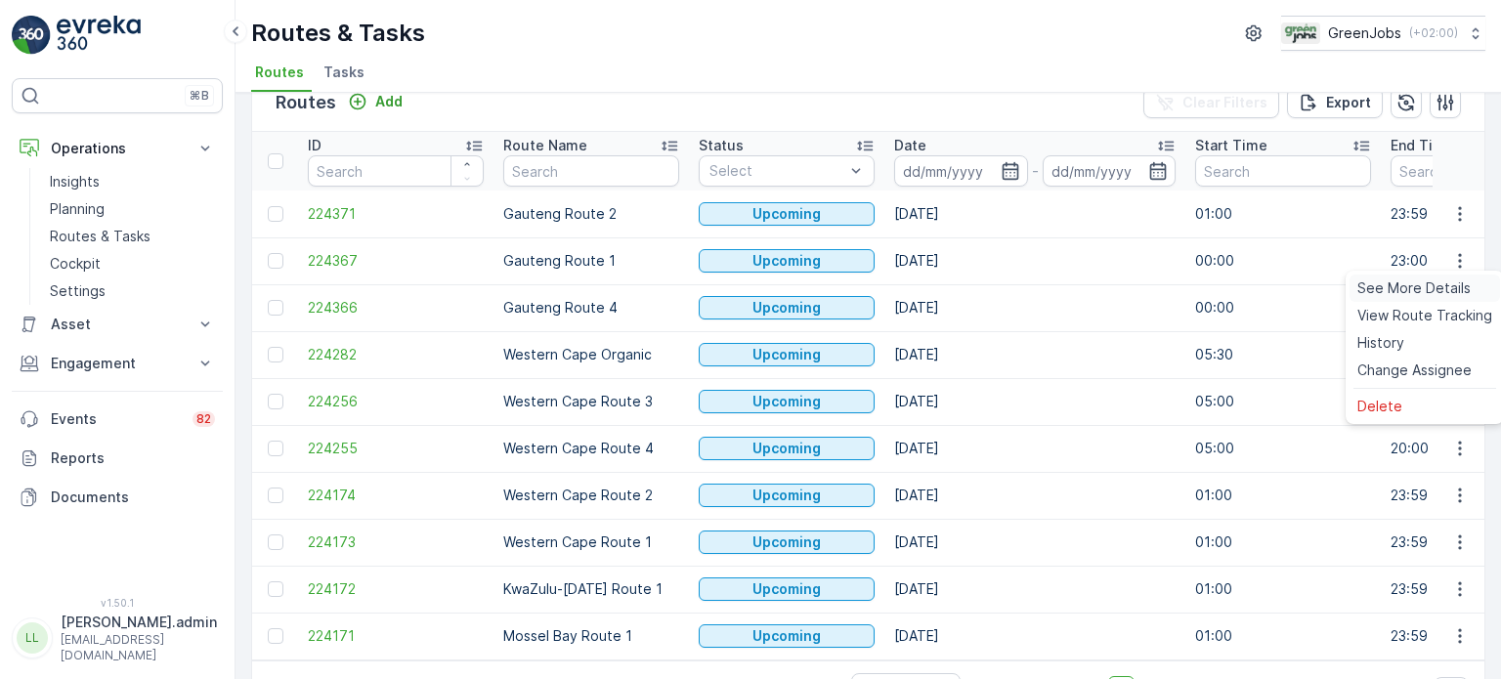
click at [1422, 285] on span "See More Details" at bounding box center [1413, 288] width 113 height 20
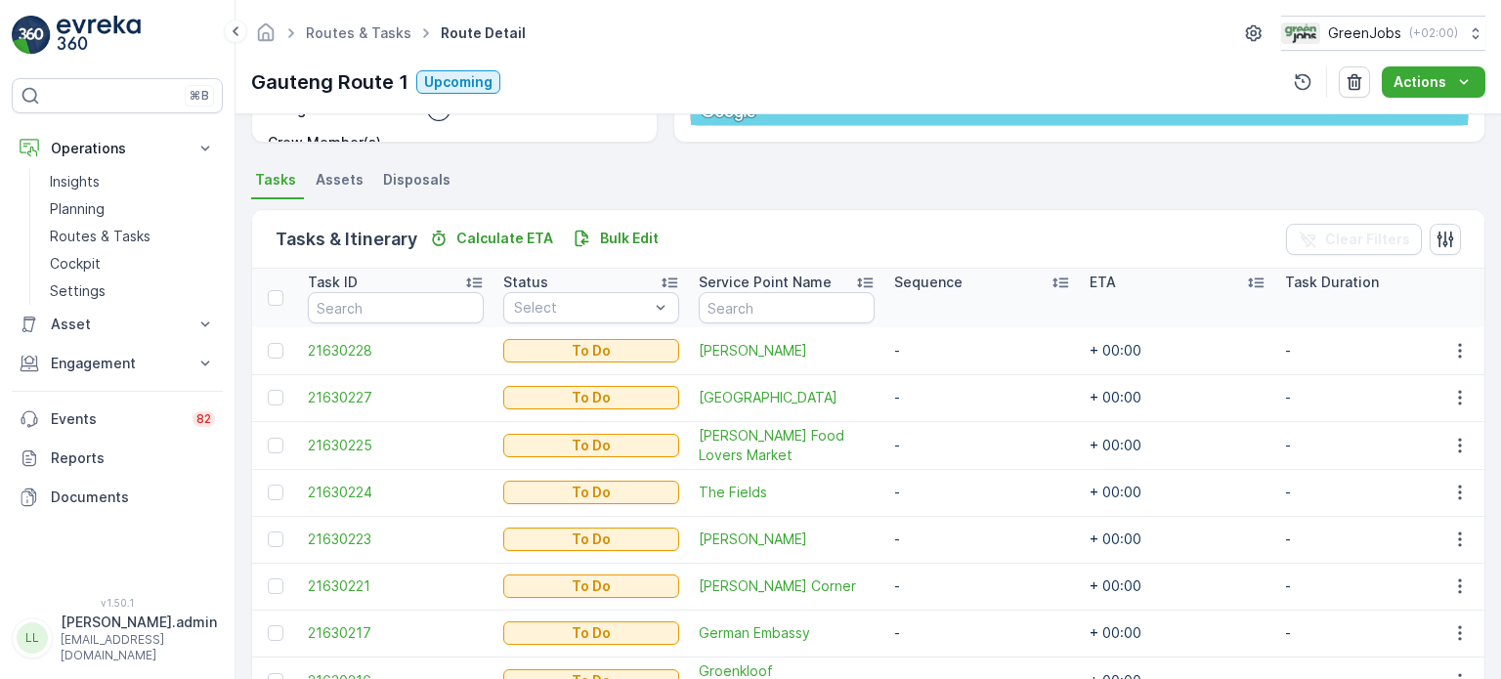
scroll to position [280, 0]
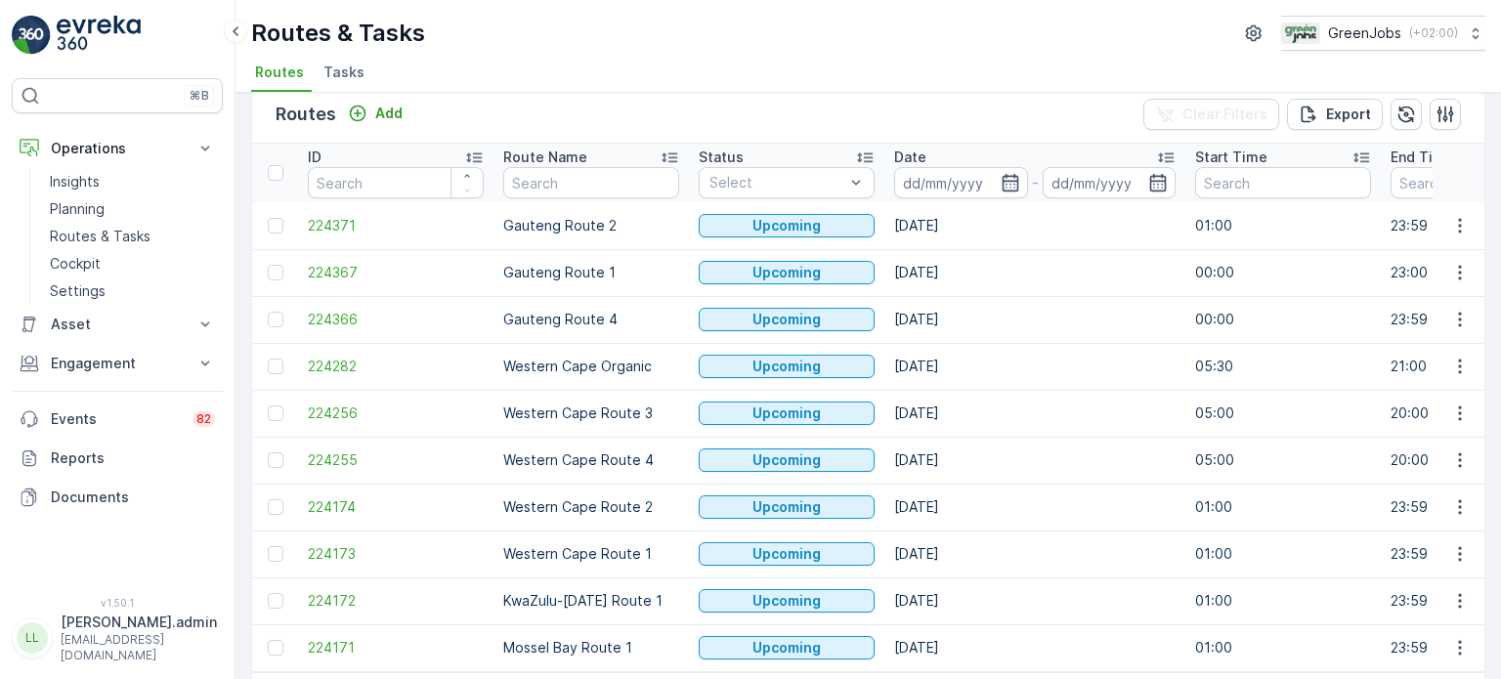
scroll to position [97, 0]
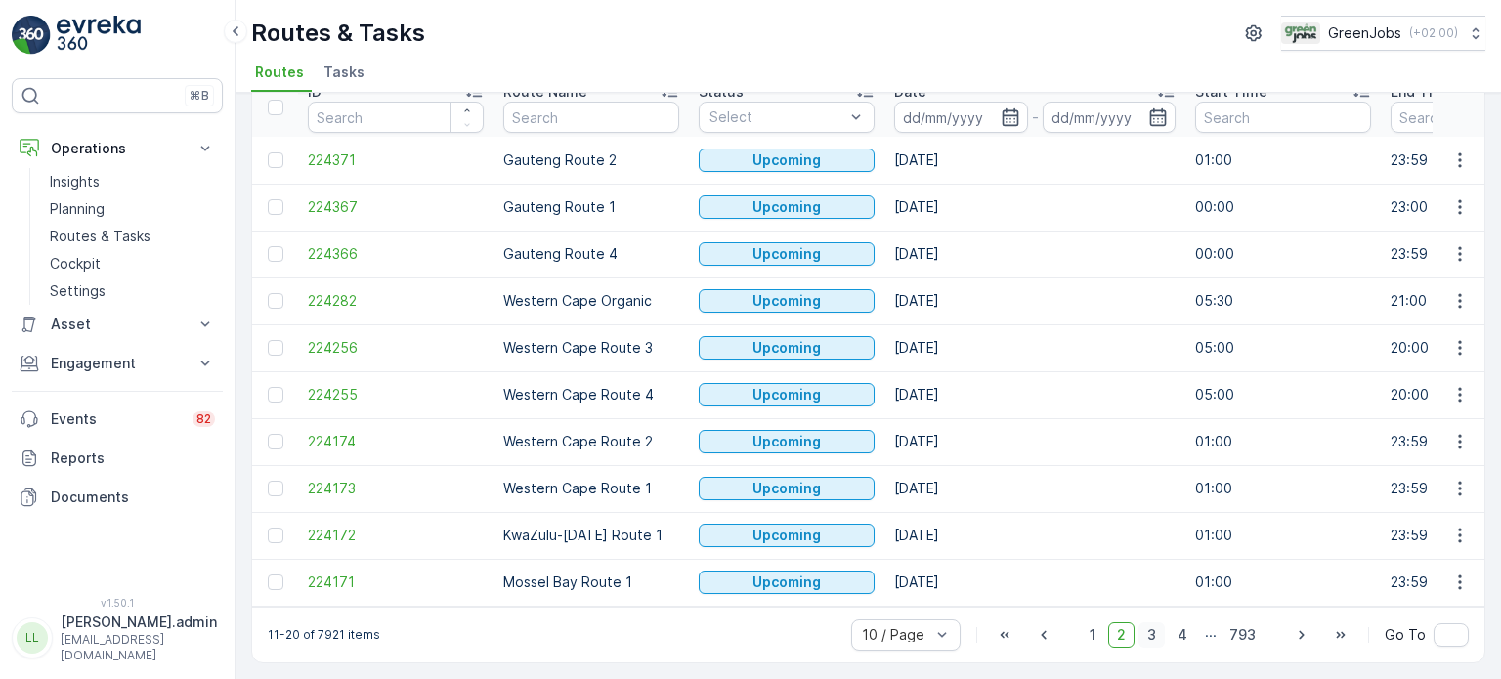
click at [1151, 637] on span "3" at bounding box center [1151, 634] width 26 height 25
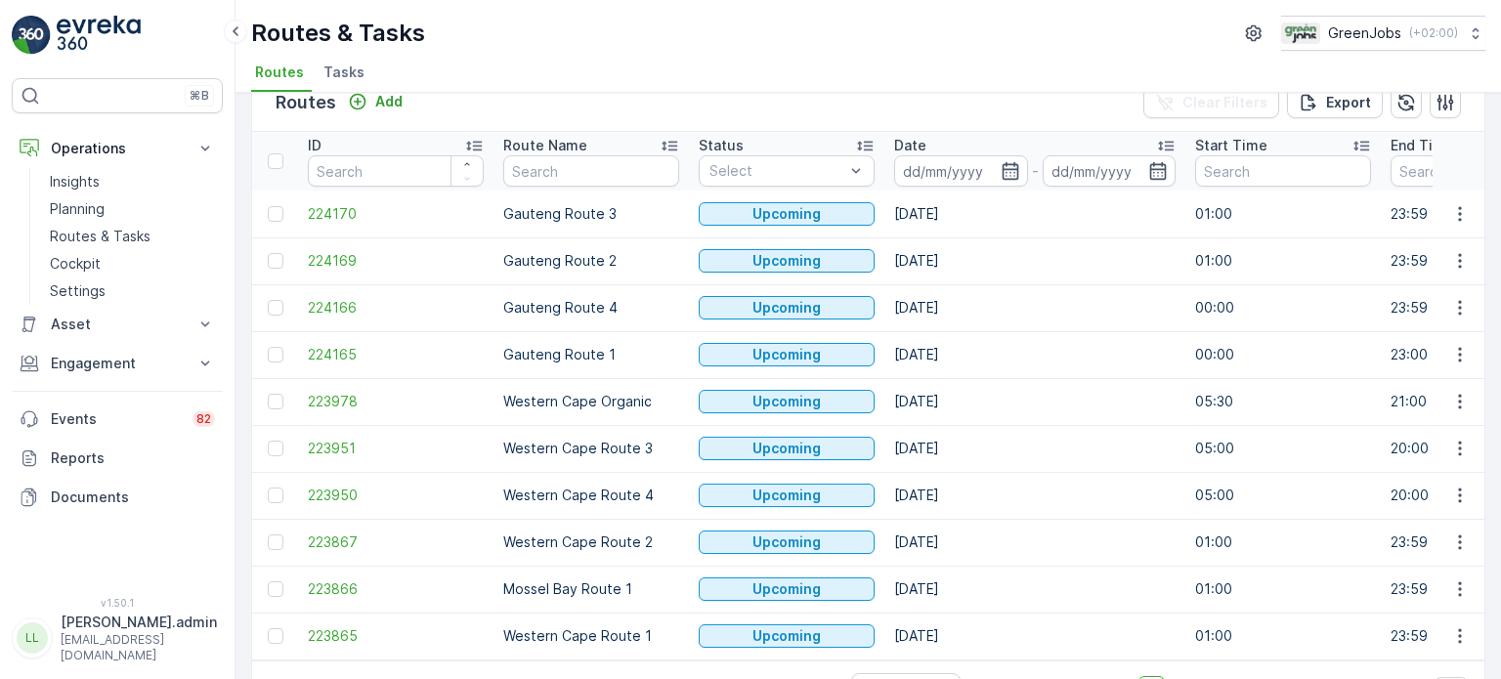
scroll to position [97, 0]
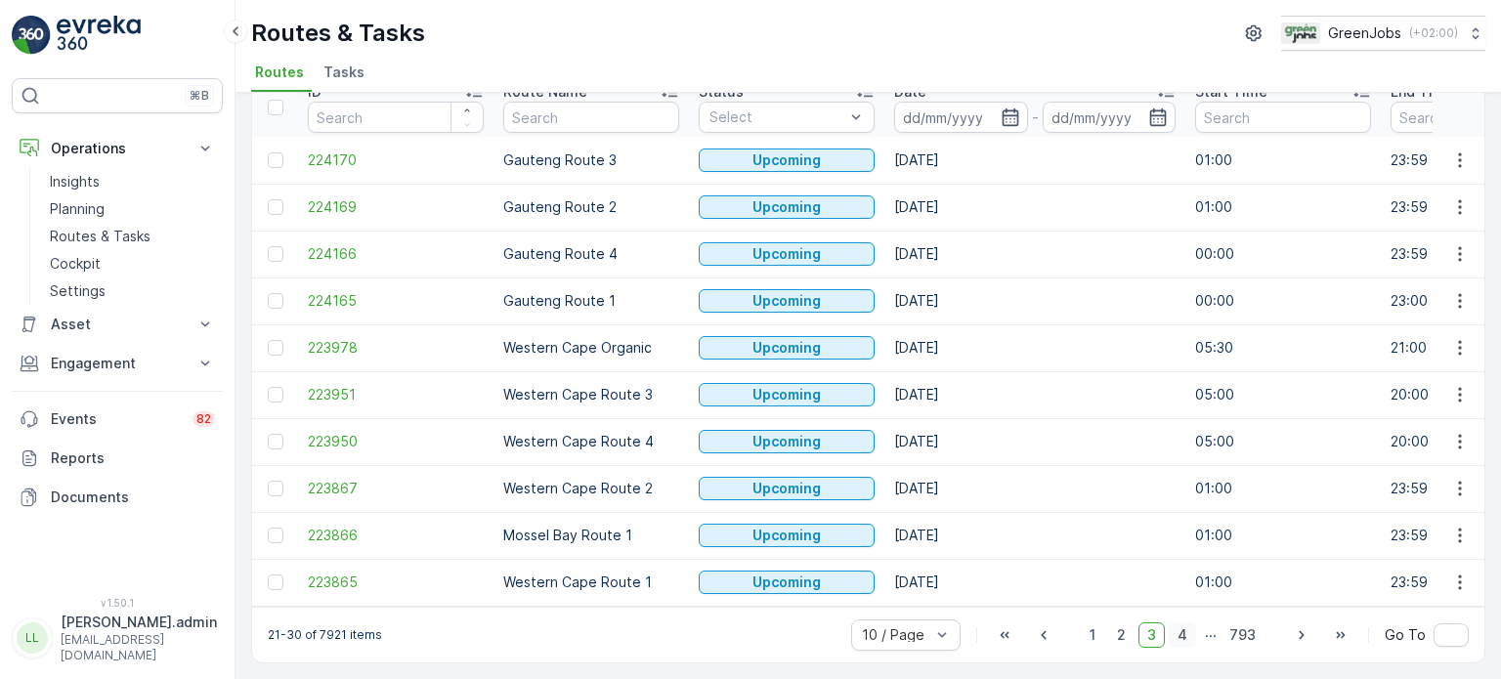
click at [1185, 641] on span "4" at bounding box center [1181, 634] width 27 height 25
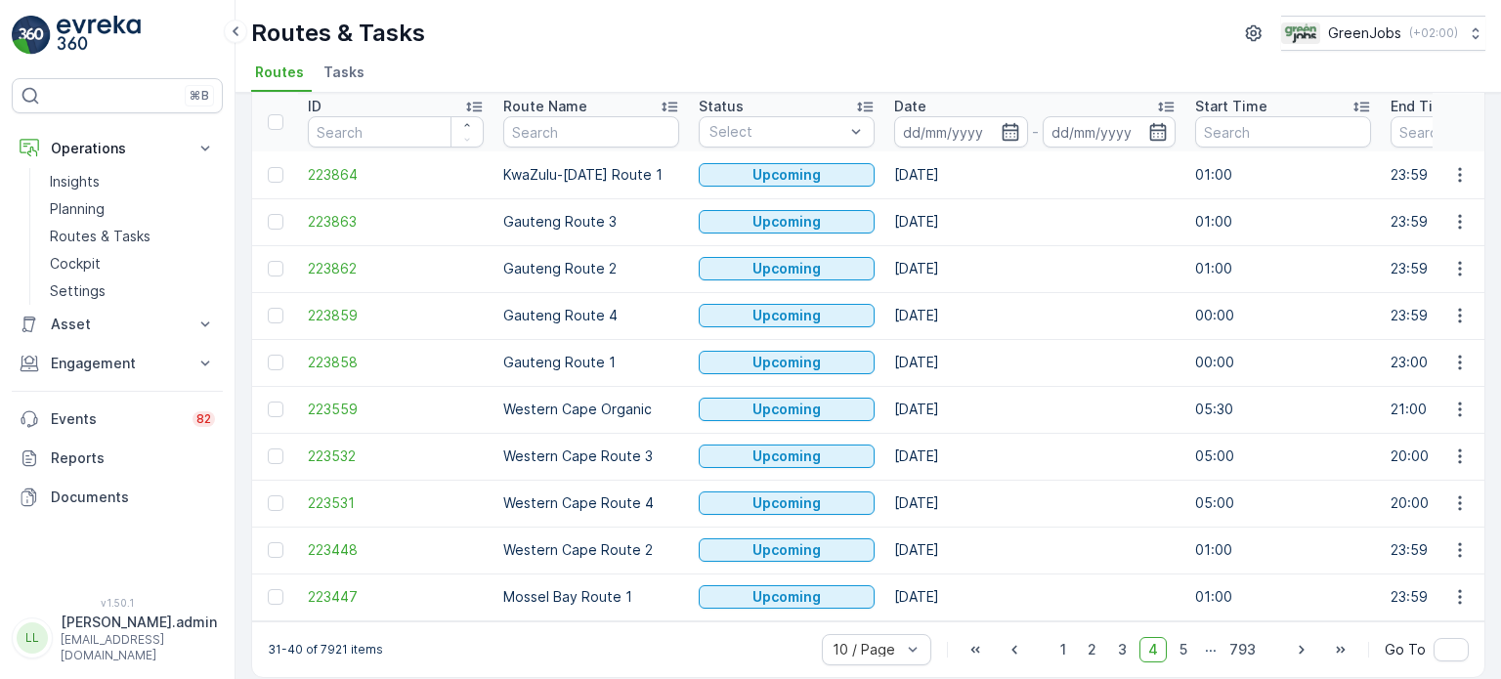
scroll to position [97, 0]
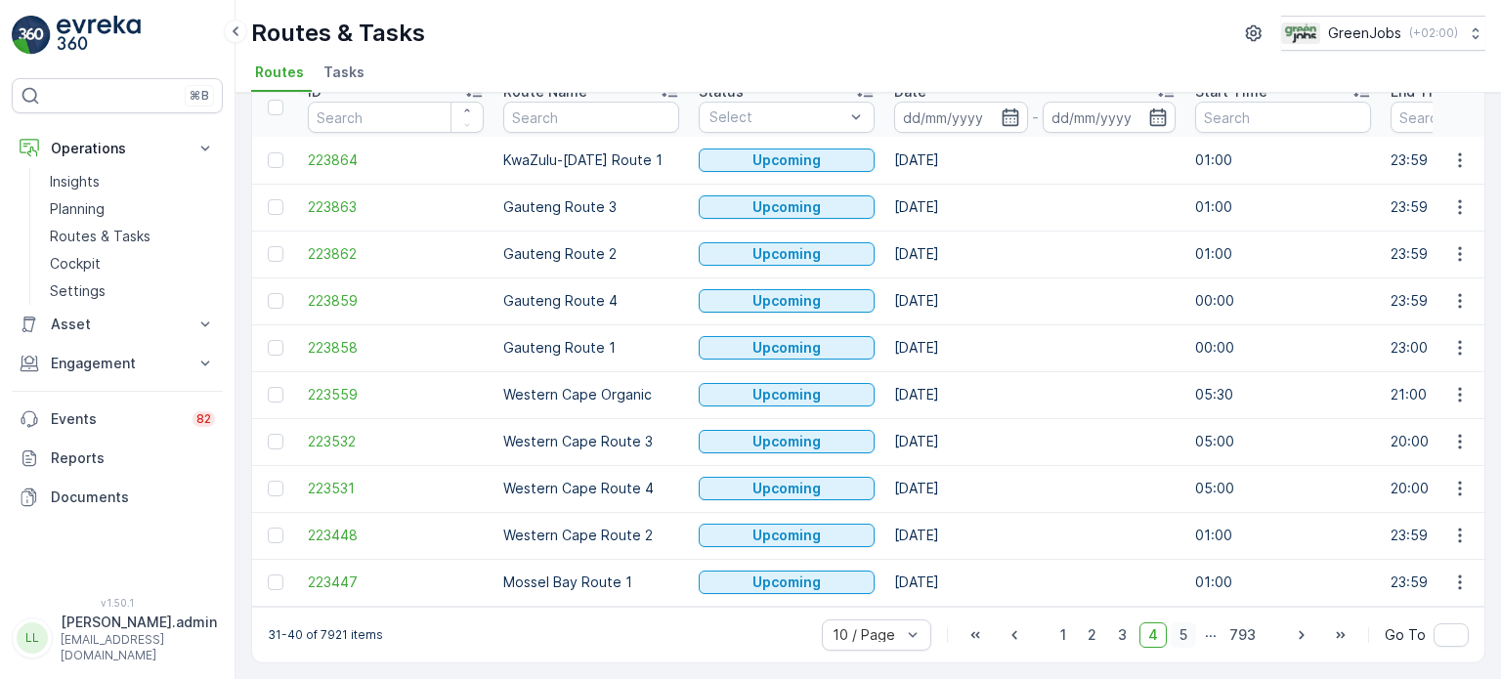
click at [1185, 638] on span "5" at bounding box center [1182, 634] width 25 height 25
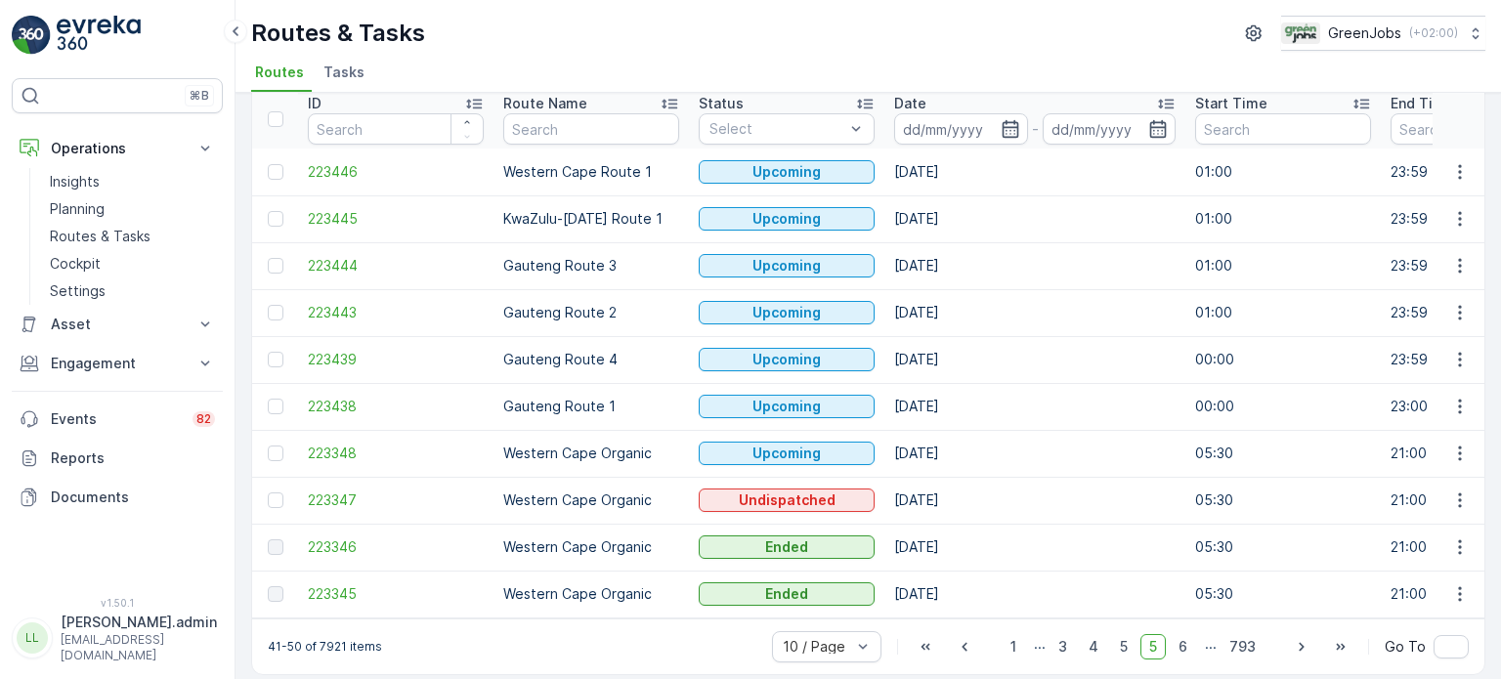
scroll to position [97, 0]
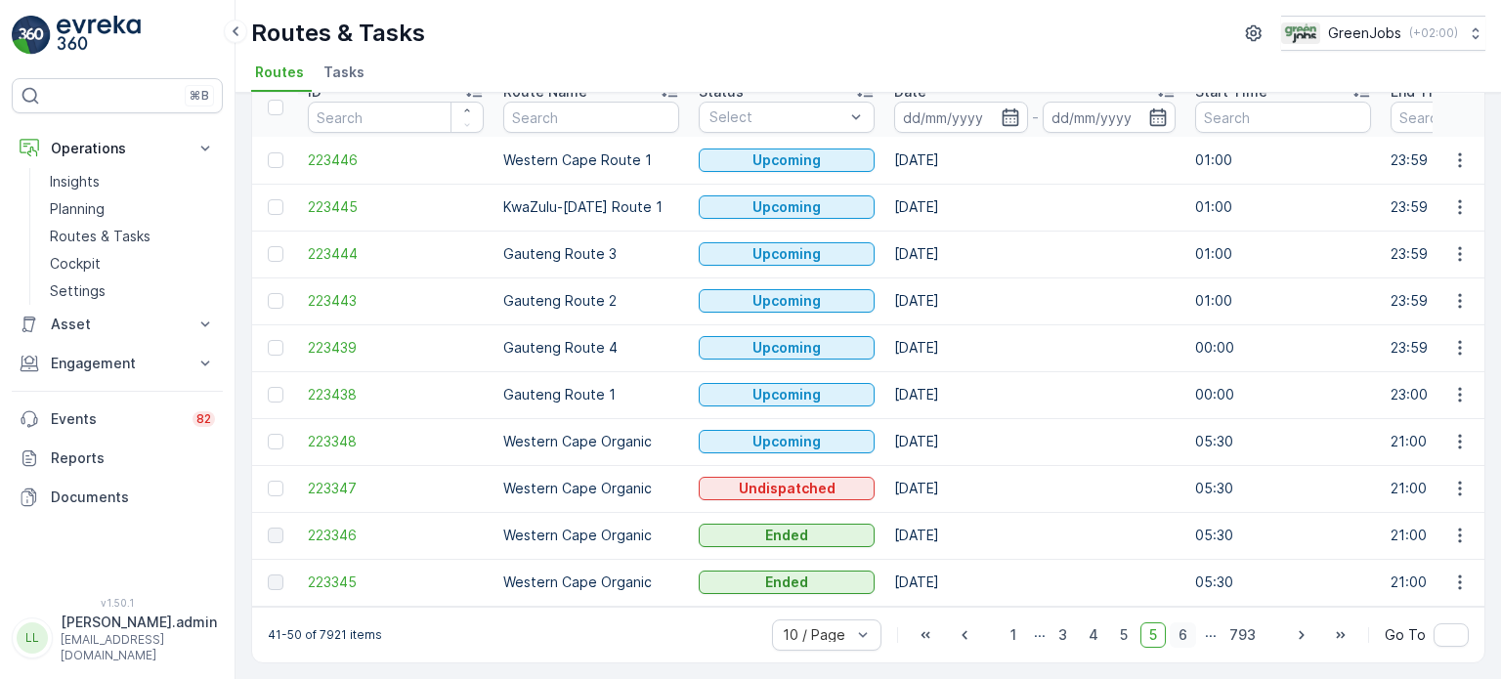
click at [1187, 633] on span "6" at bounding box center [1182, 634] width 26 height 25
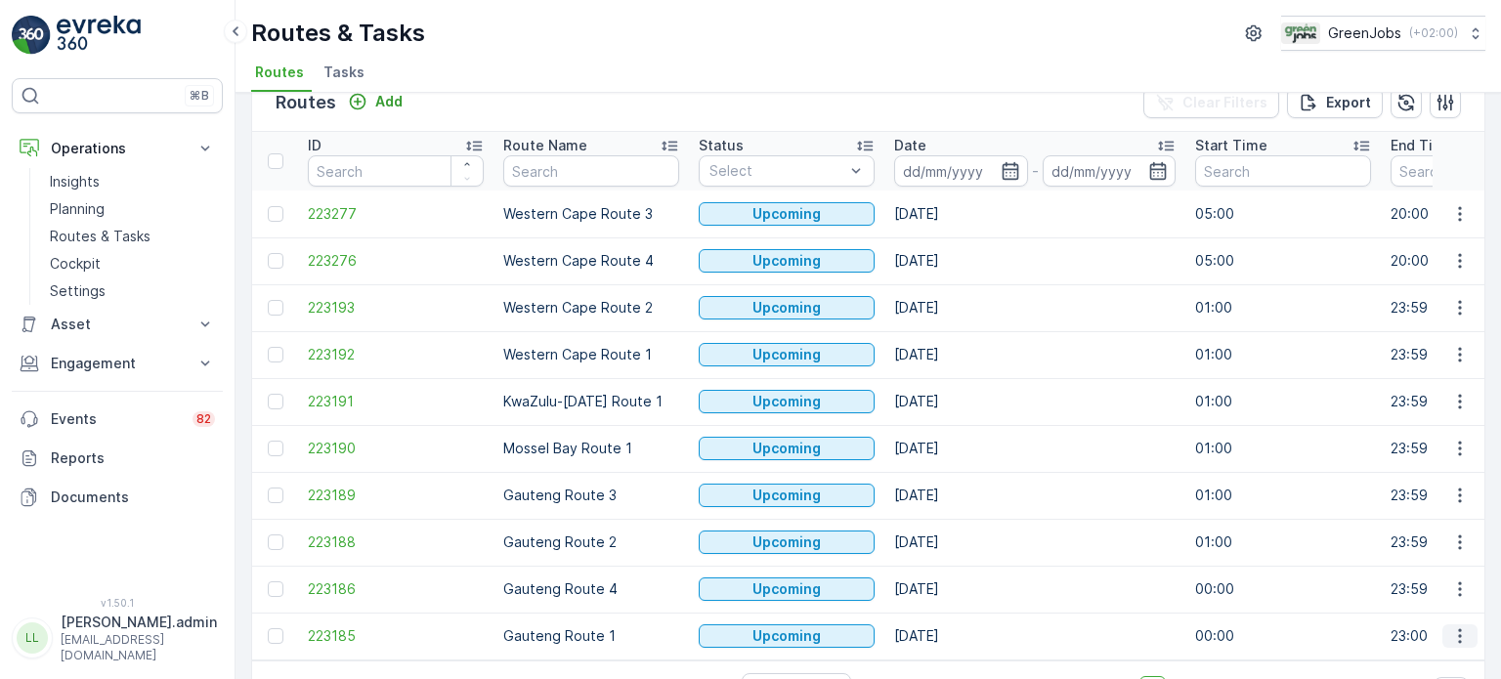
click at [1455, 636] on icon "button" at bounding box center [1460, 636] width 20 height 20
click at [1395, 486] on span "See More Details" at bounding box center [1413, 487] width 113 height 20
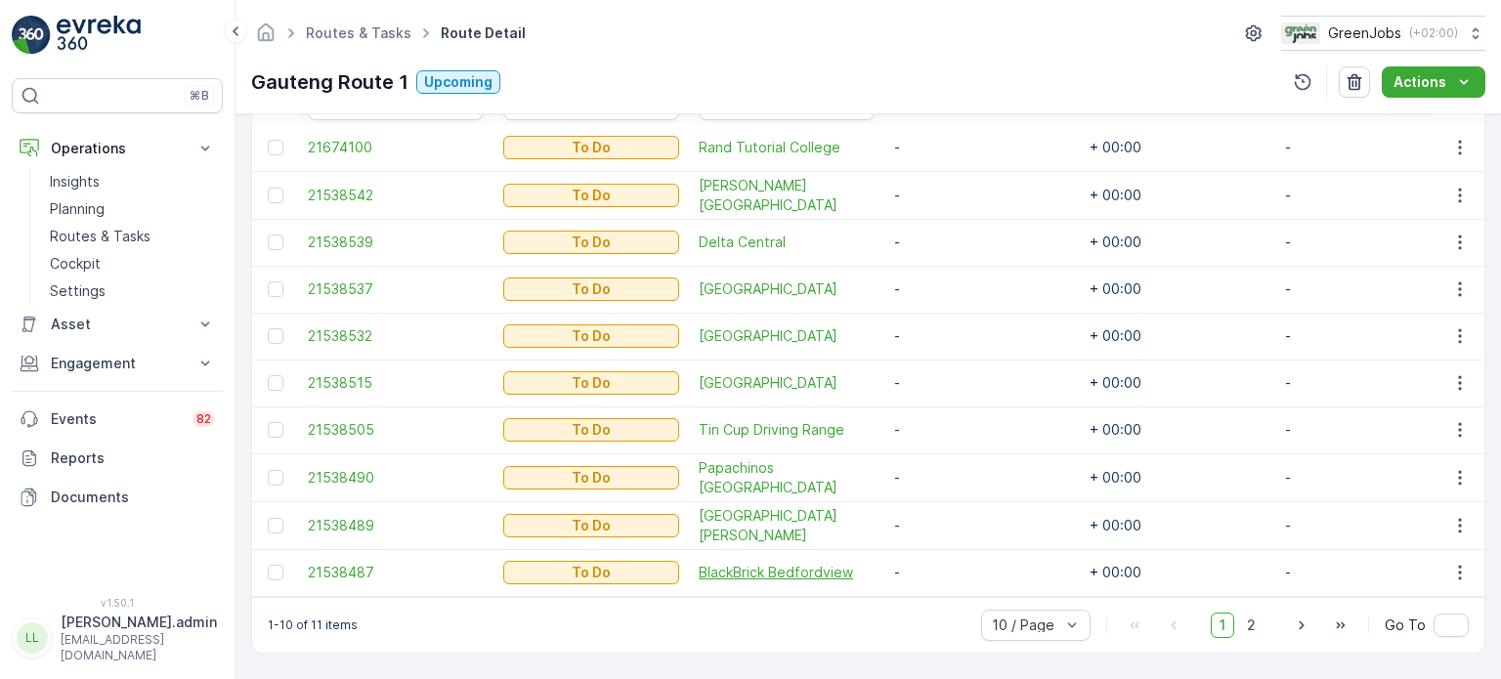
scroll to position [487, 0]
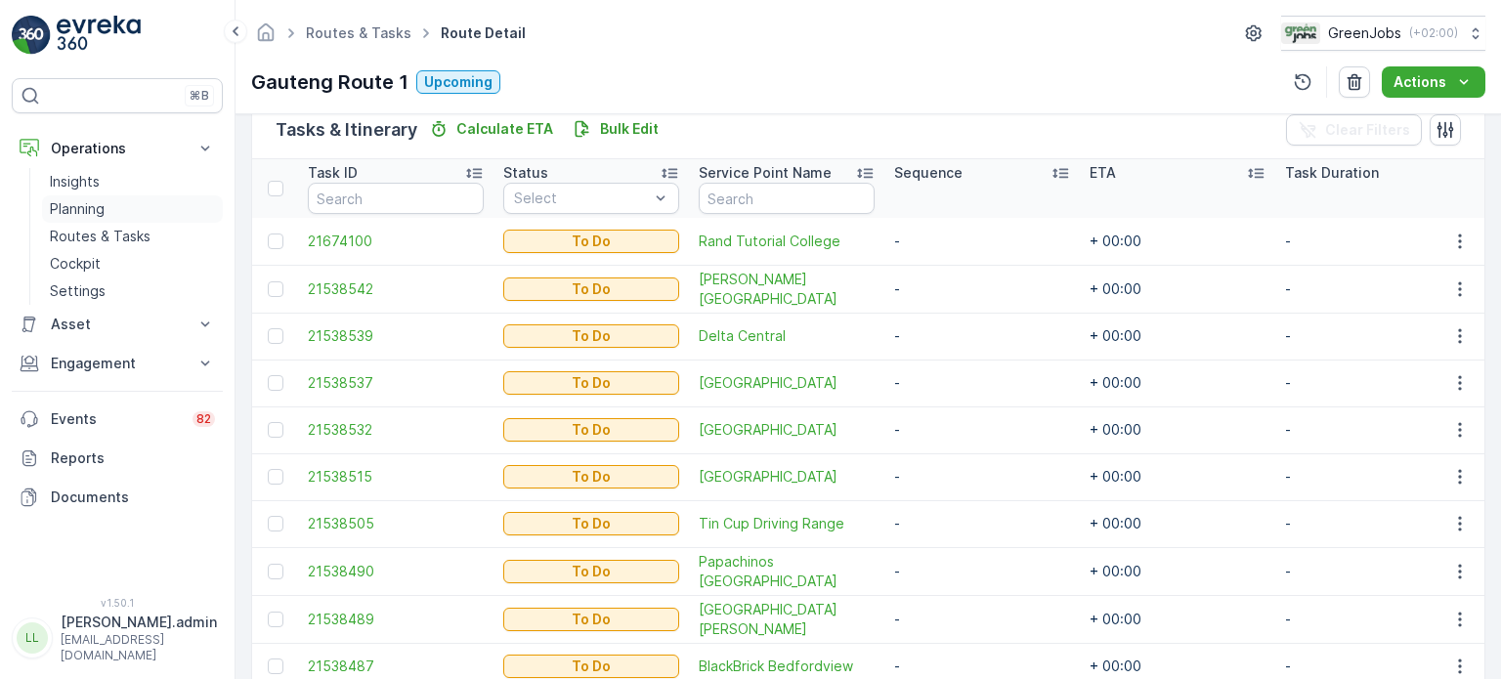
click at [97, 213] on p "Planning" at bounding box center [77, 209] width 55 height 20
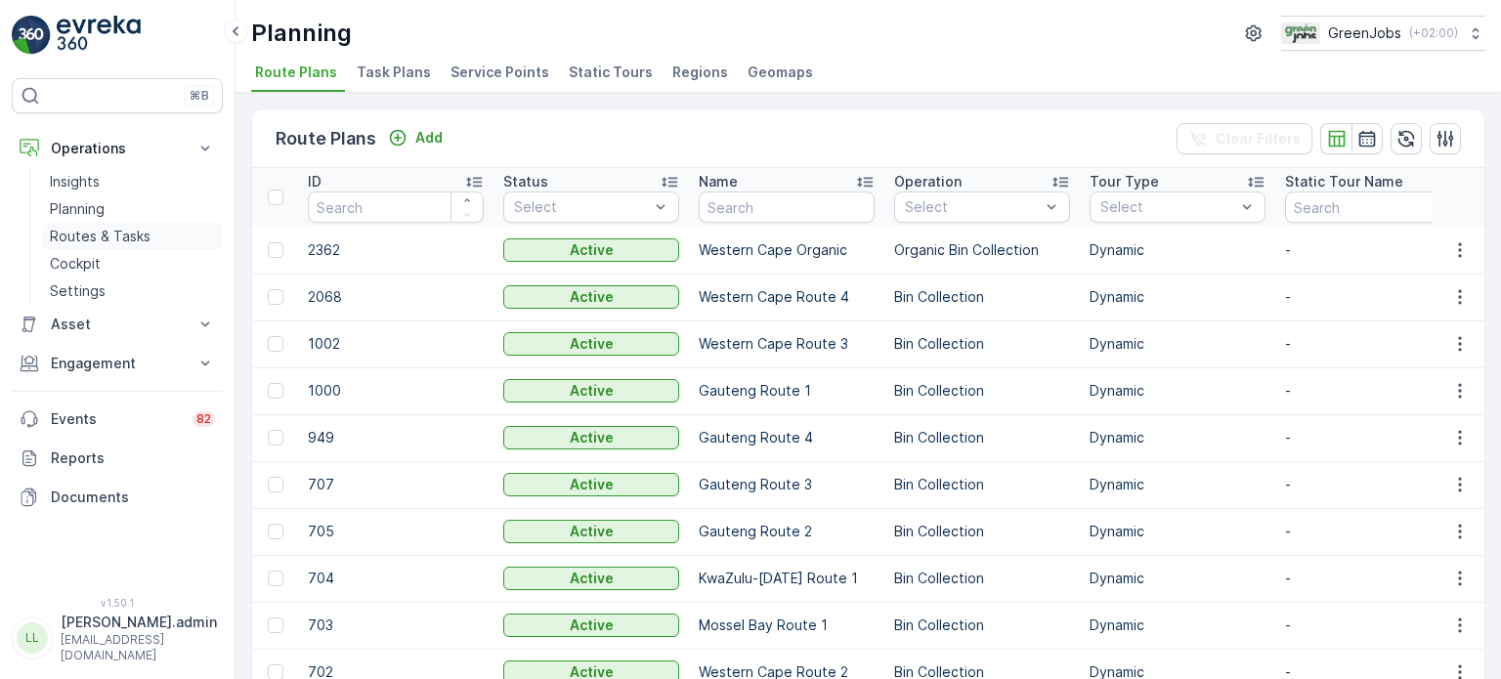
click at [100, 232] on p "Routes & Tasks" at bounding box center [100, 237] width 101 height 20
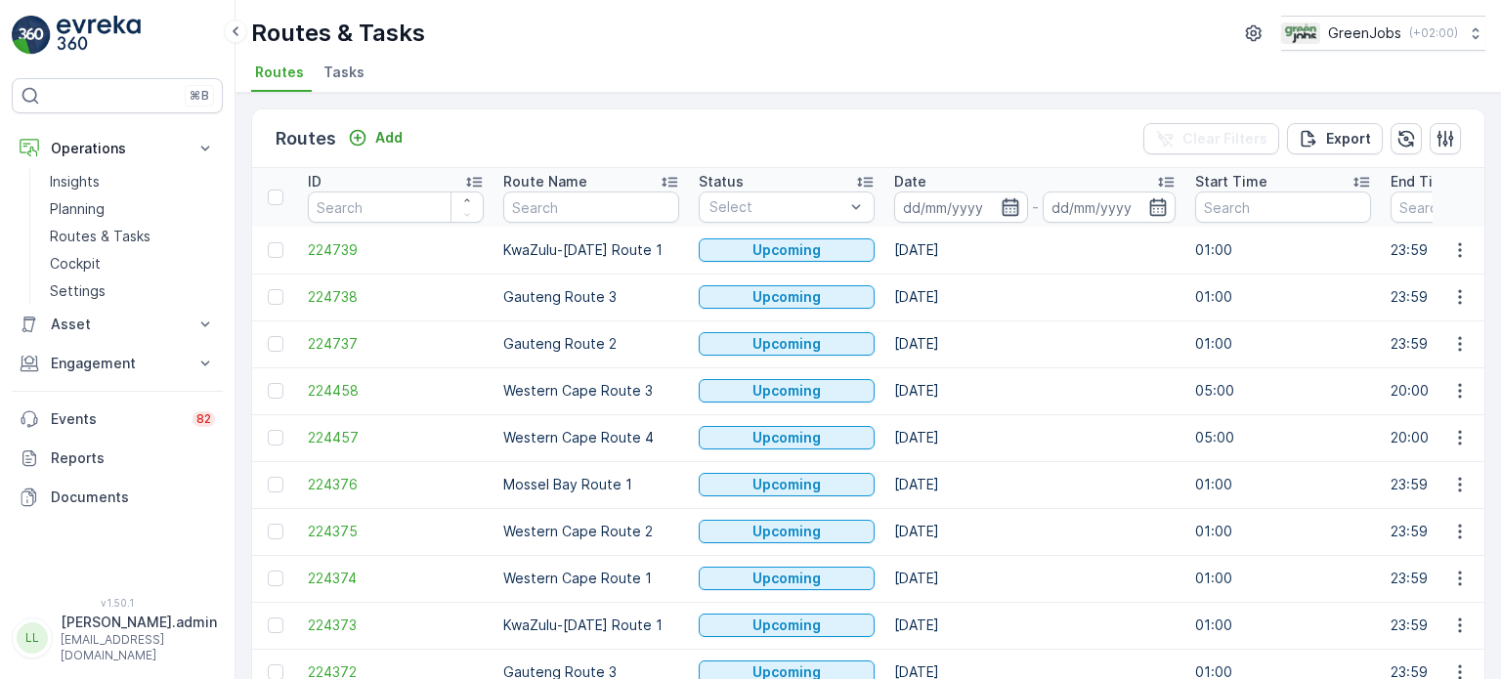
click at [1001, 202] on icon "button" at bounding box center [1009, 207] width 17 height 18
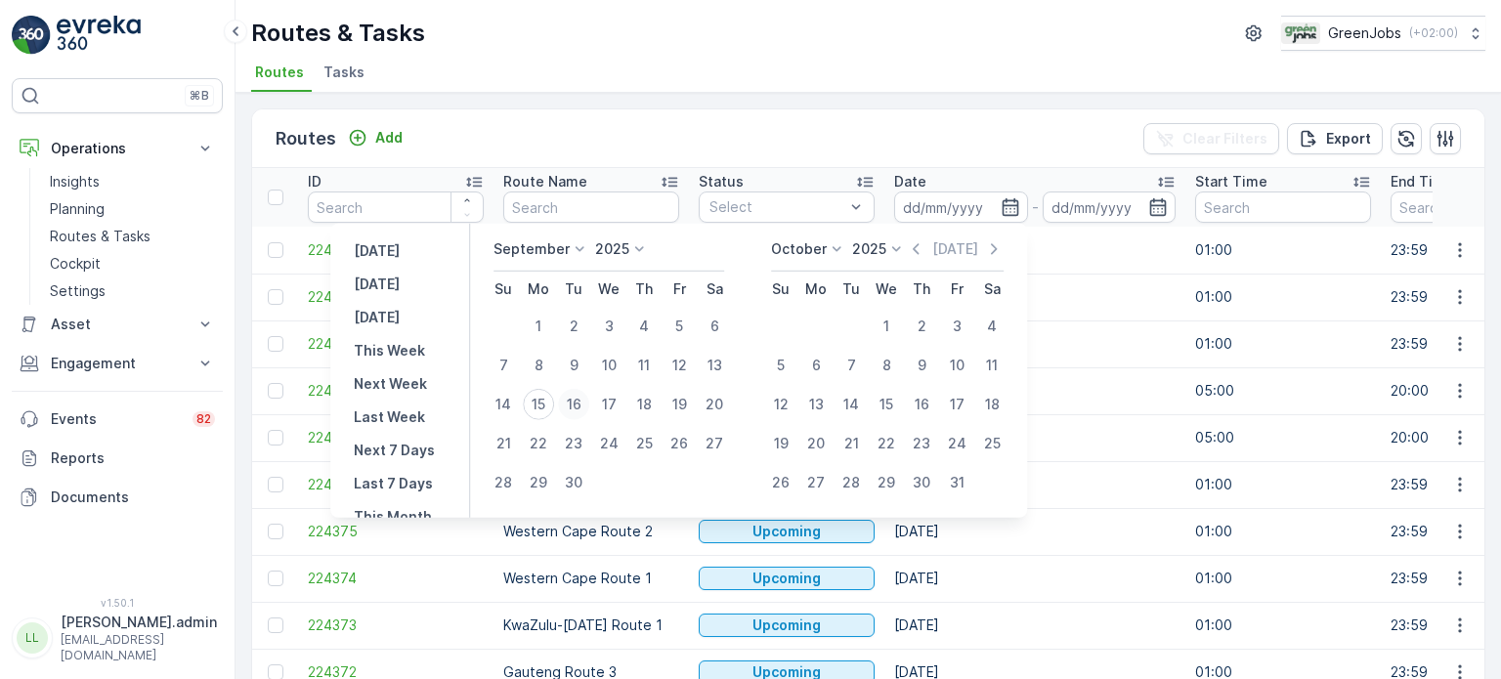
click at [572, 403] on div "16" at bounding box center [573, 404] width 31 height 31
type input "[DATE]"
click at [573, 403] on div "16" at bounding box center [573, 404] width 31 height 31
type input "[DATE]"
click at [574, 403] on div "16" at bounding box center [573, 404] width 31 height 31
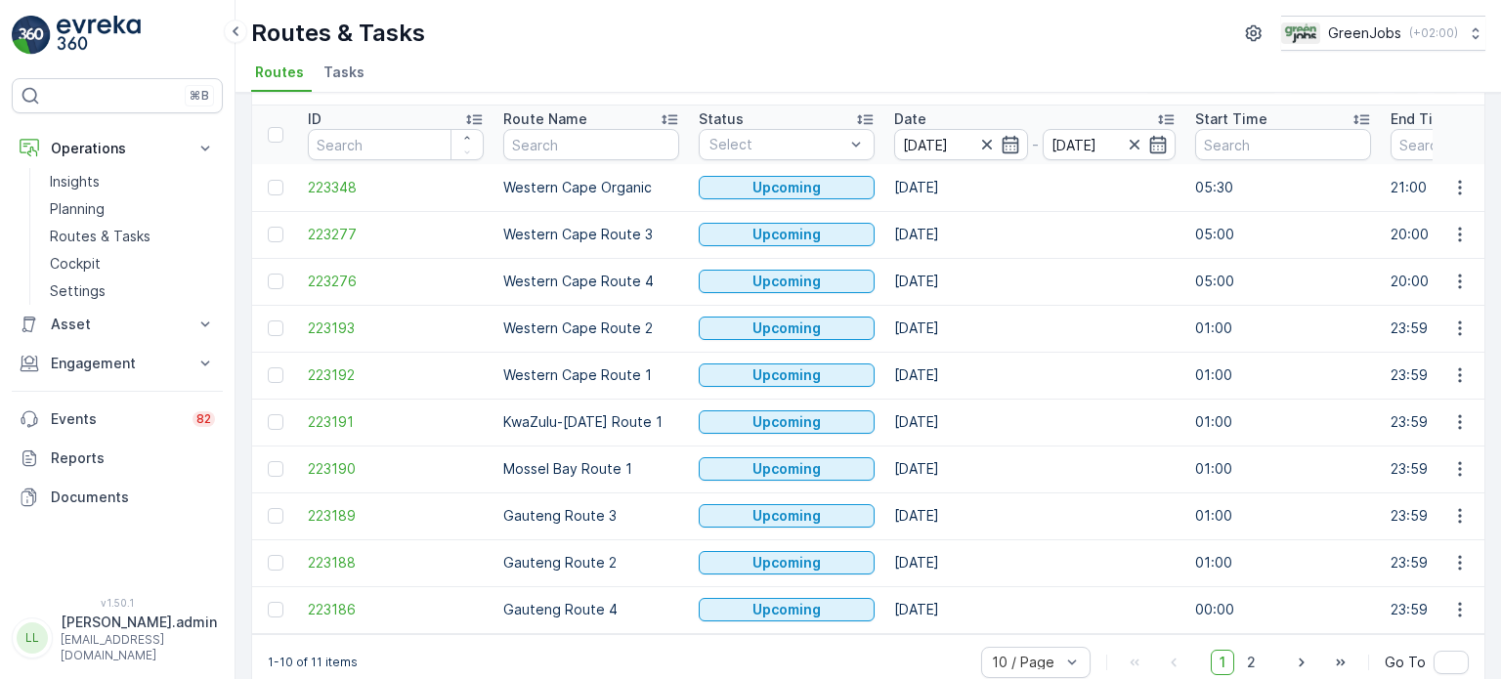
scroll to position [97, 0]
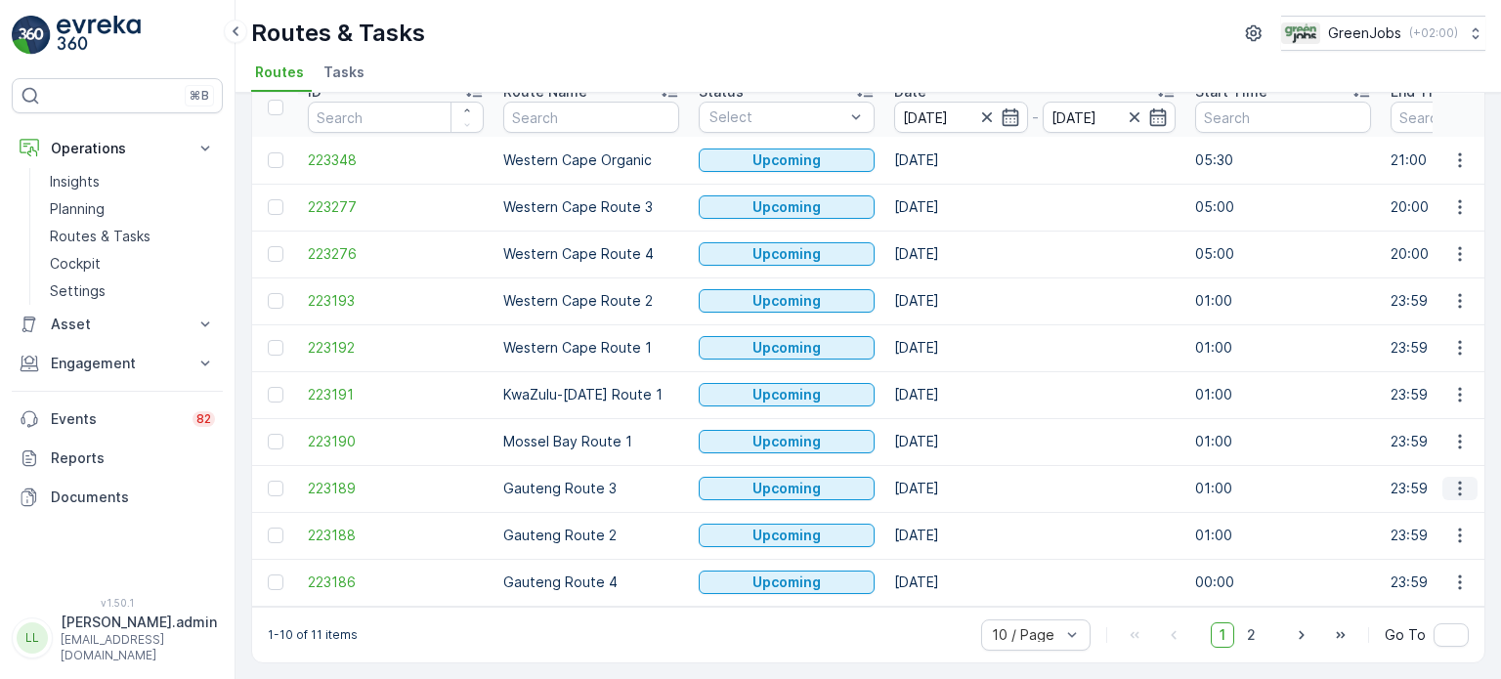
click at [1458, 486] on icon "button" at bounding box center [1459, 489] width 3 height 15
click at [1417, 506] on span "See More Details" at bounding box center [1413, 509] width 113 height 20
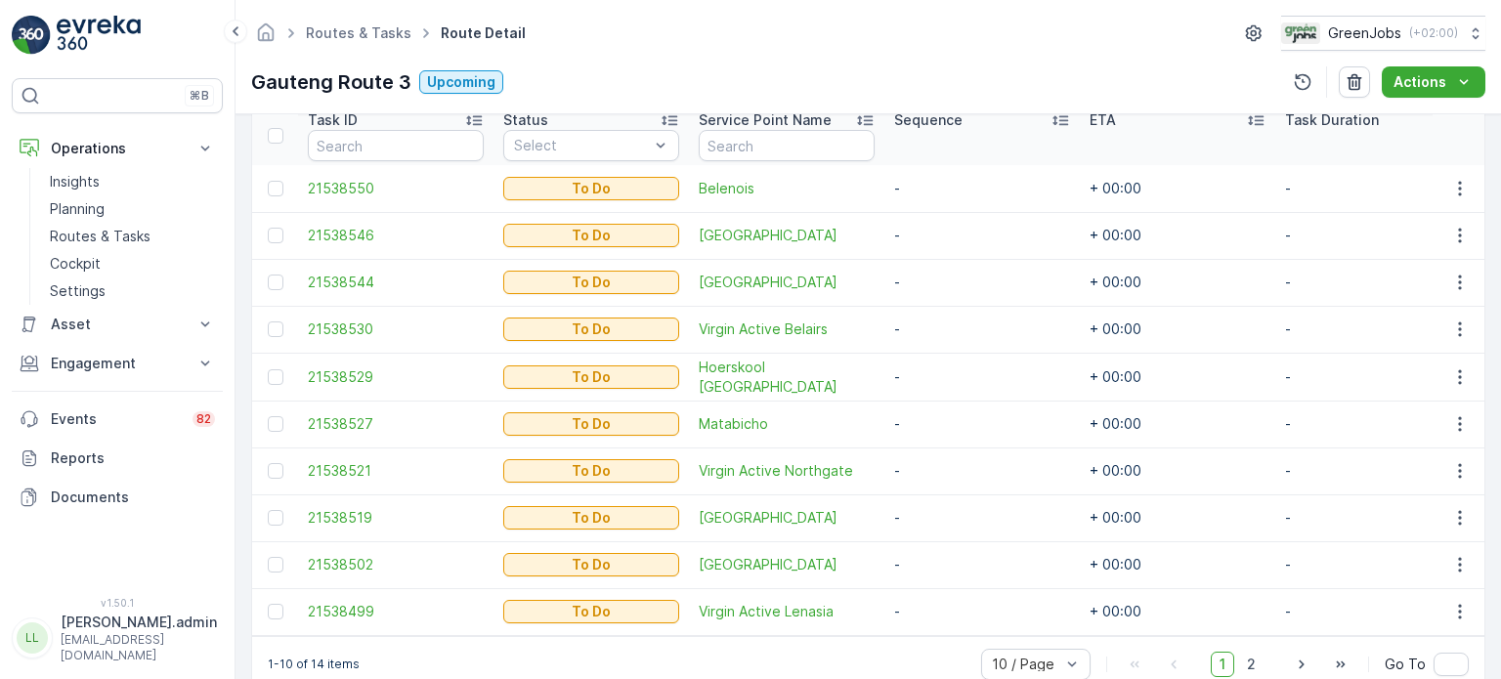
scroll to position [586, 0]
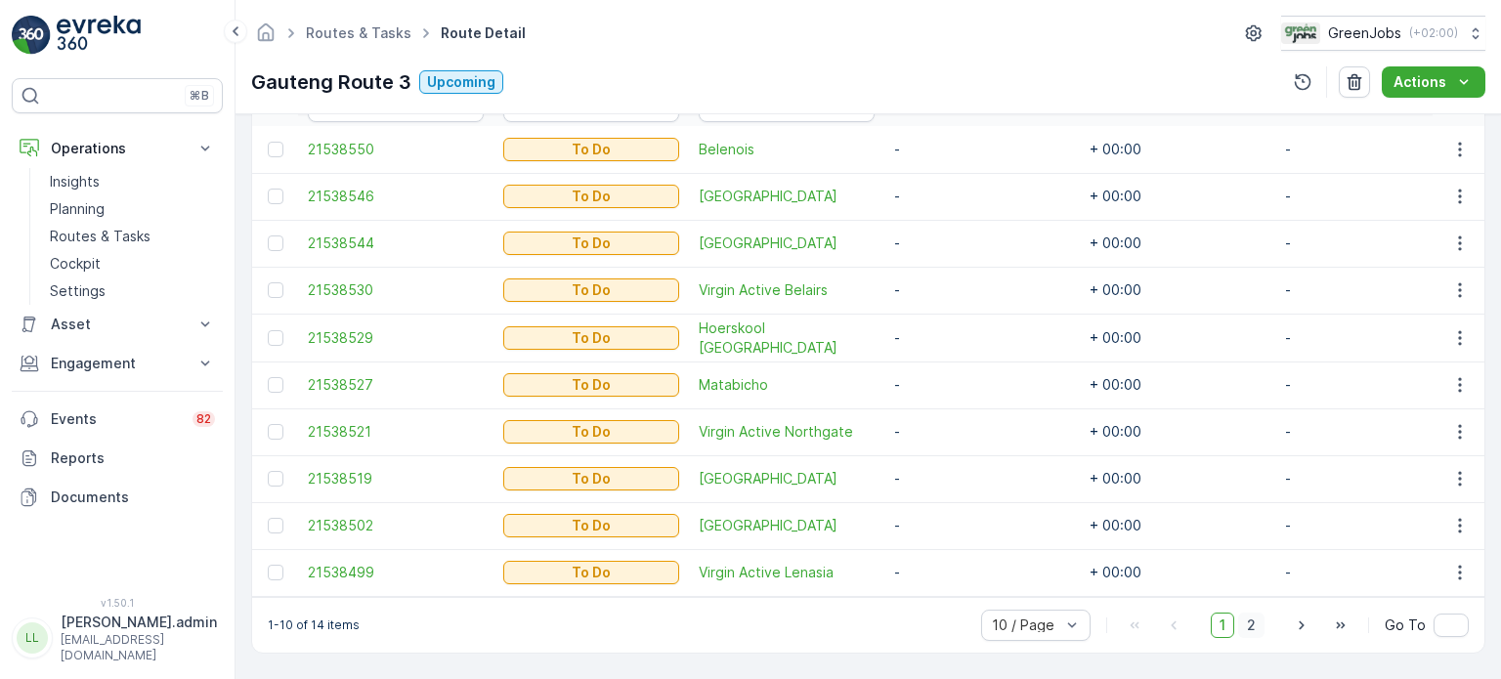
click at [1253, 626] on span "2" at bounding box center [1251, 625] width 26 height 25
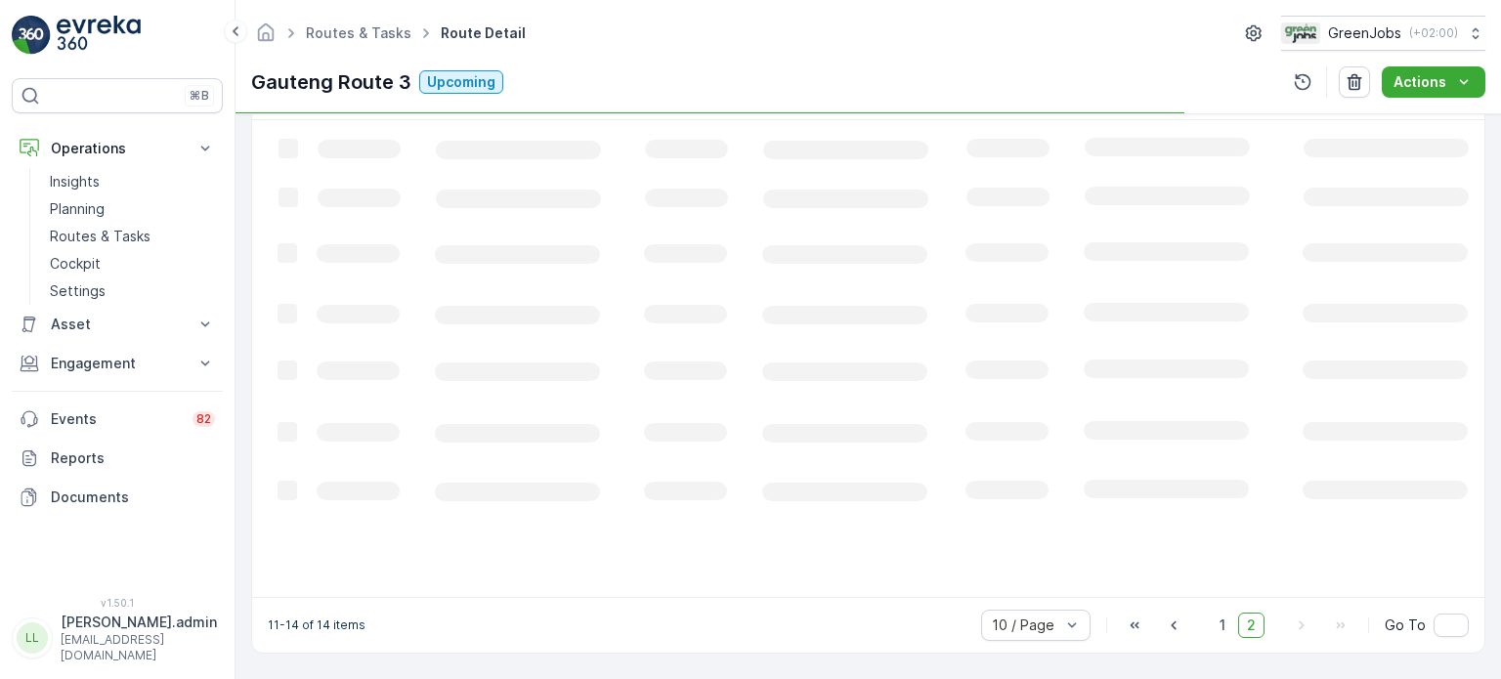
scroll to position [525, 0]
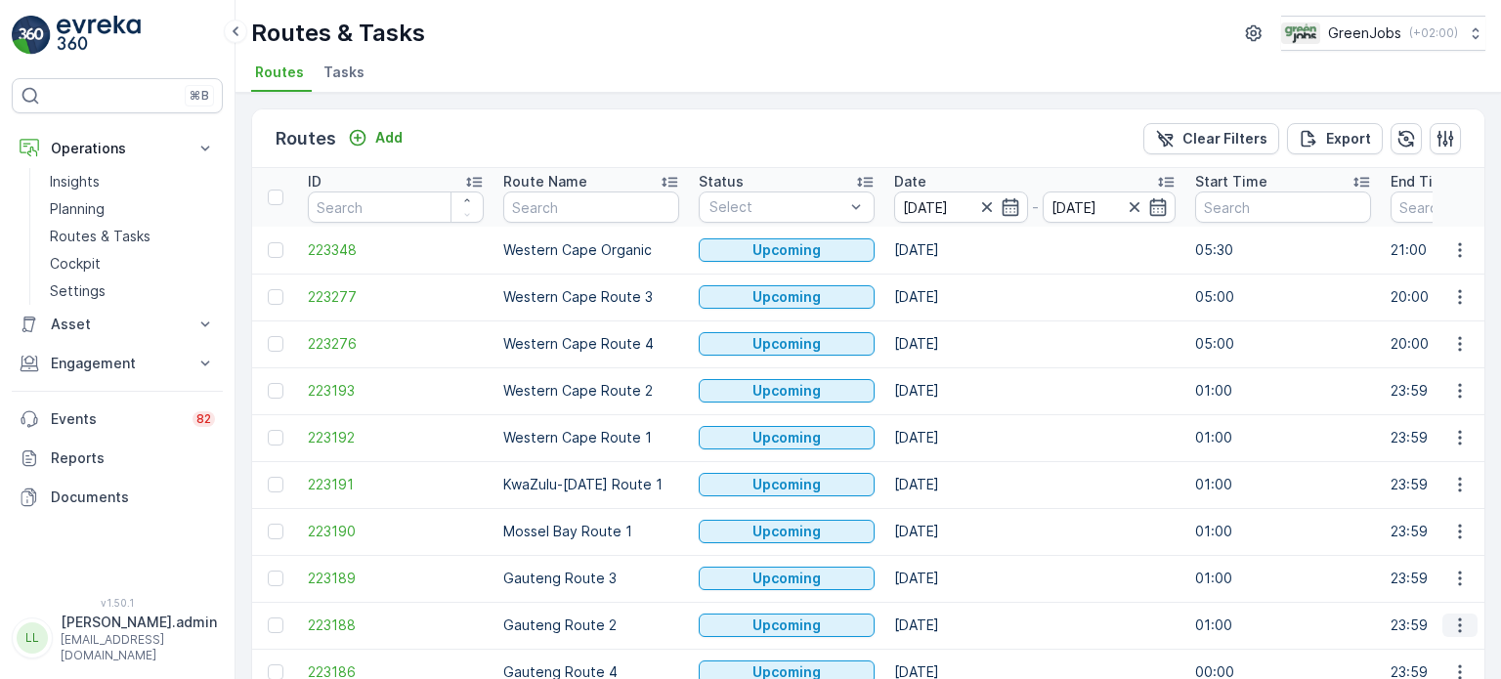
click at [1461, 624] on icon "button" at bounding box center [1460, 625] width 20 height 20
click at [1394, 476] on span "See More Details" at bounding box center [1413, 477] width 113 height 20
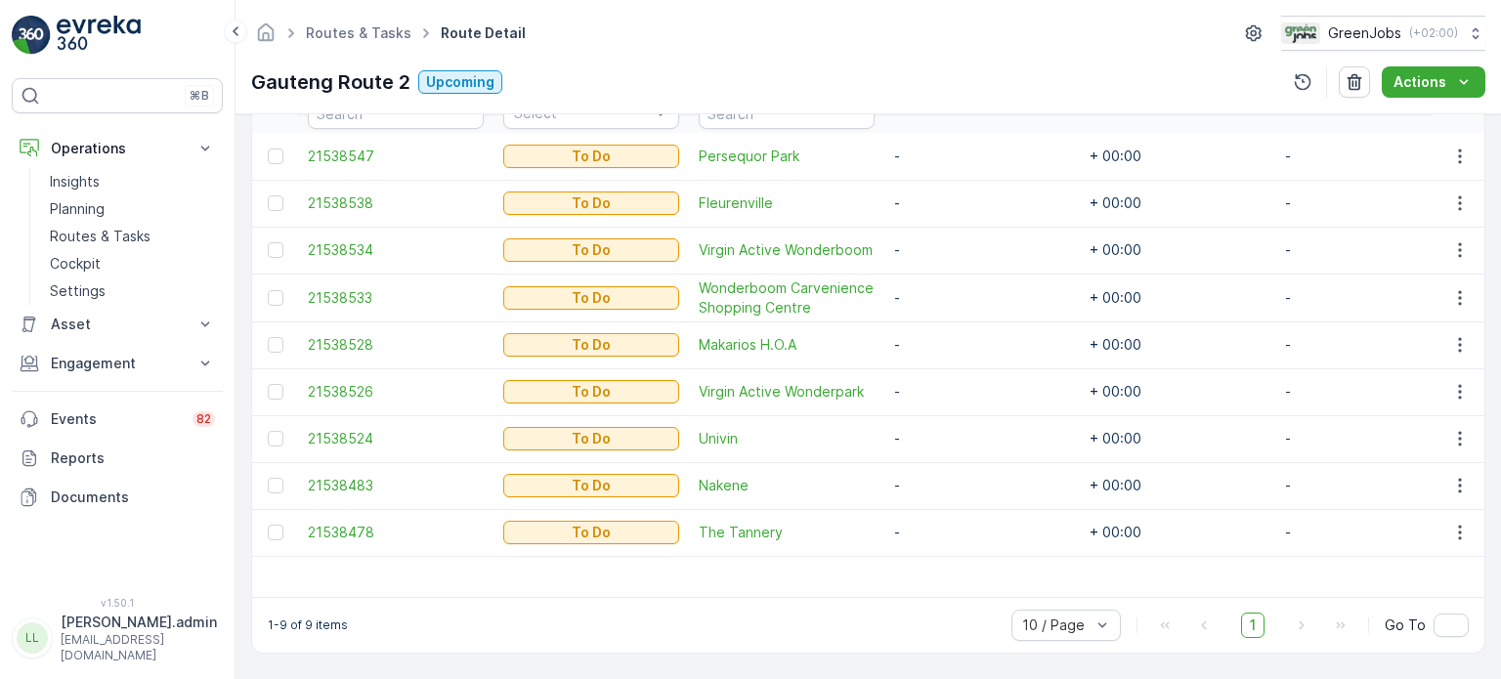
scroll to position [482, 0]
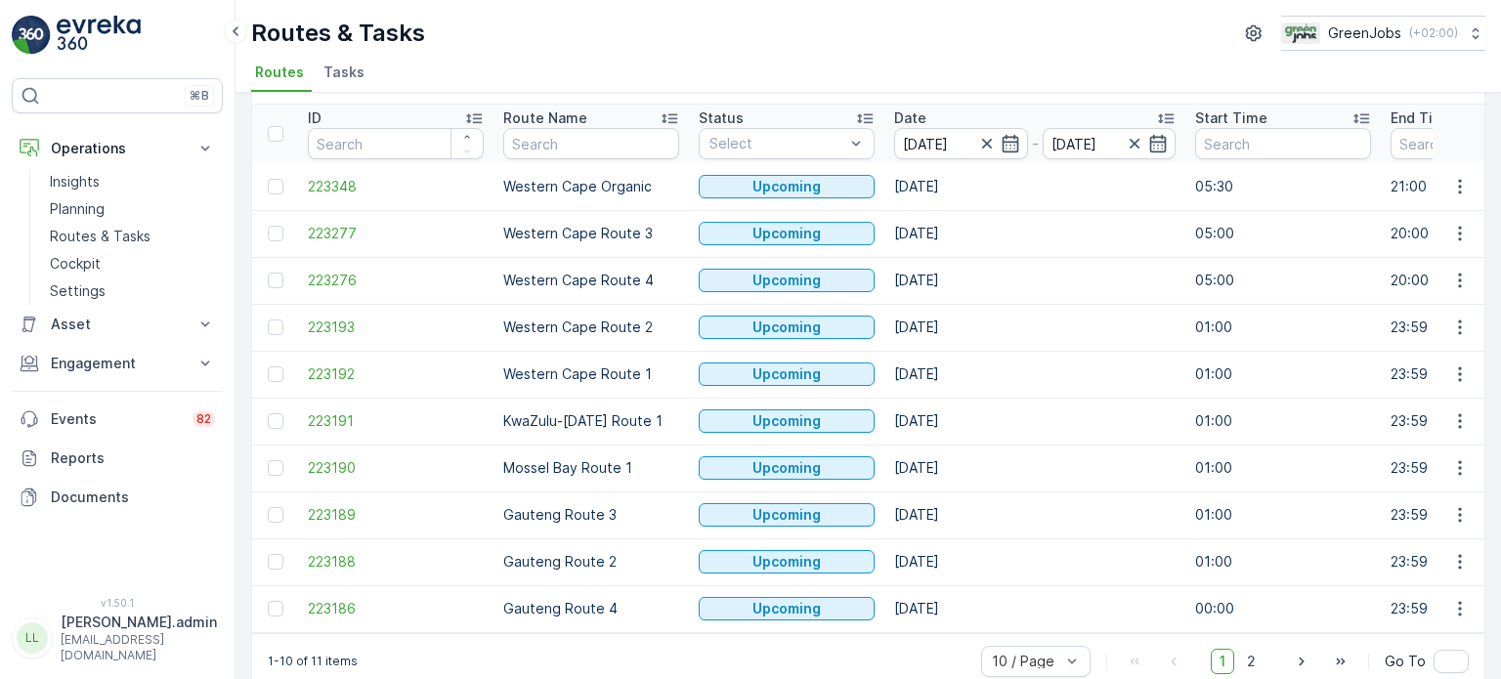
scroll to position [97, 0]
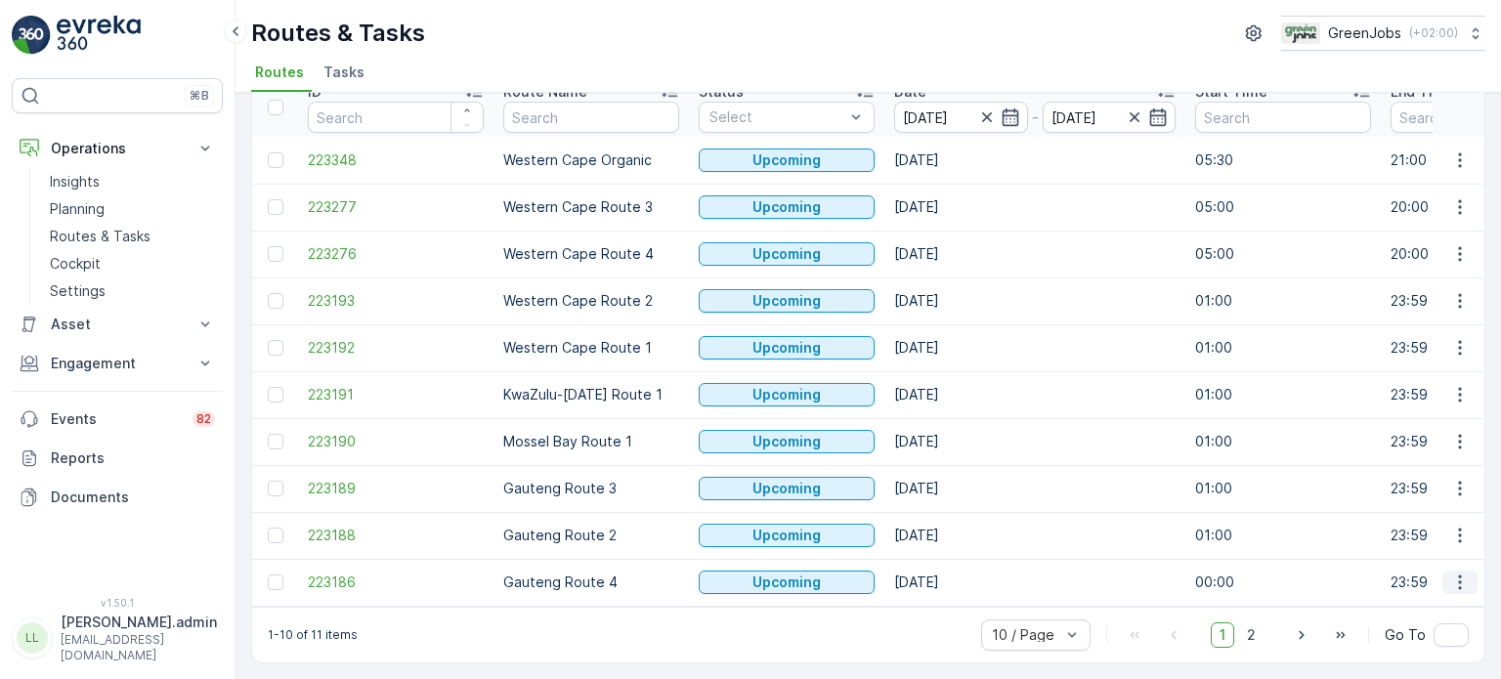
click at [1458, 581] on icon "button" at bounding box center [1460, 582] width 20 height 20
click at [1382, 417] on span "See More Details" at bounding box center [1413, 426] width 113 height 20
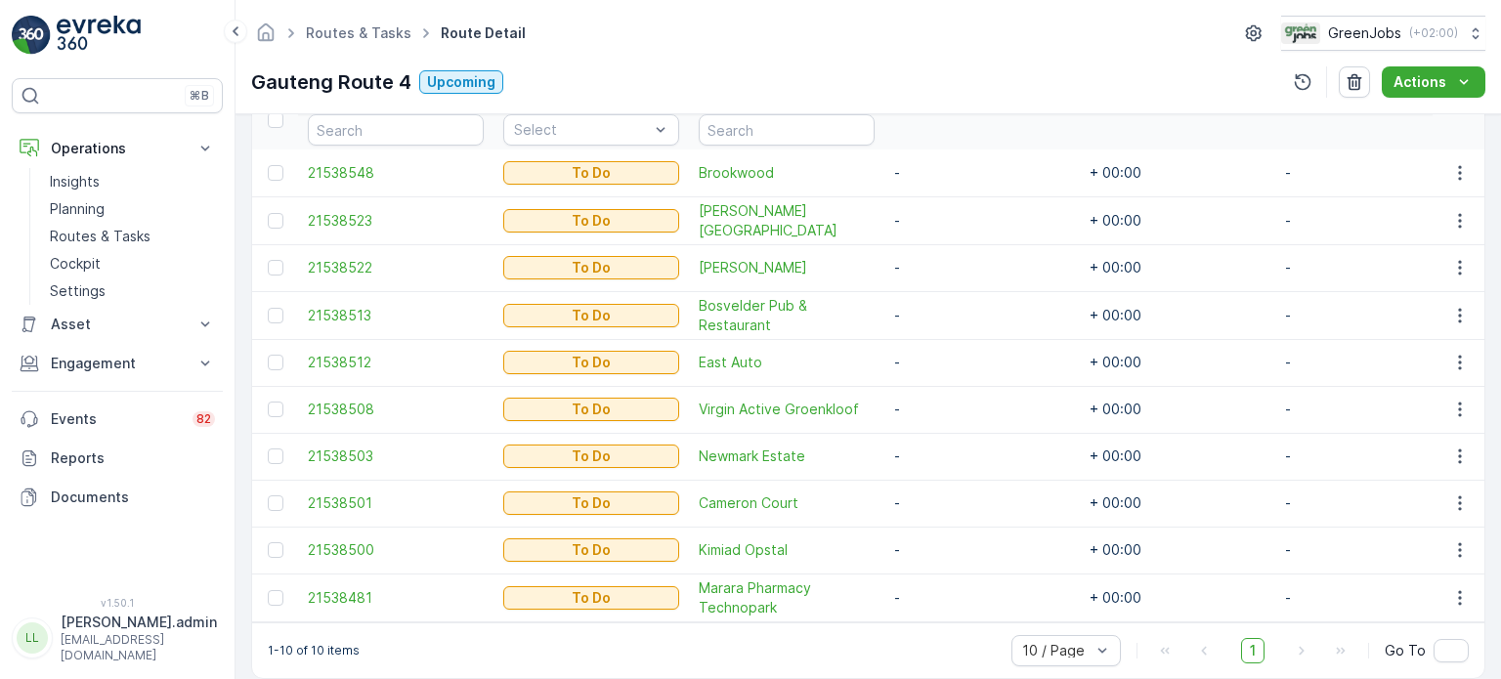
scroll to position [586, 0]
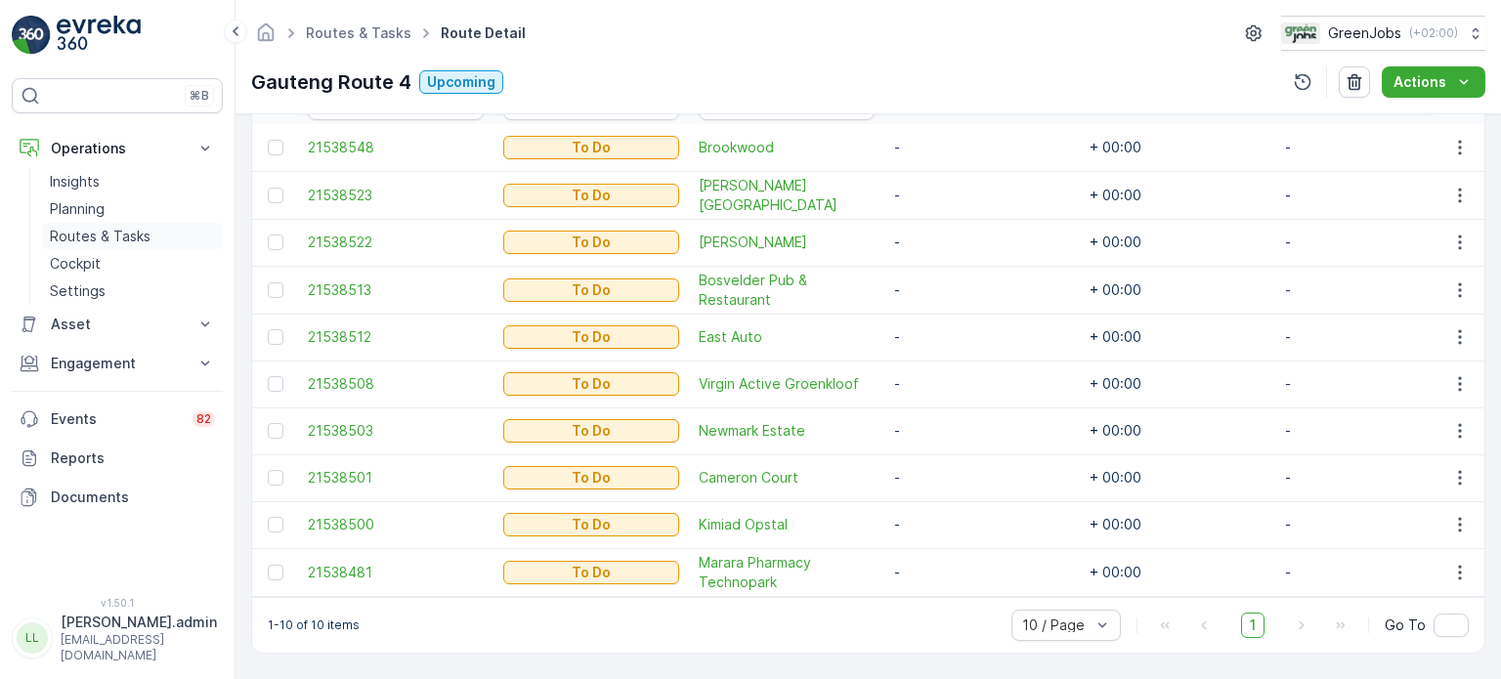
click at [106, 232] on p "Routes & Tasks" at bounding box center [100, 237] width 101 height 20
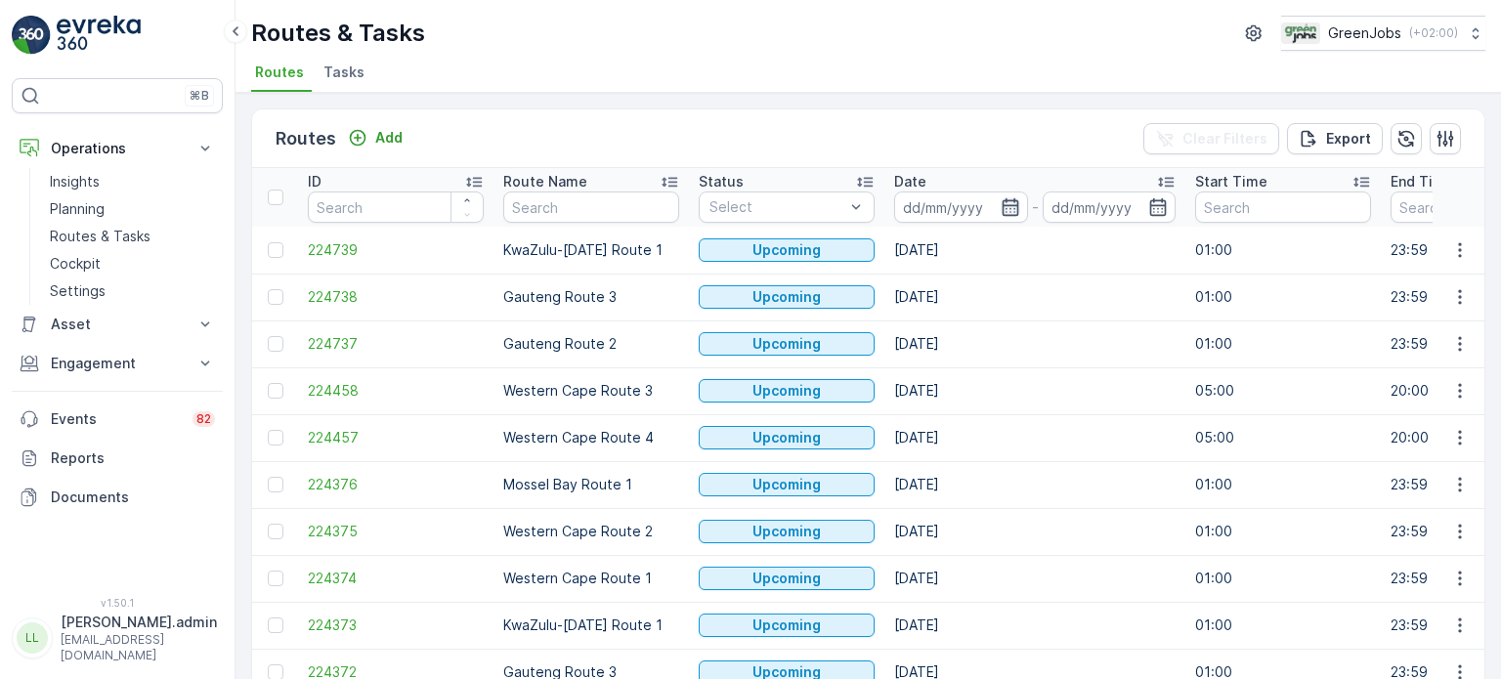
click at [1015, 206] on icon "button" at bounding box center [1010, 207] width 20 height 20
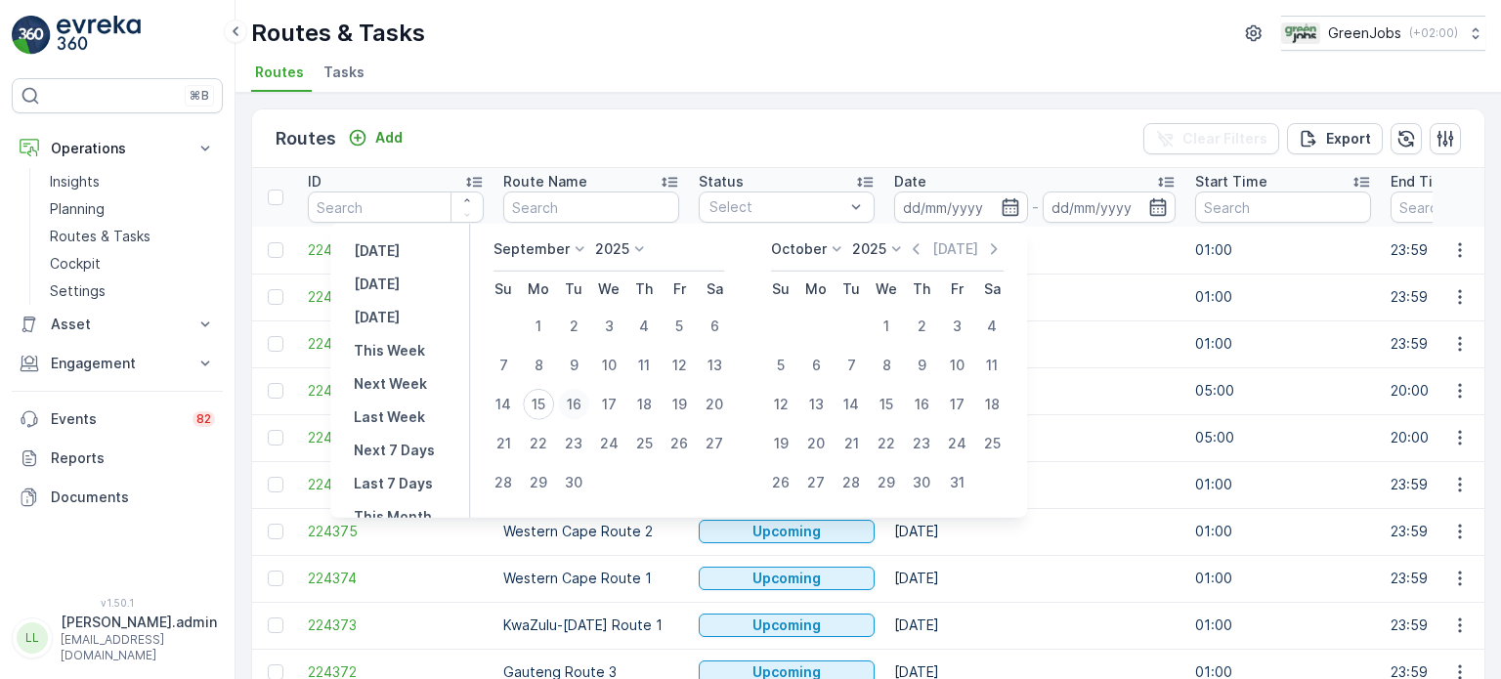
click at [572, 398] on div "16" at bounding box center [573, 404] width 31 height 31
type input "[DATE]"
click at [574, 398] on div "16" at bounding box center [573, 404] width 31 height 31
type input "[DATE]"
click at [574, 398] on div "16" at bounding box center [573, 404] width 31 height 31
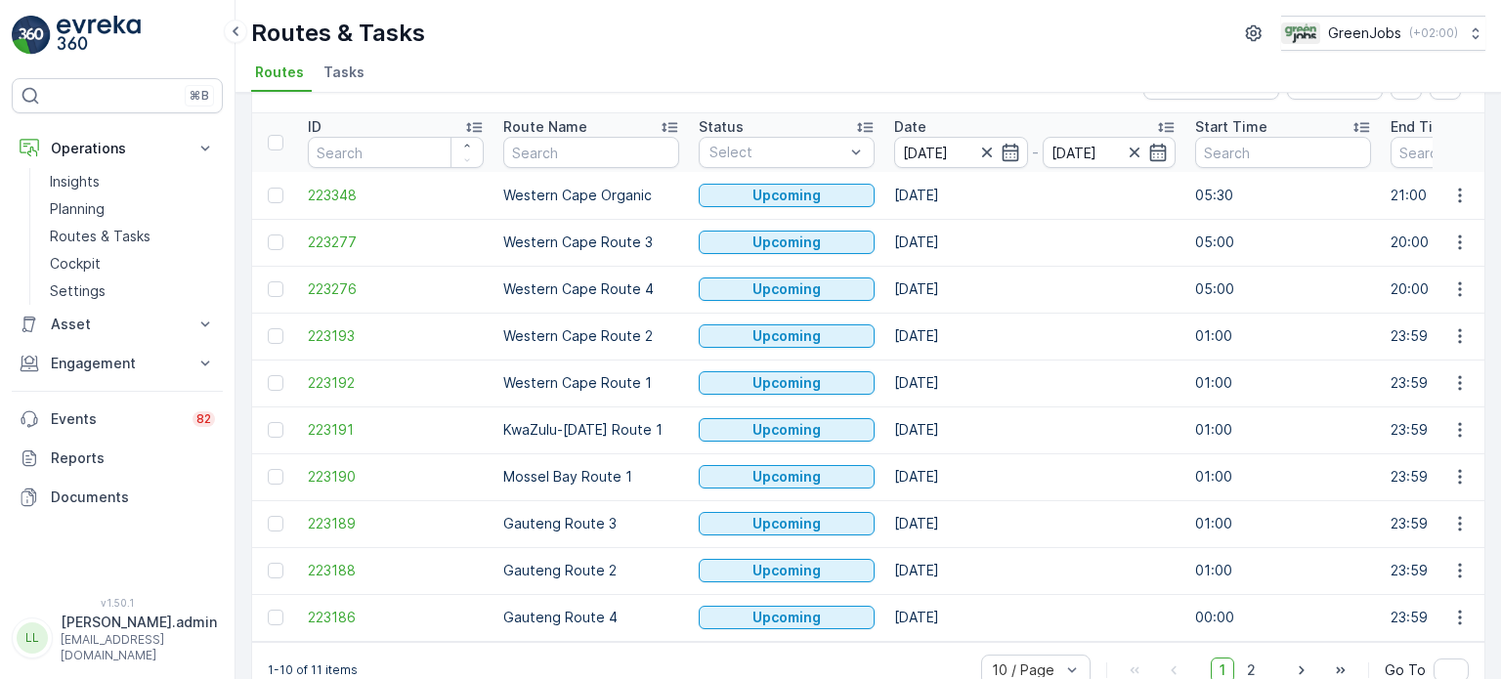
scroll to position [97, 0]
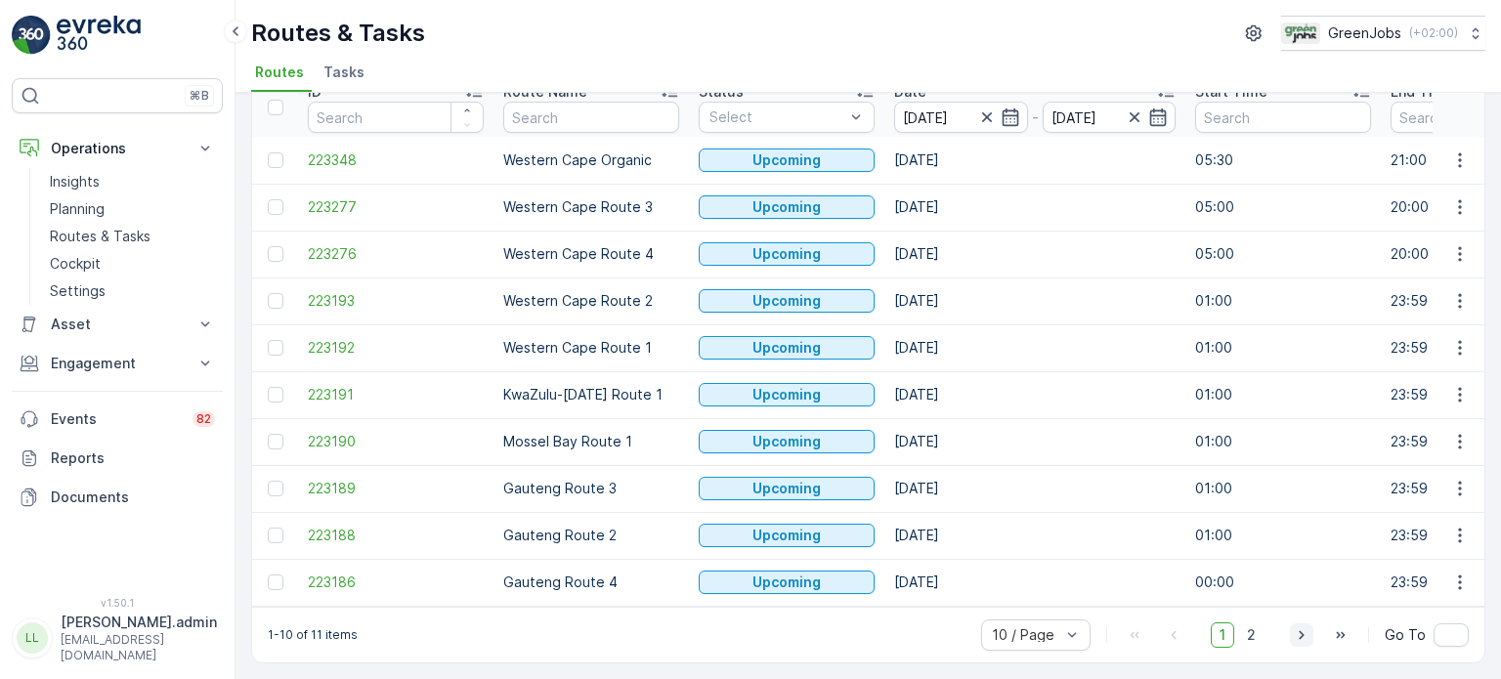
click at [1306, 635] on icon "button" at bounding box center [1302, 635] width 20 height 20
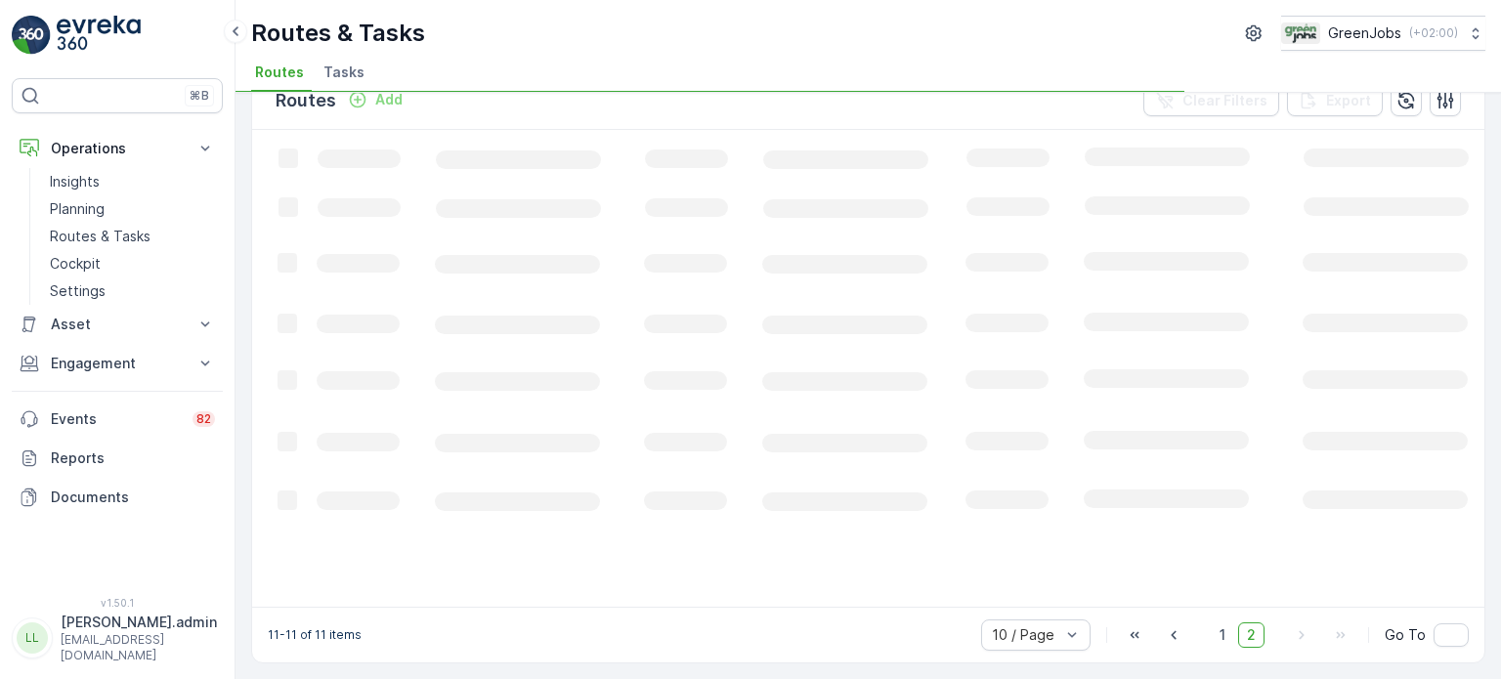
scroll to position [36, 0]
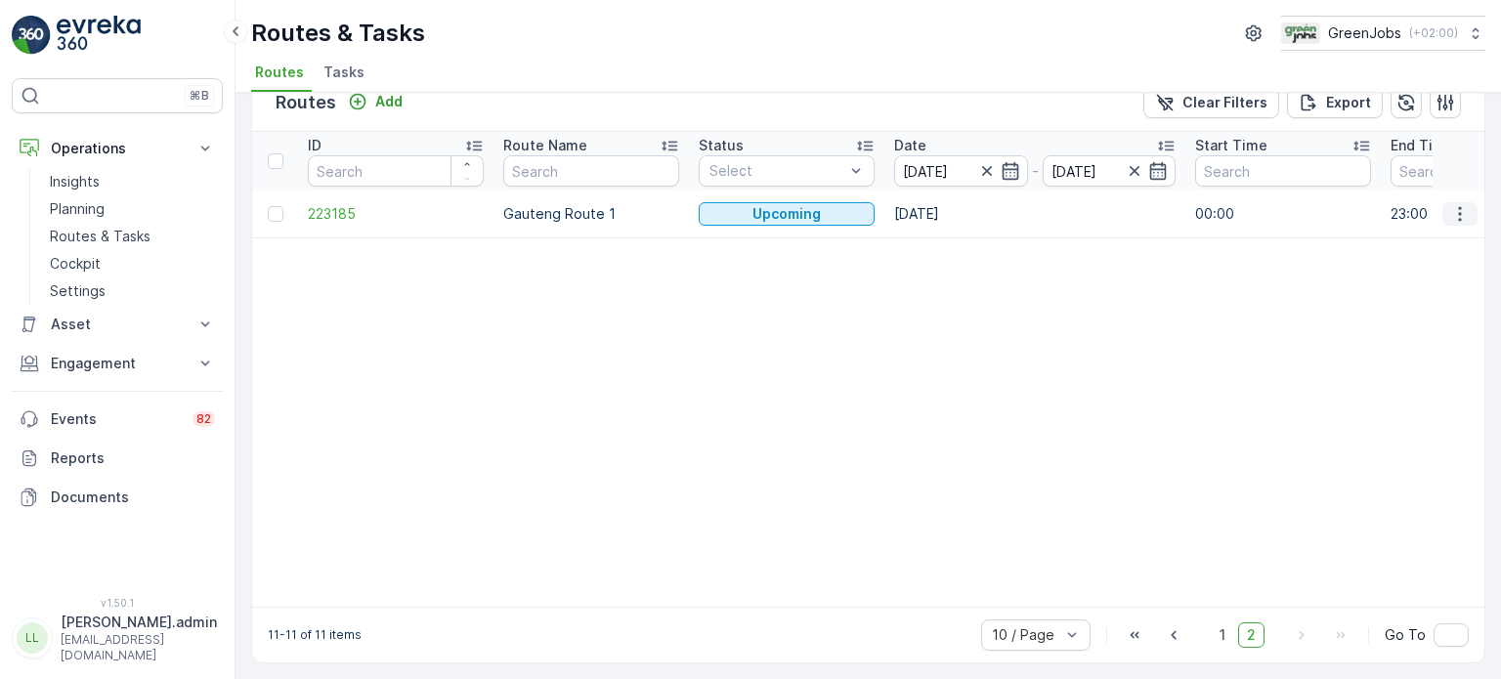
click at [1450, 210] on icon "button" at bounding box center [1460, 214] width 20 height 20
click at [1381, 245] on span "See More Details" at bounding box center [1413, 242] width 113 height 20
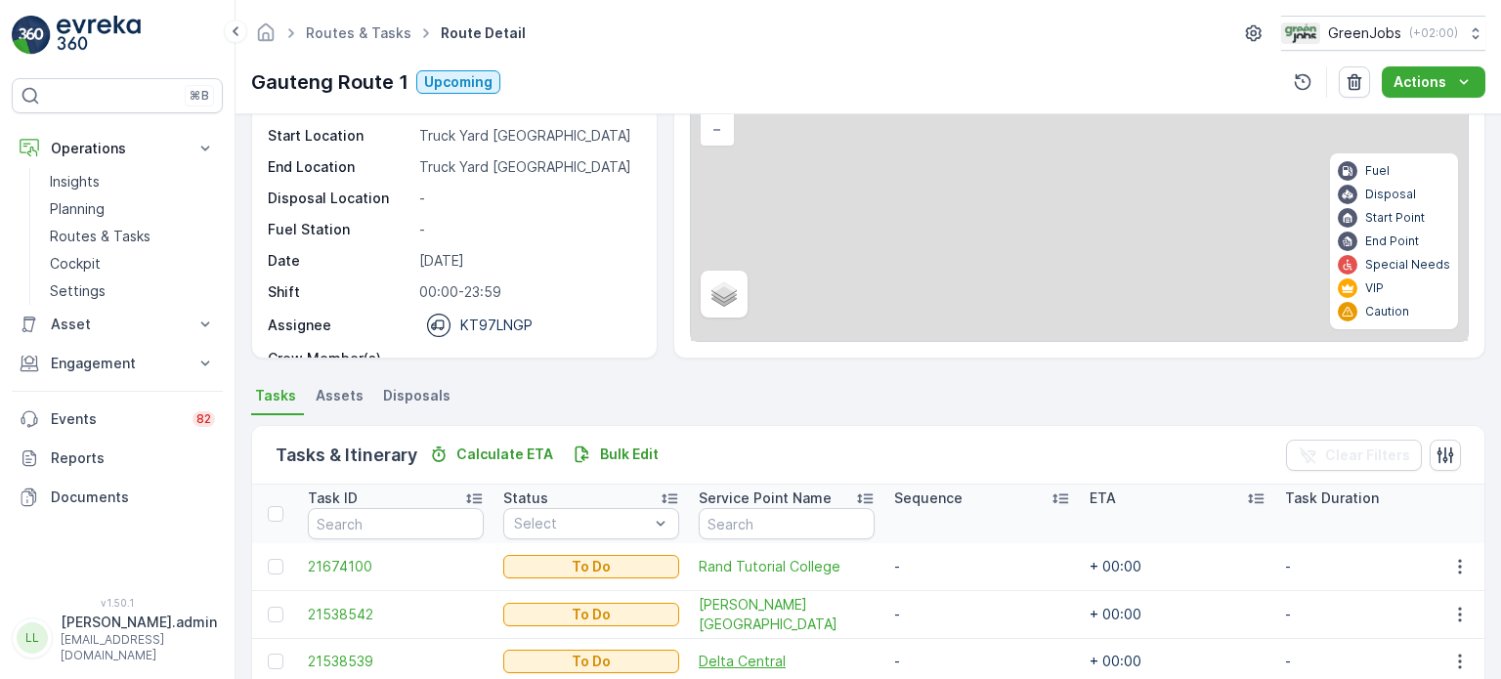
scroll to position [195, 0]
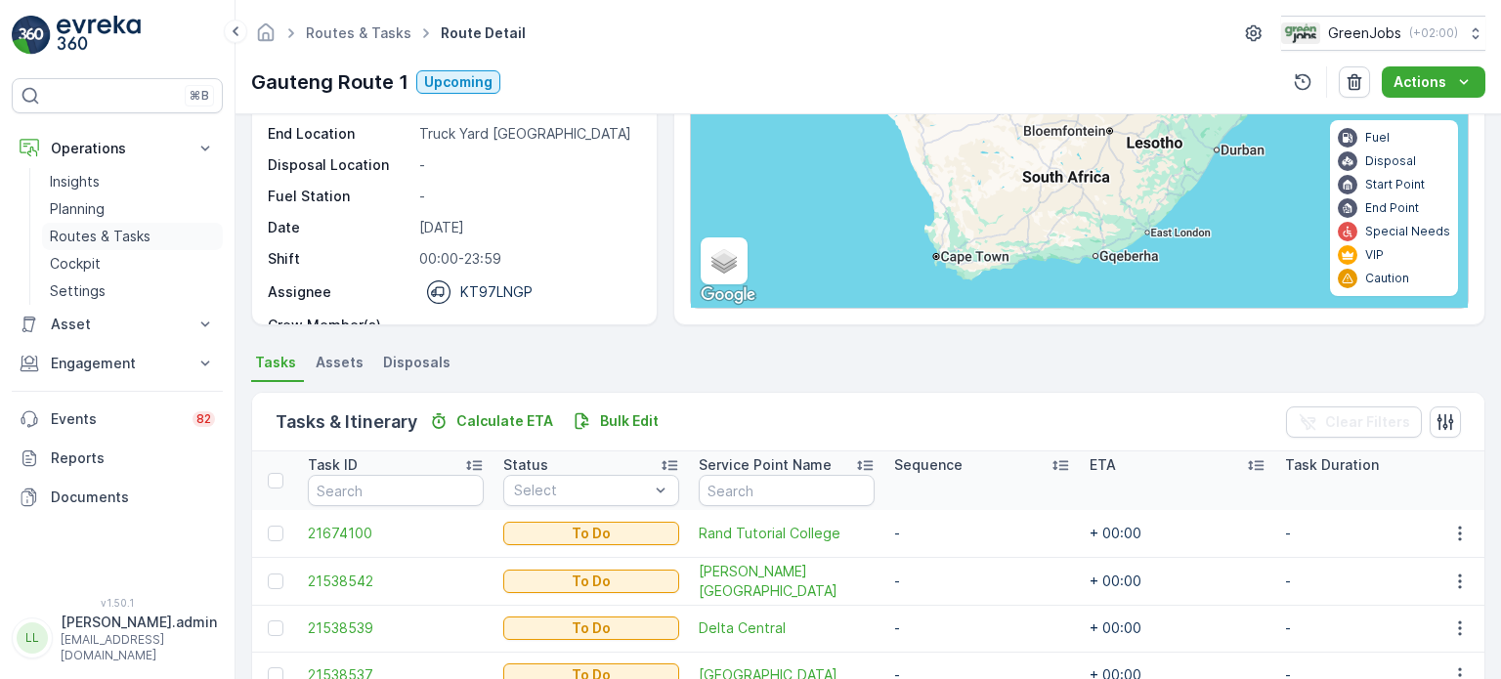
click at [94, 232] on p "Routes & Tasks" at bounding box center [100, 237] width 101 height 20
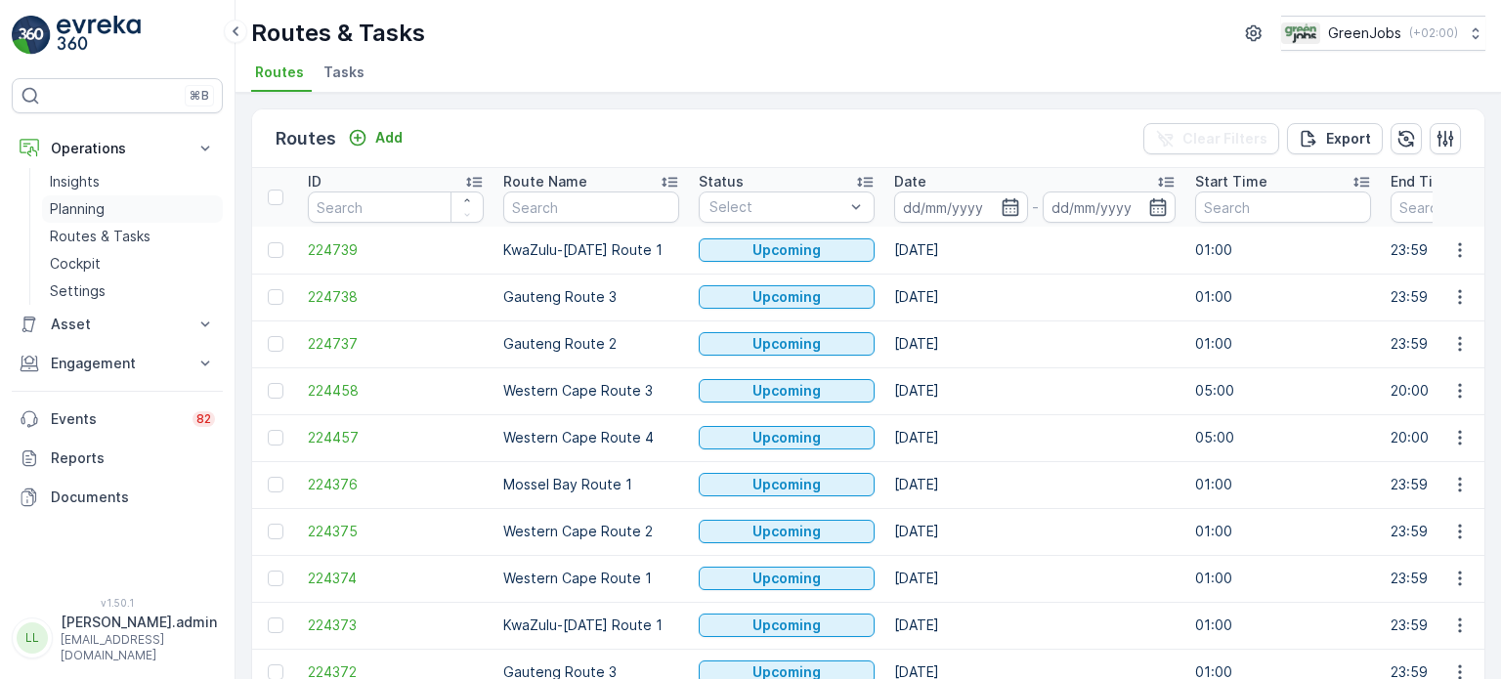
click at [95, 202] on p "Planning" at bounding box center [77, 209] width 55 height 20
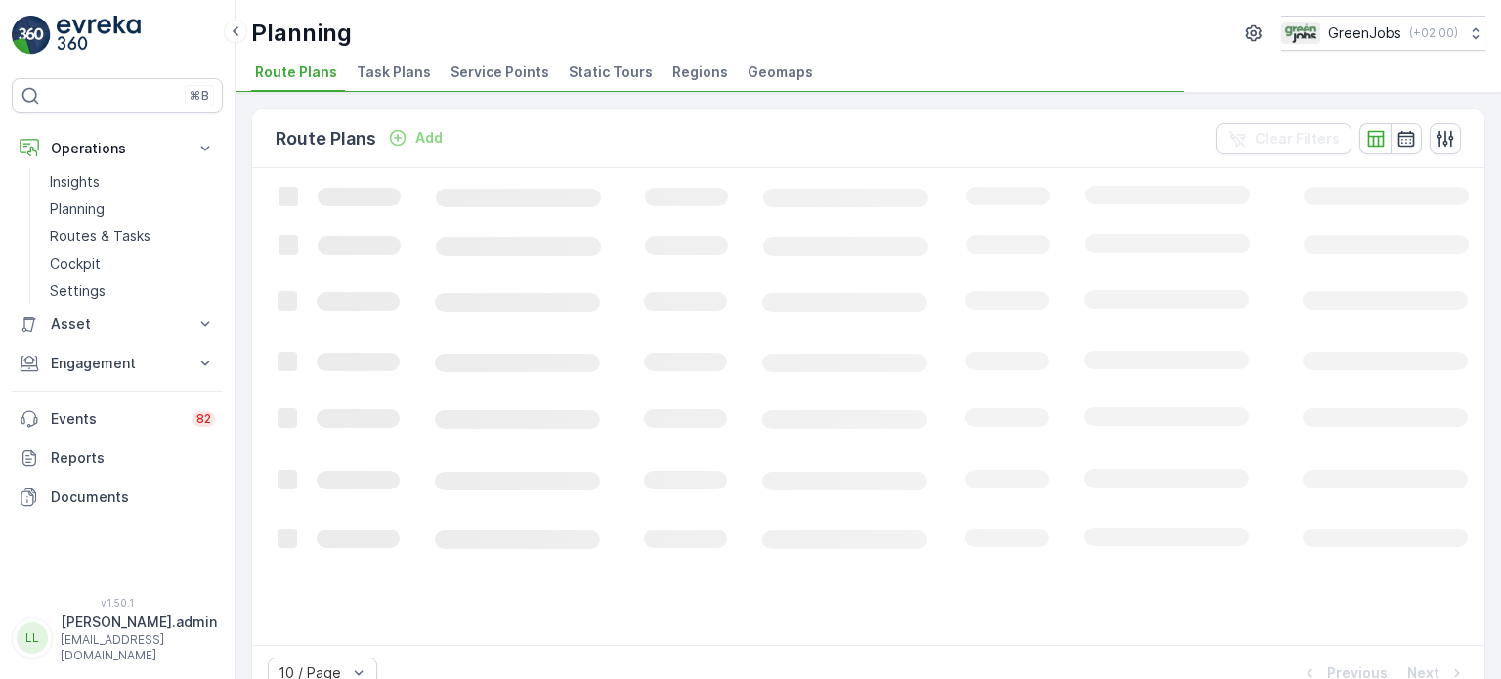
click at [515, 76] on span "Service Points" at bounding box center [499, 73] width 99 height 20
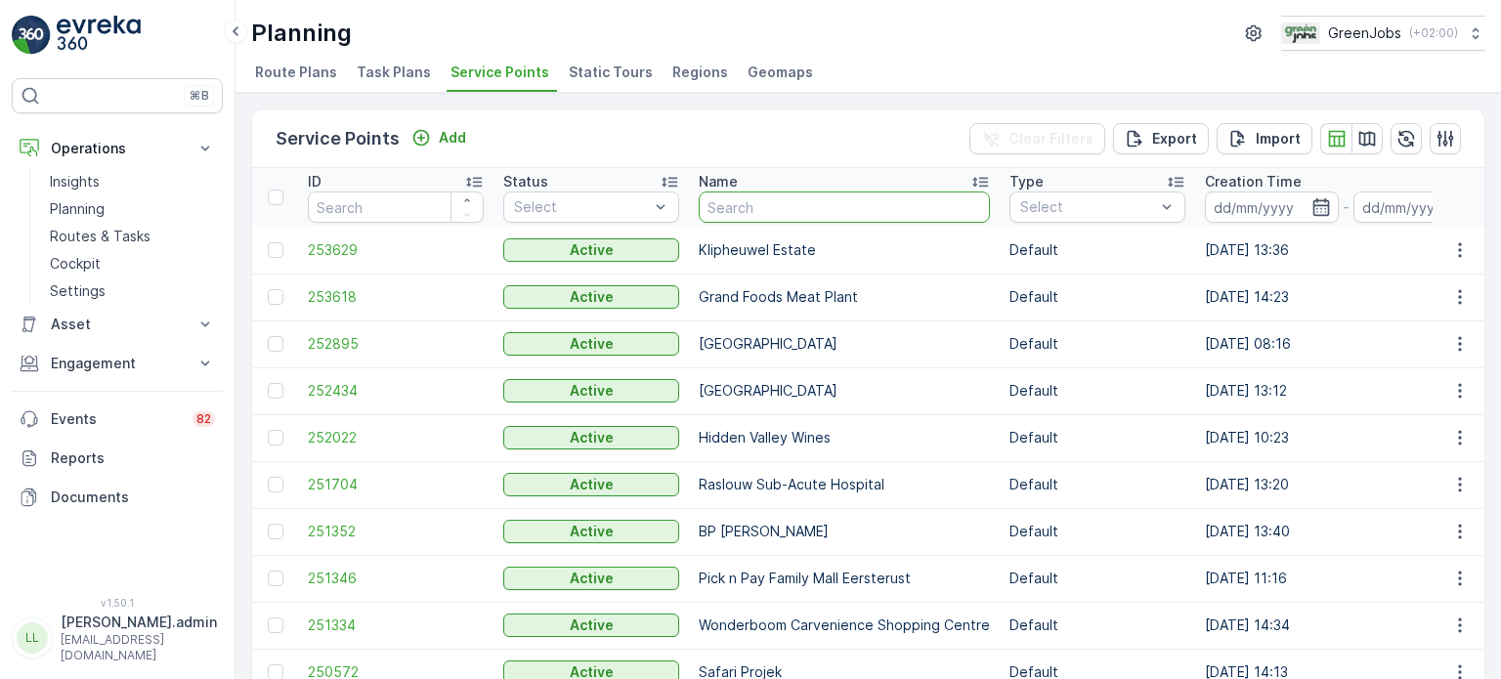
click at [776, 211] on input "text" at bounding box center [844, 206] width 291 height 31
type input "melk"
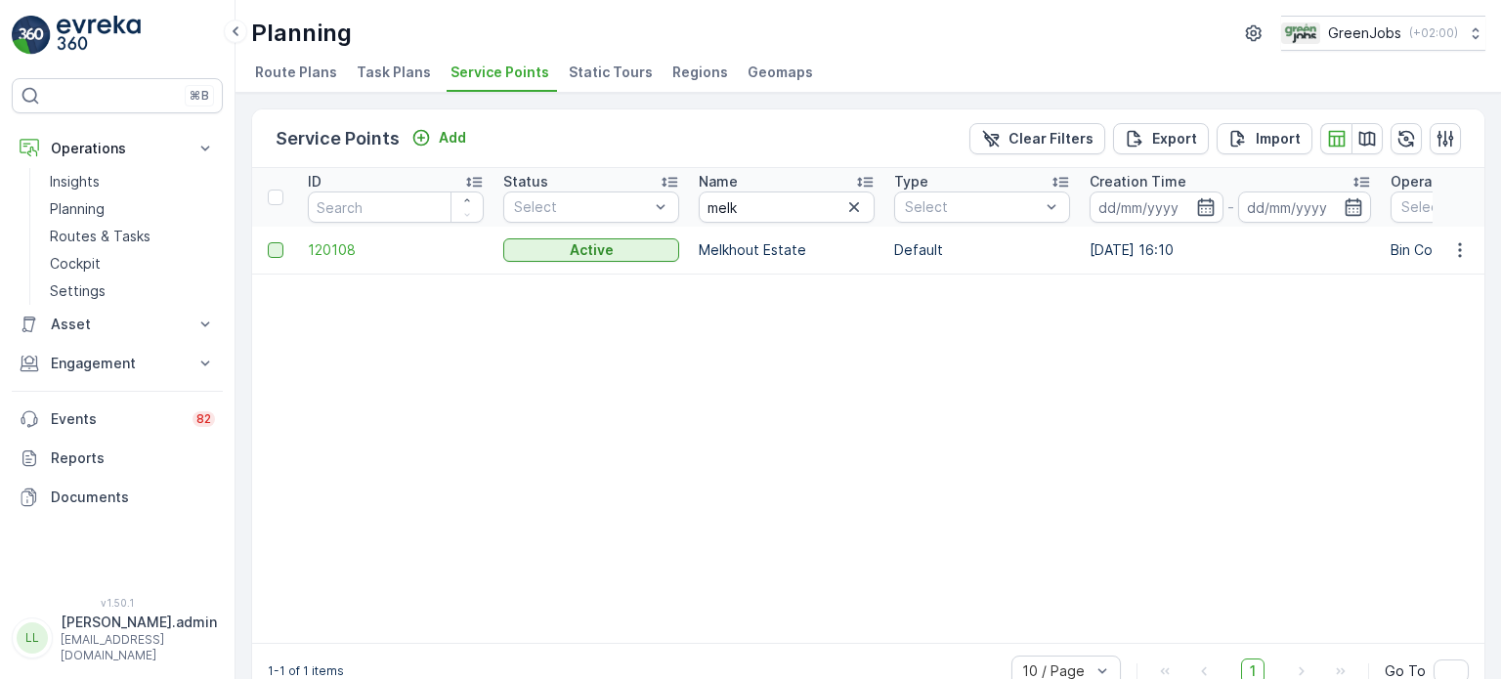
click at [277, 252] on div at bounding box center [276, 250] width 16 height 16
click at [268, 242] on input "checkbox" at bounding box center [268, 242] width 0 height 0
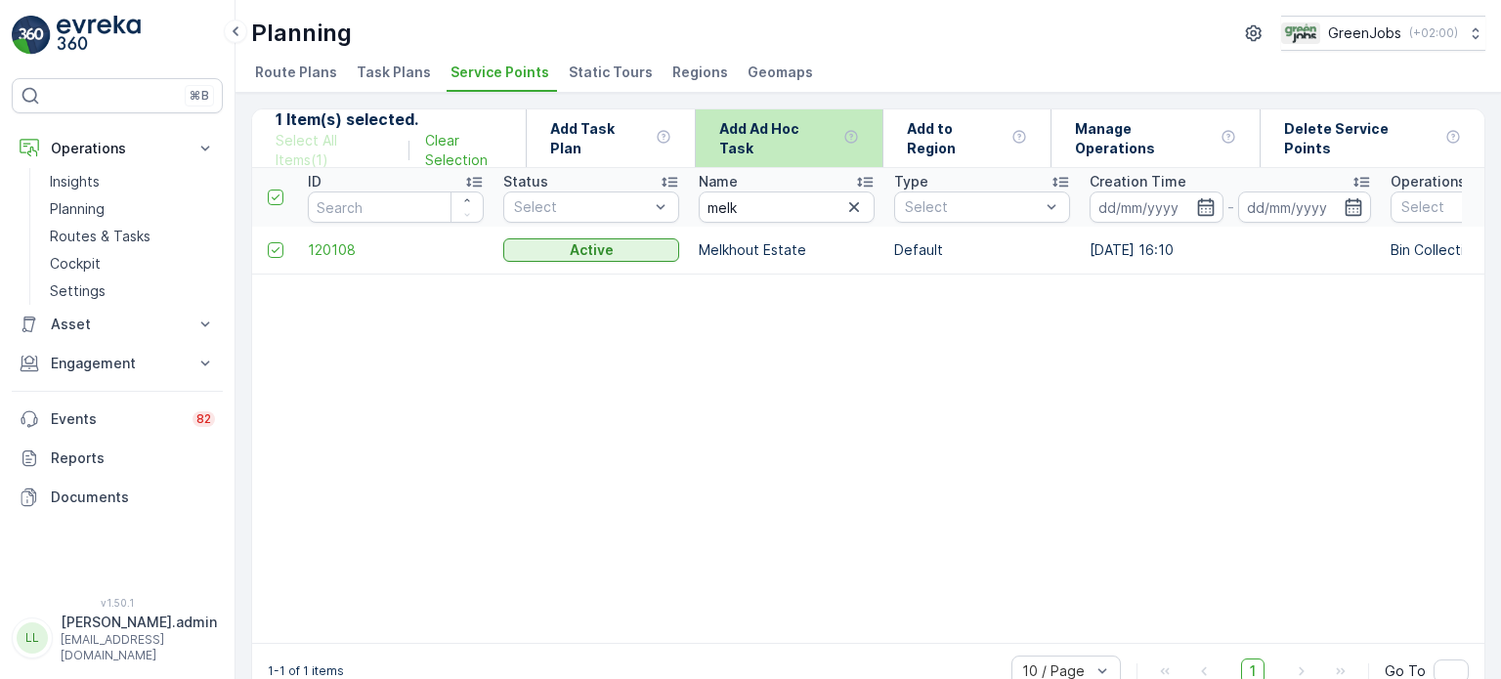
click at [809, 136] on p "Add Ad Hoc Task" at bounding box center [777, 138] width 116 height 39
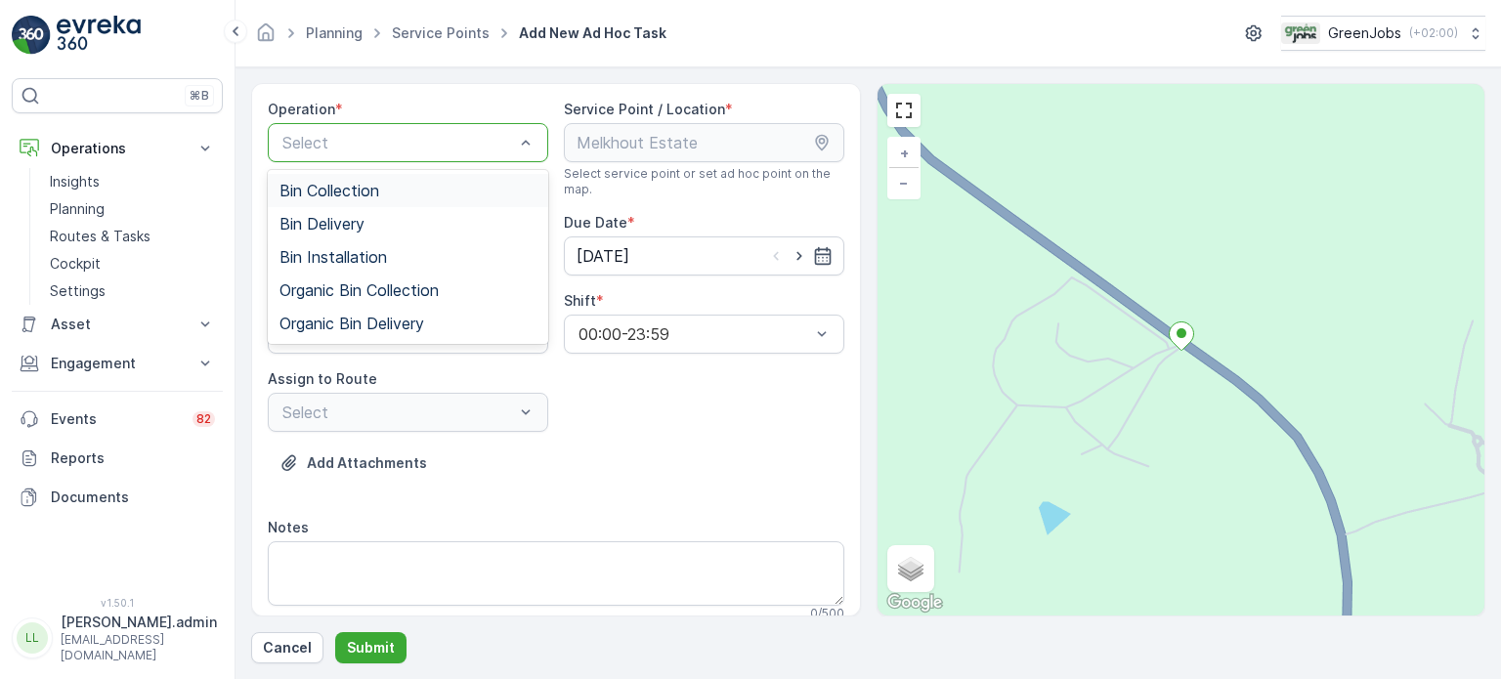
click at [442, 193] on div "Bin Collection" at bounding box center [407, 191] width 257 height 18
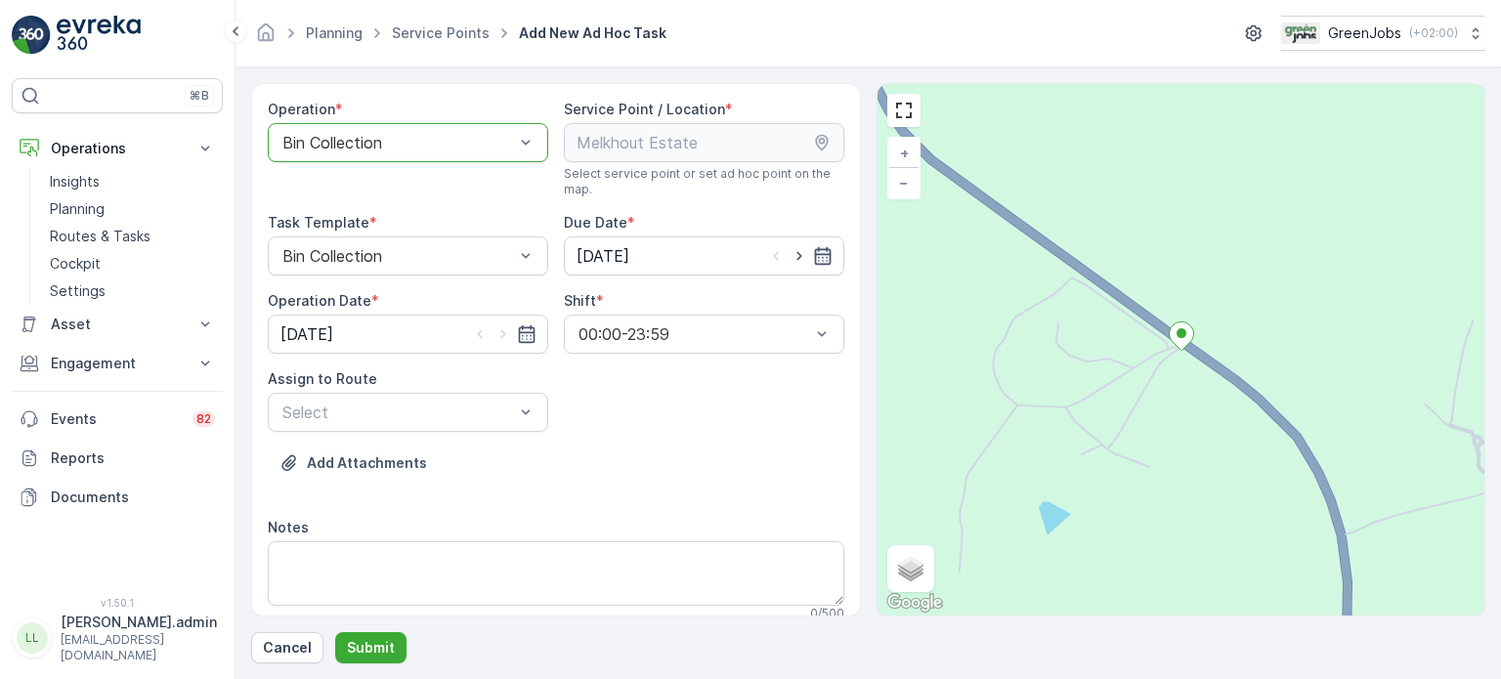
click at [821, 250] on icon "button" at bounding box center [823, 256] width 20 height 20
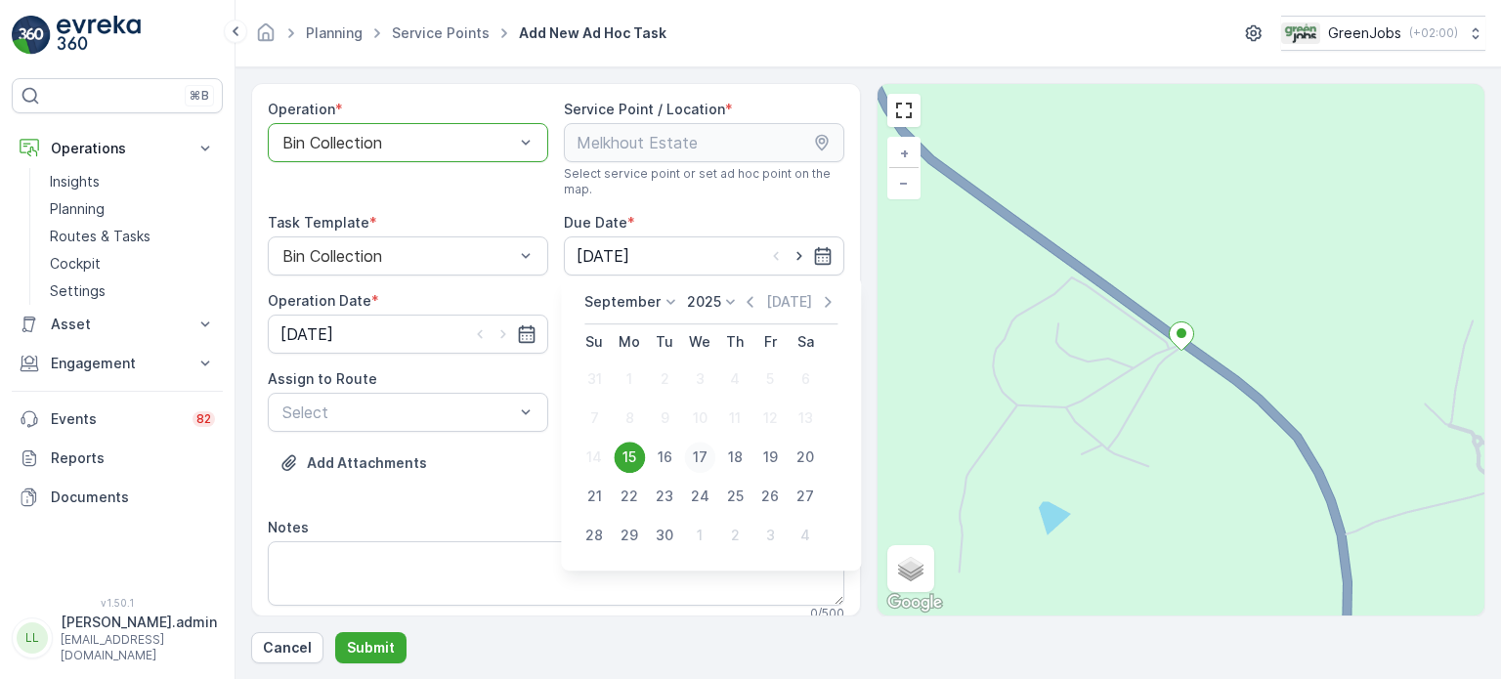
click at [697, 454] on div "17" at bounding box center [699, 457] width 31 height 31
type input "[DATE]"
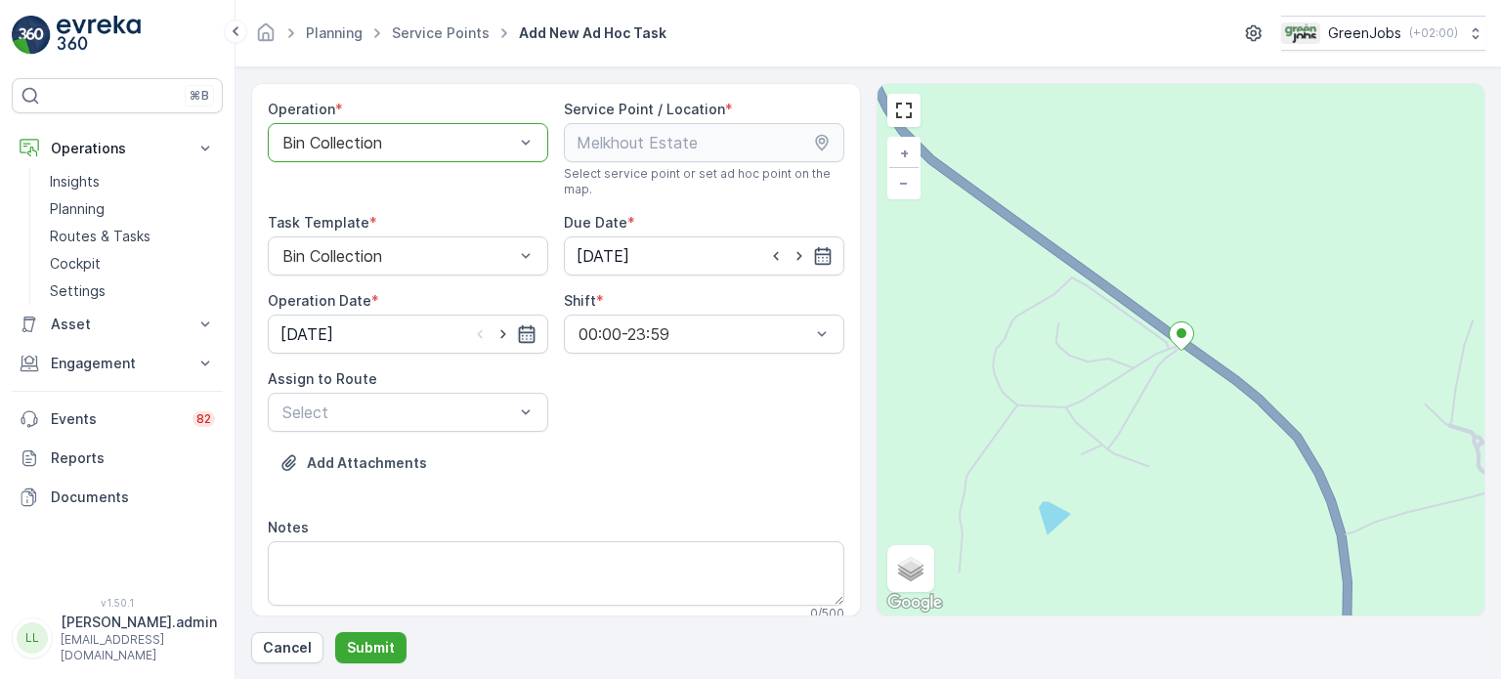
click at [520, 331] on icon "button" at bounding box center [526, 334] width 17 height 18
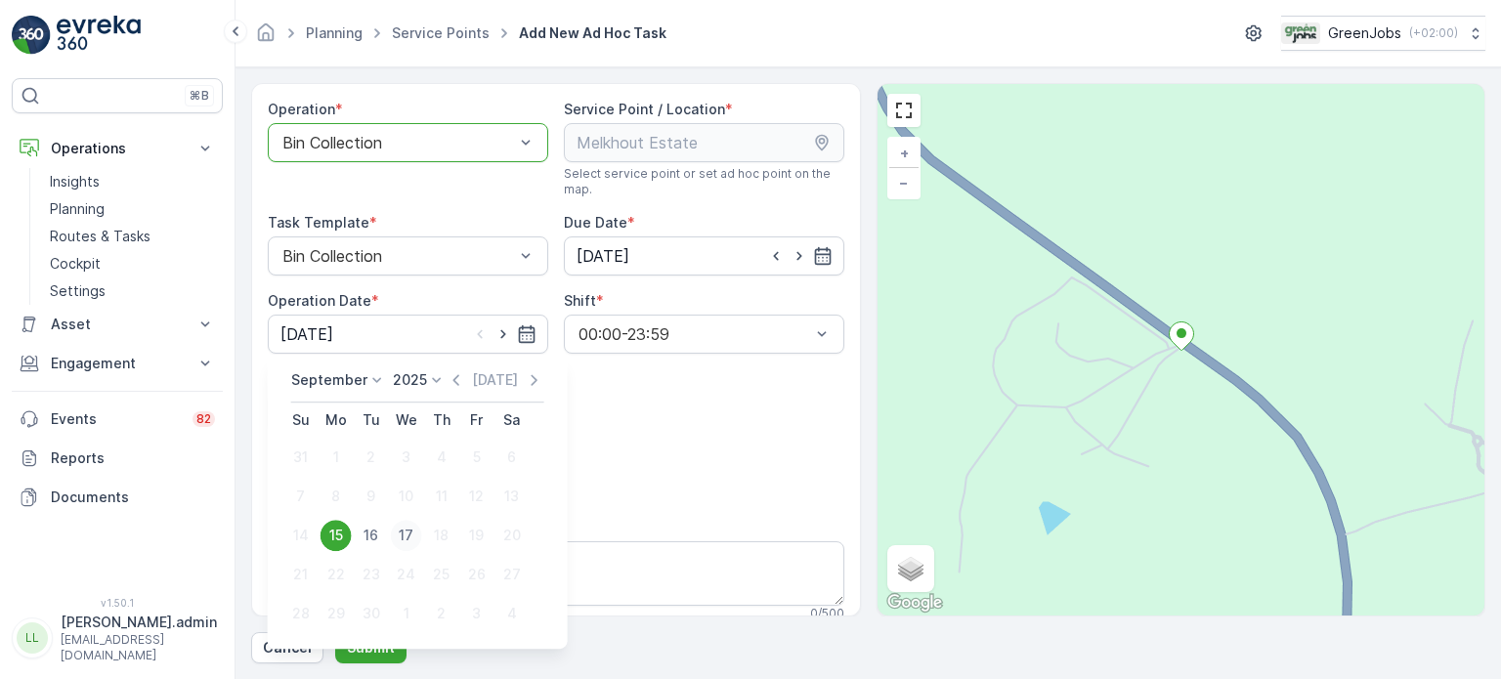
click at [408, 531] on div "17" at bounding box center [406, 535] width 31 height 31
type input "[DATE]"
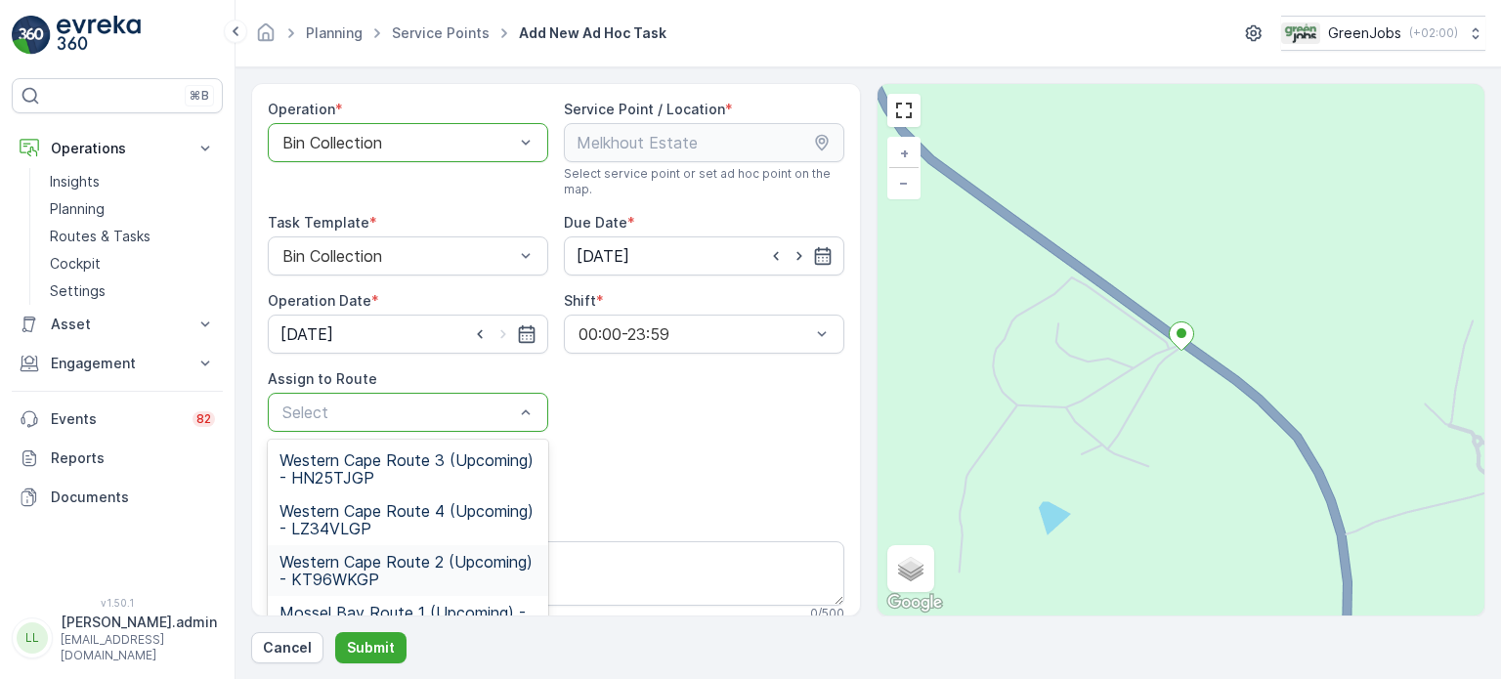
scroll to position [98, 0]
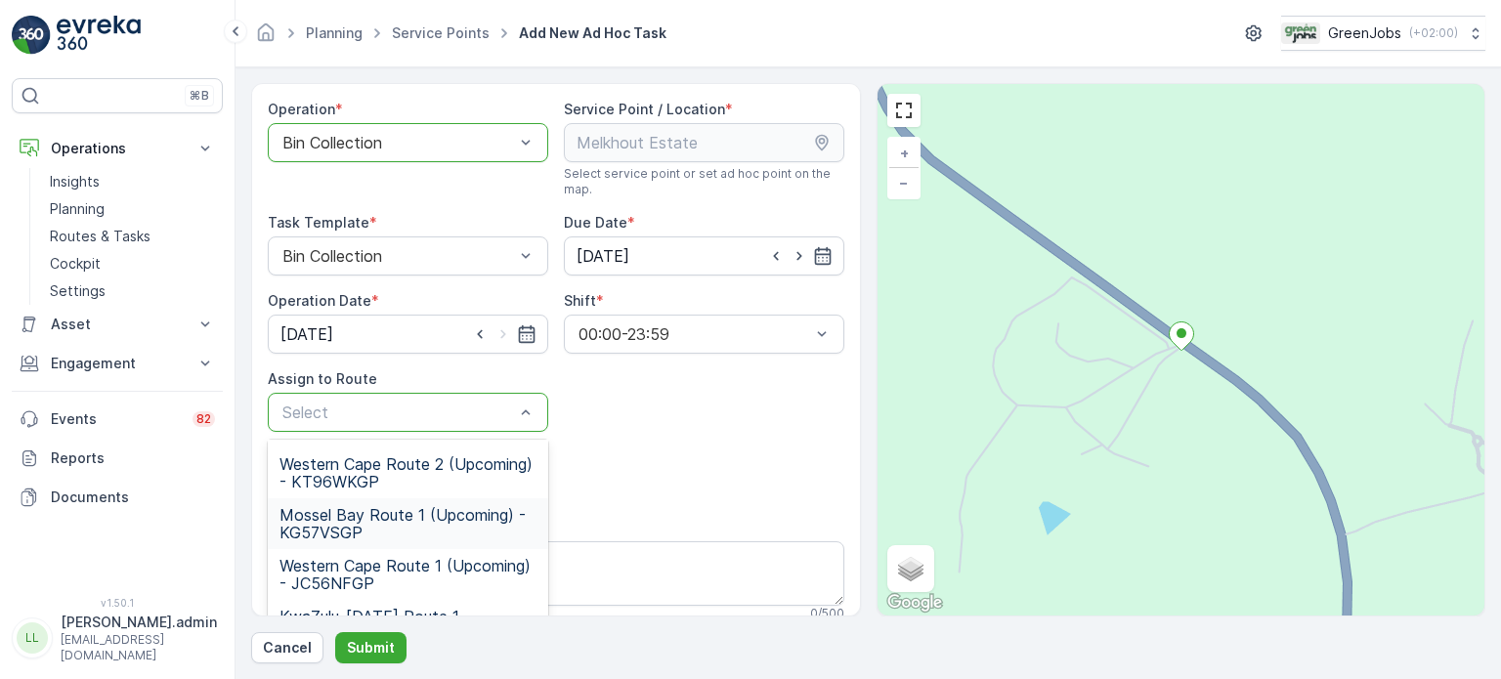
click at [403, 512] on span "Mossel Bay Route 1 (Upcoming) - KG57VSGP" at bounding box center [407, 523] width 257 height 35
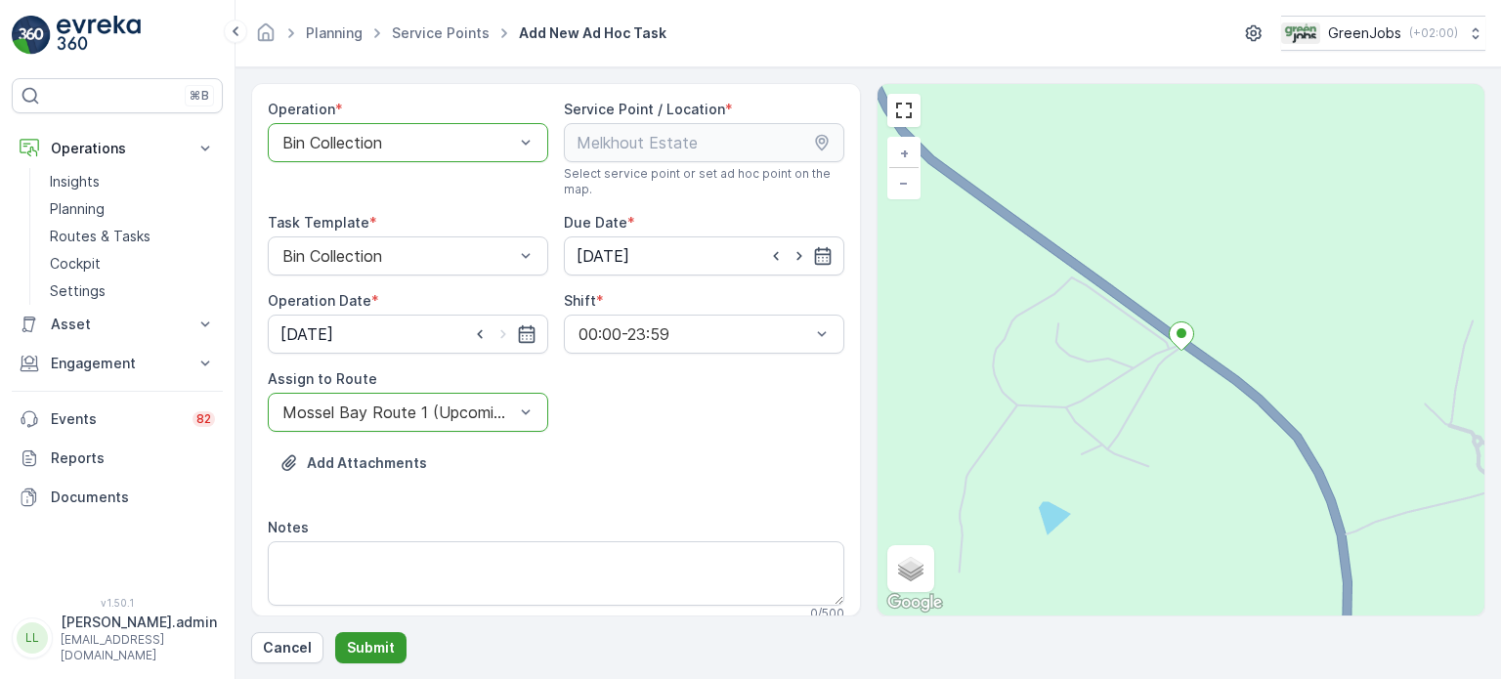
click at [373, 648] on p "Submit" at bounding box center [371, 648] width 48 height 20
